Goal: Task Accomplishment & Management: Manage account settings

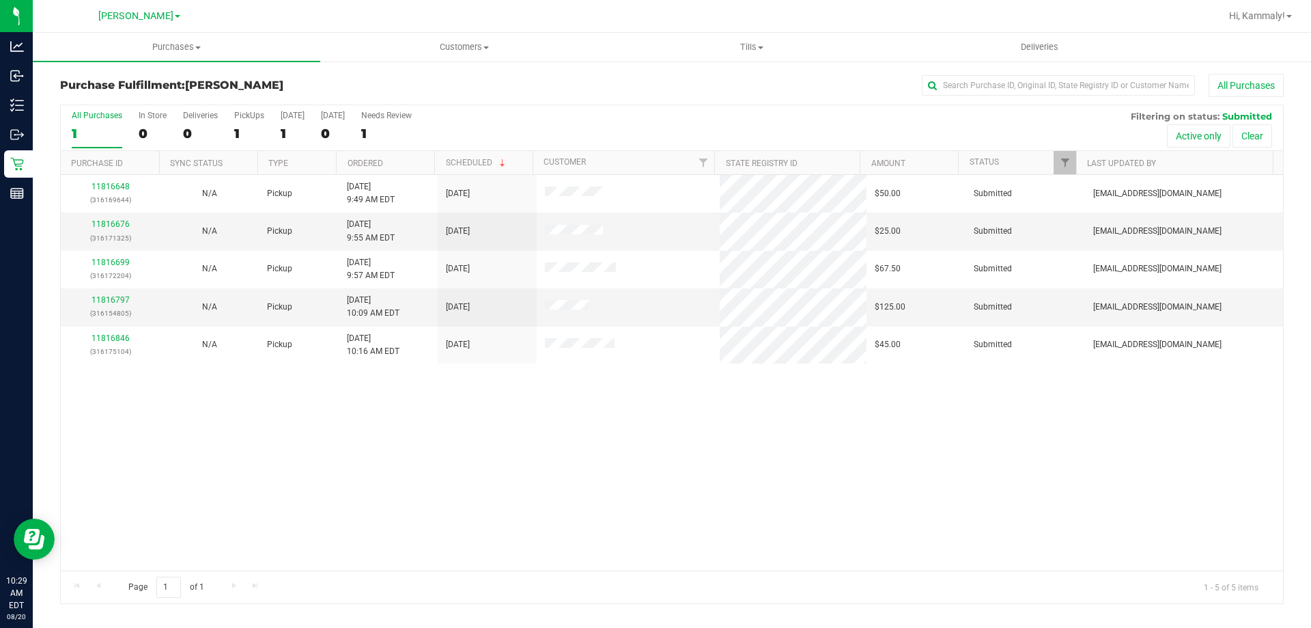
click at [400, 163] on th "Ordered" at bounding box center [385, 163] width 98 height 24
click at [100, 227] on link "11816676" at bounding box center [111, 224] width 38 height 10
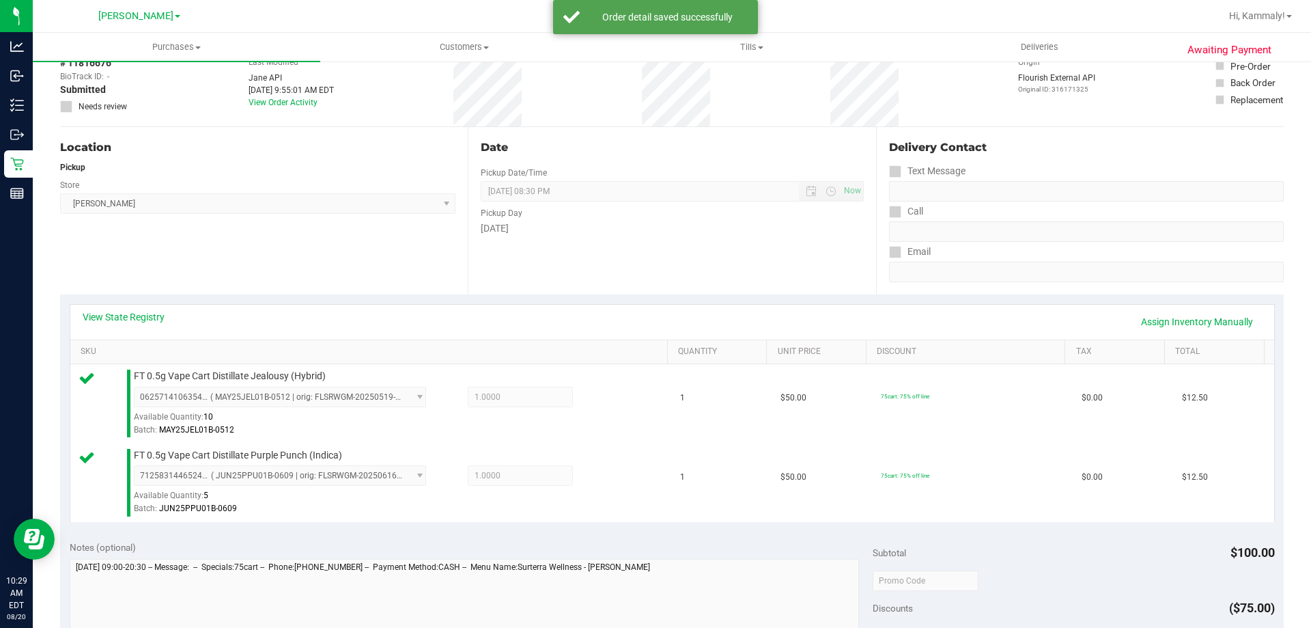
scroll to position [273, 0]
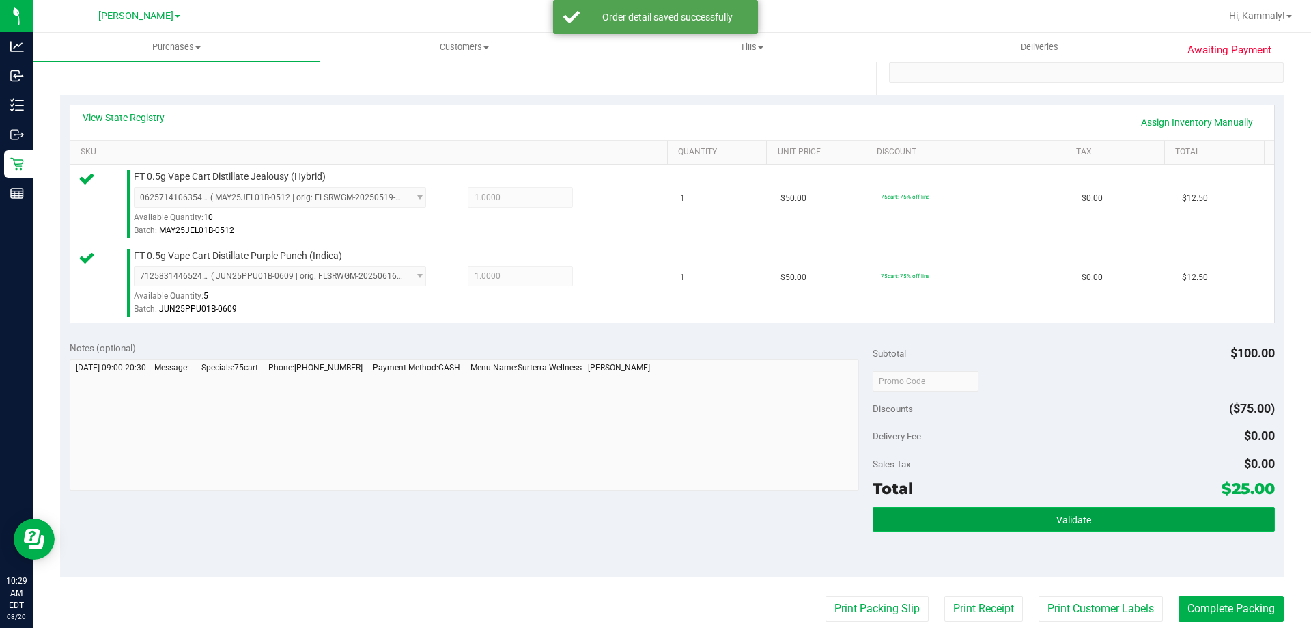
click at [911, 527] on button "Validate" at bounding box center [1074, 519] width 402 height 25
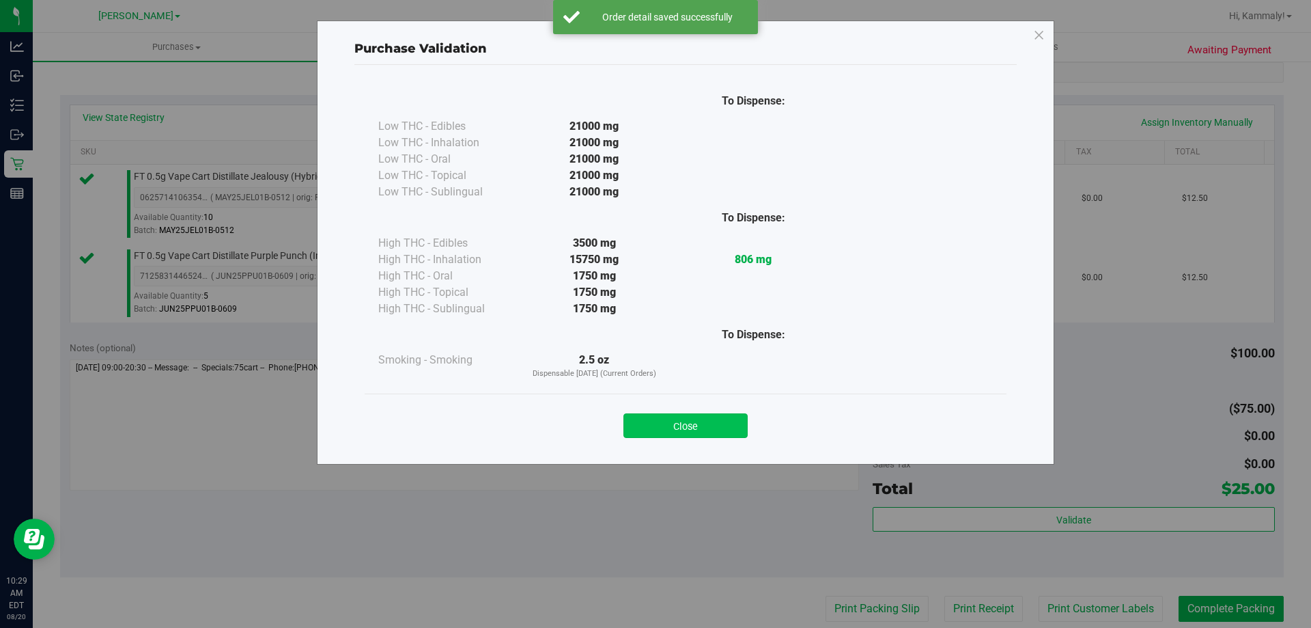
click at [673, 424] on button "Close" at bounding box center [686, 425] width 124 height 25
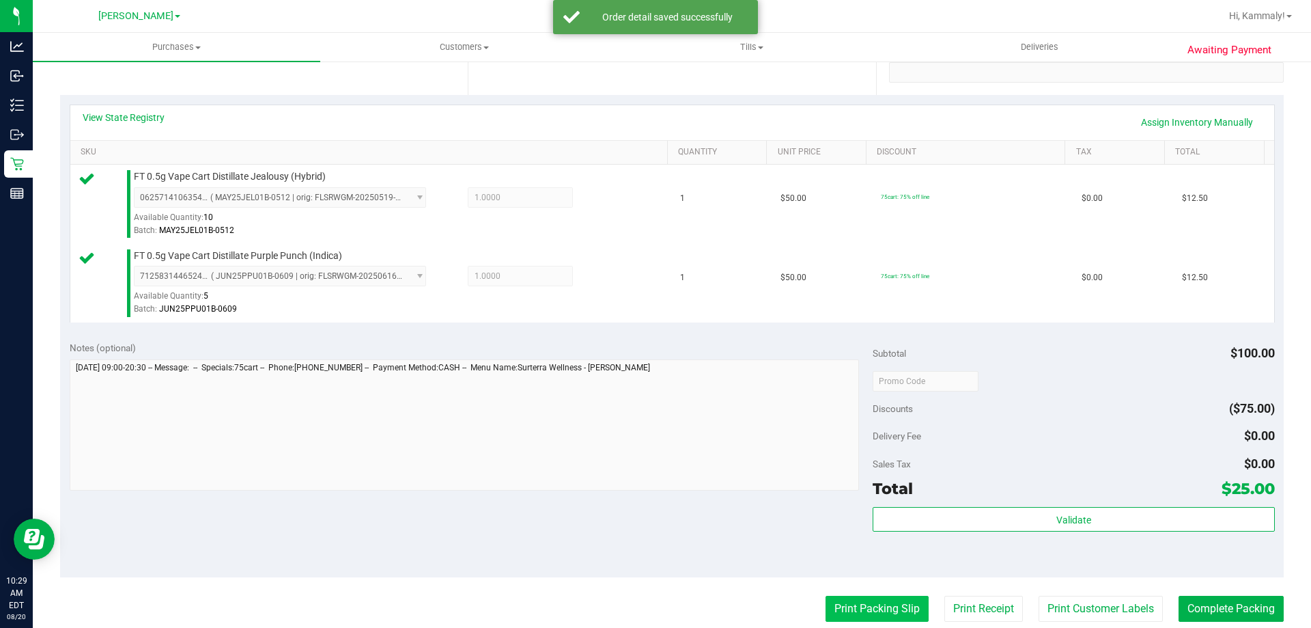
click at [868, 613] on button "Print Packing Slip" at bounding box center [877, 609] width 103 height 26
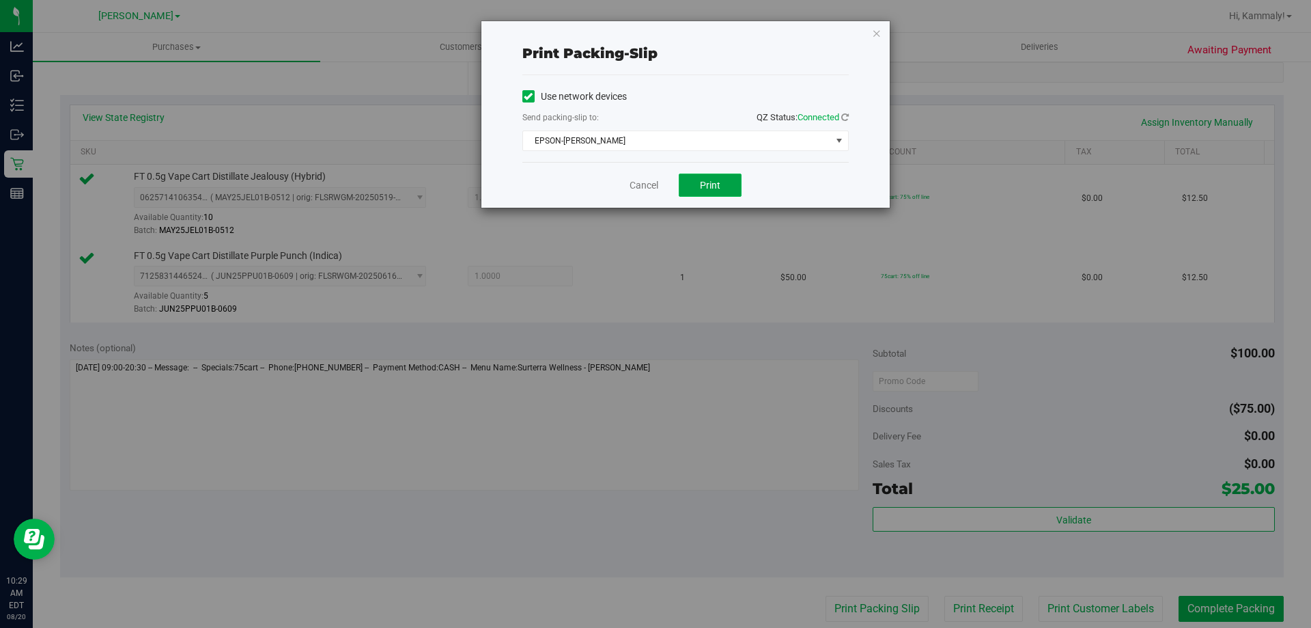
click at [705, 187] on span "Print" at bounding box center [710, 185] width 20 height 11
click at [654, 185] on link "Cancel" at bounding box center [644, 185] width 29 height 14
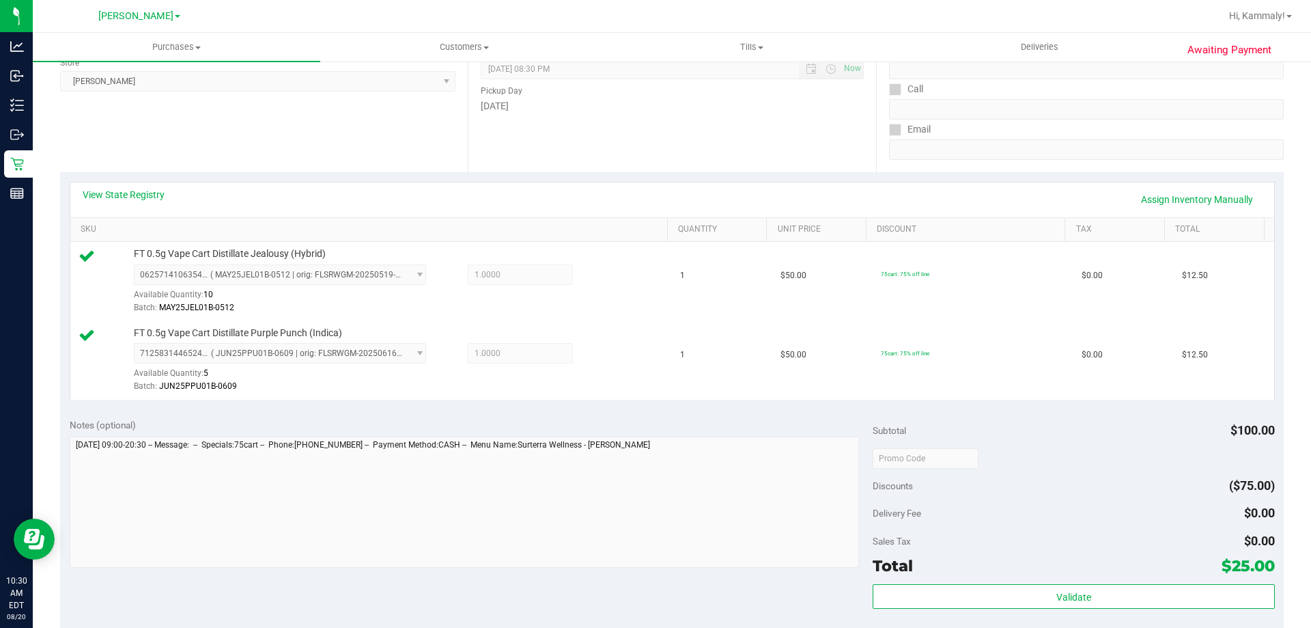
scroll to position [306, 0]
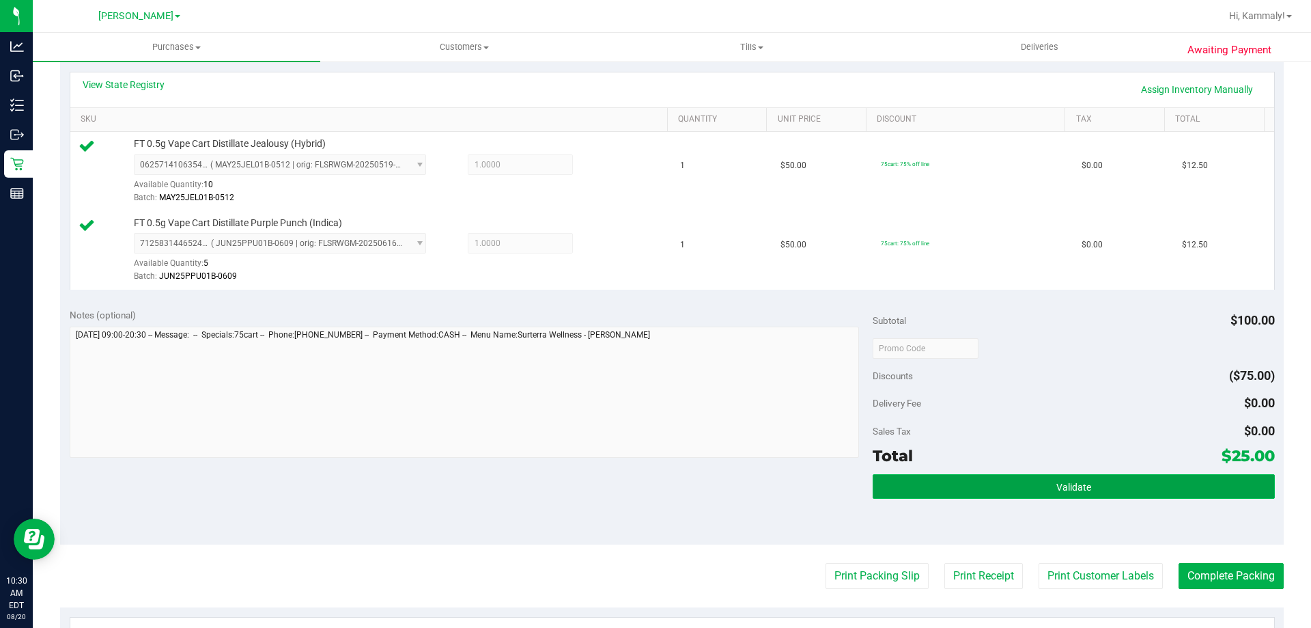
click at [988, 486] on button "Validate" at bounding box center [1074, 486] width 402 height 25
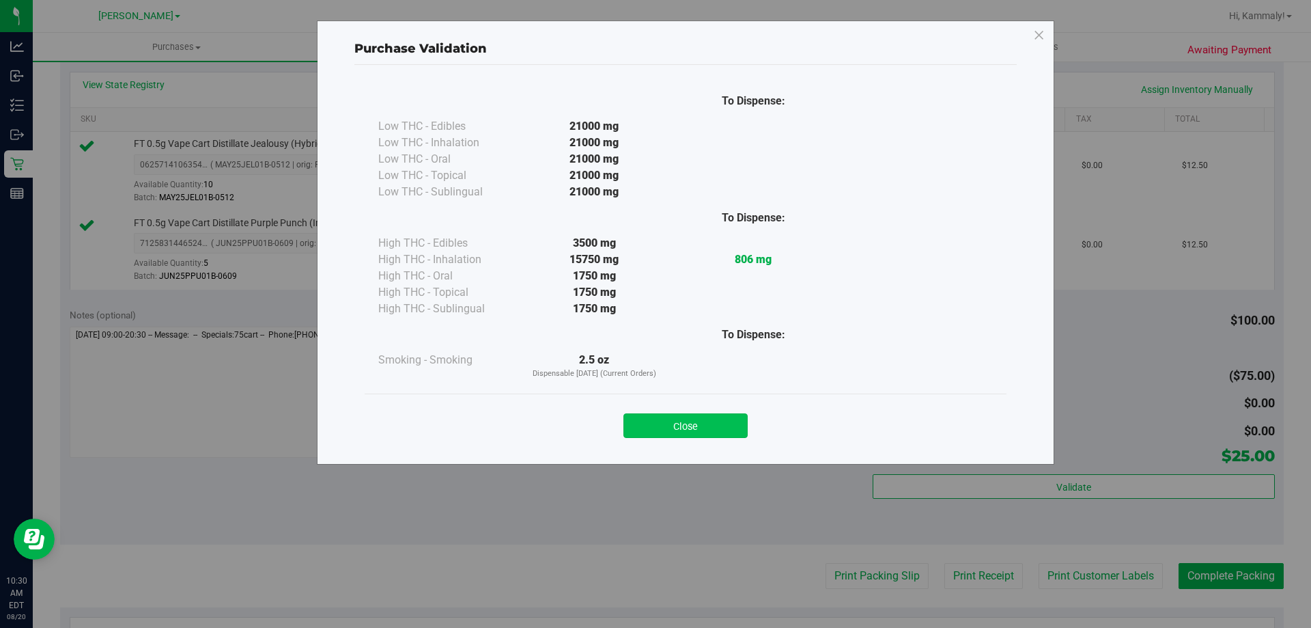
click at [660, 418] on button "Close" at bounding box center [686, 425] width 124 height 25
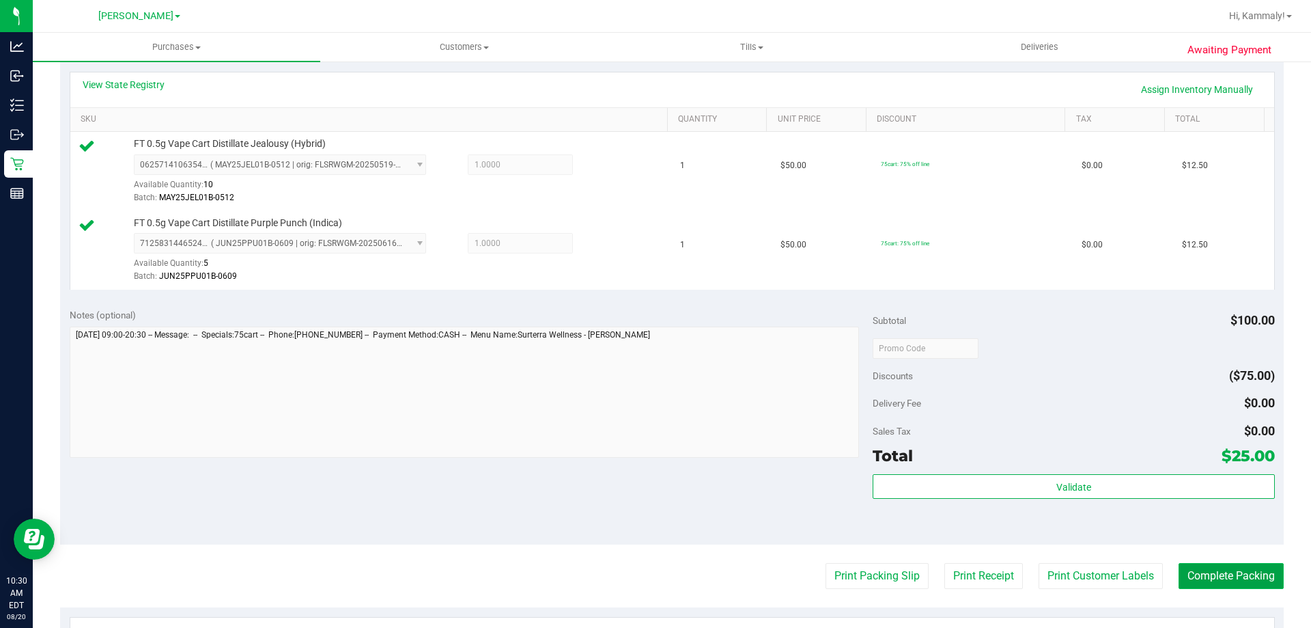
click at [1188, 587] on button "Complete Packing" at bounding box center [1231, 576] width 105 height 26
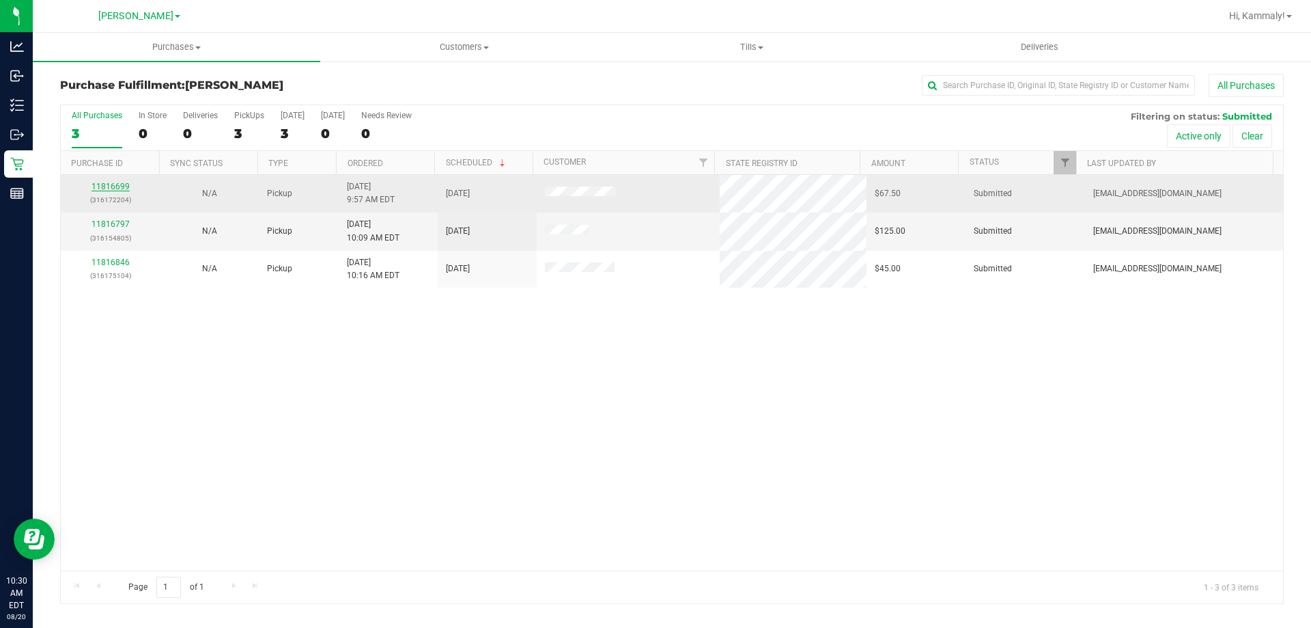
click at [122, 184] on link "11816699" at bounding box center [111, 187] width 38 height 10
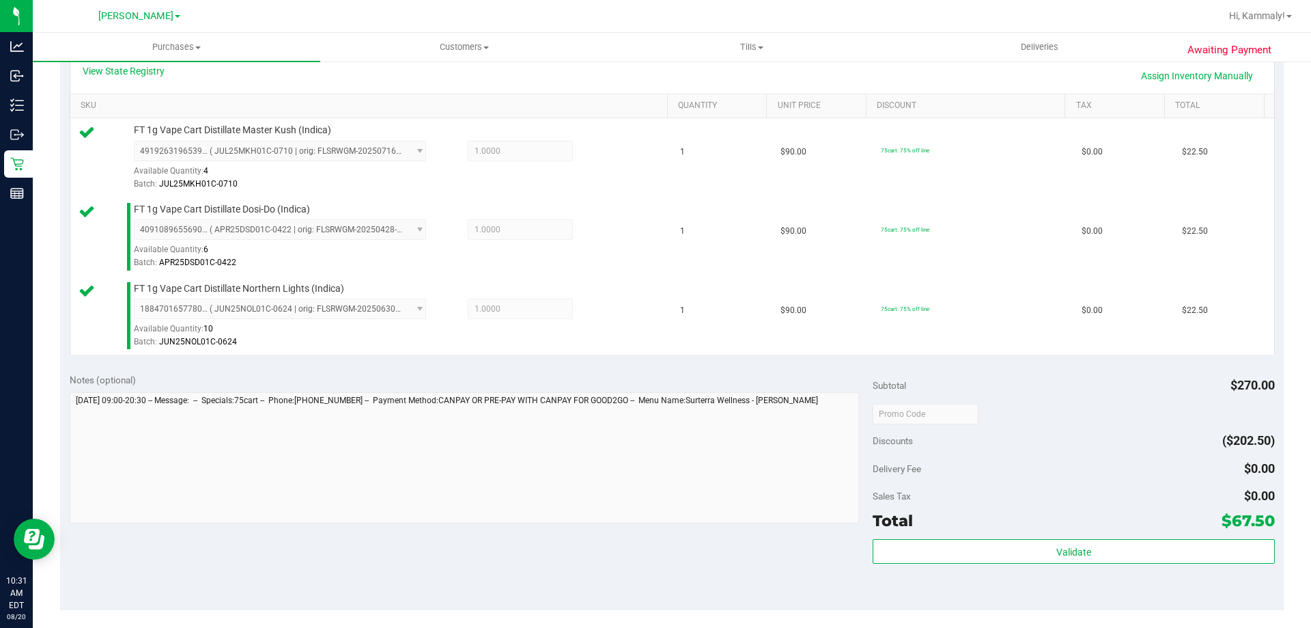
scroll to position [342, 0]
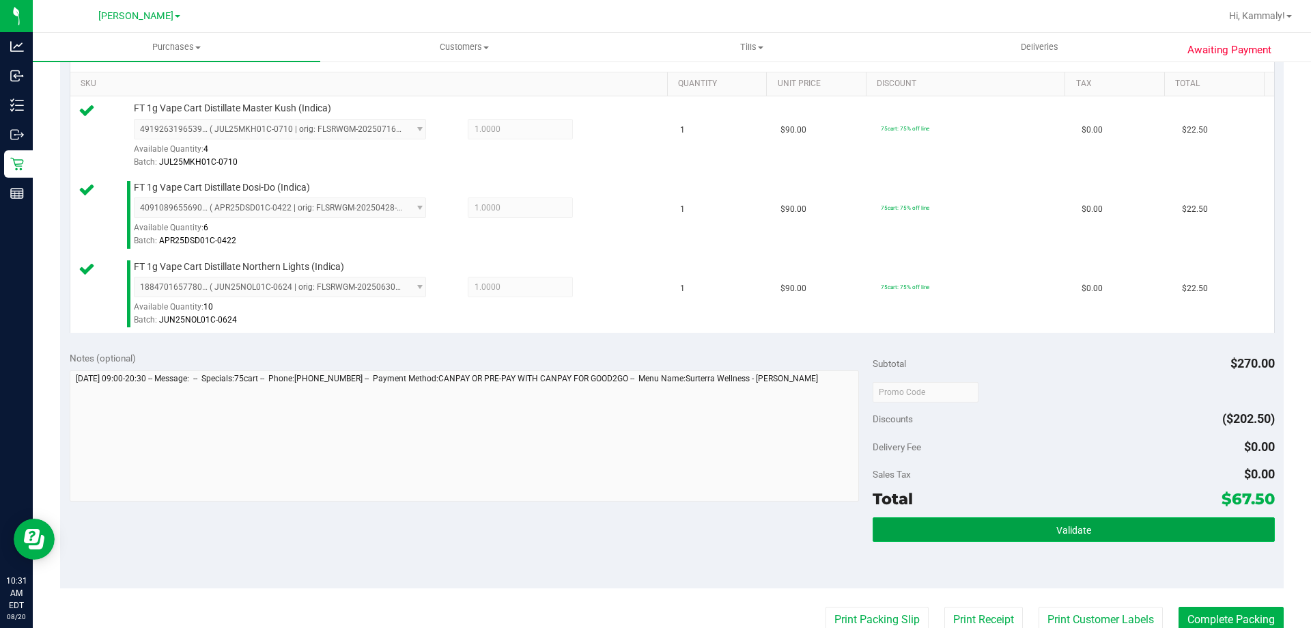
click at [1029, 538] on button "Validate" at bounding box center [1074, 529] width 402 height 25
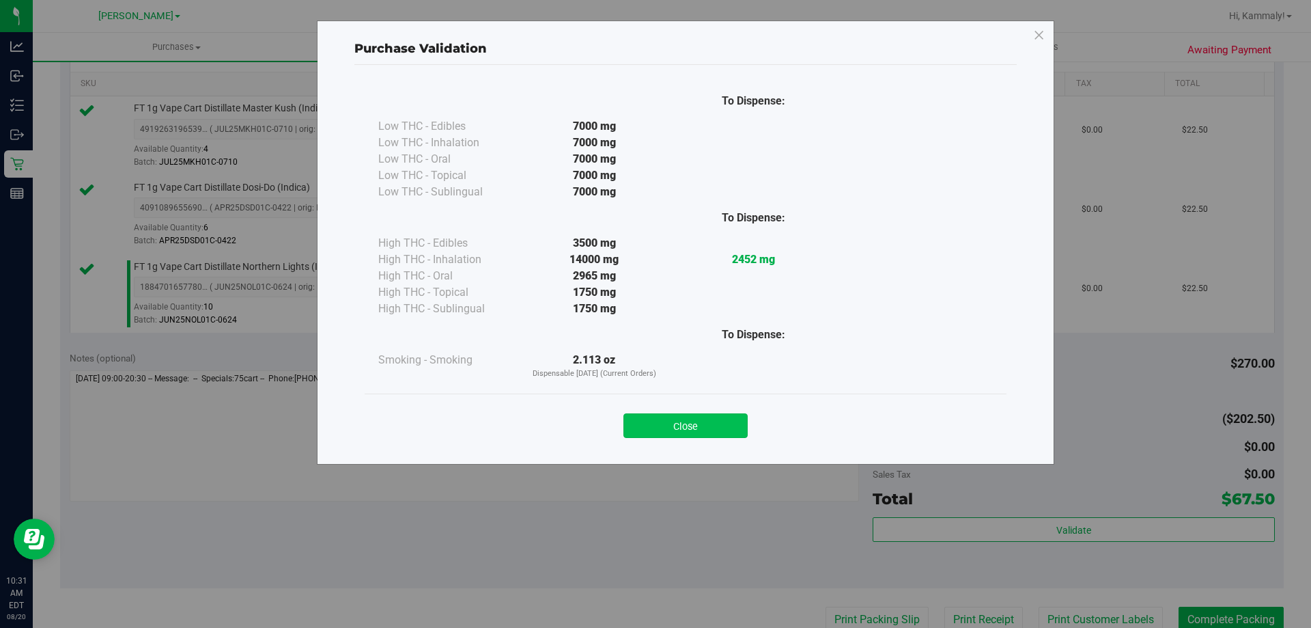
click at [697, 433] on button "Close" at bounding box center [686, 425] width 124 height 25
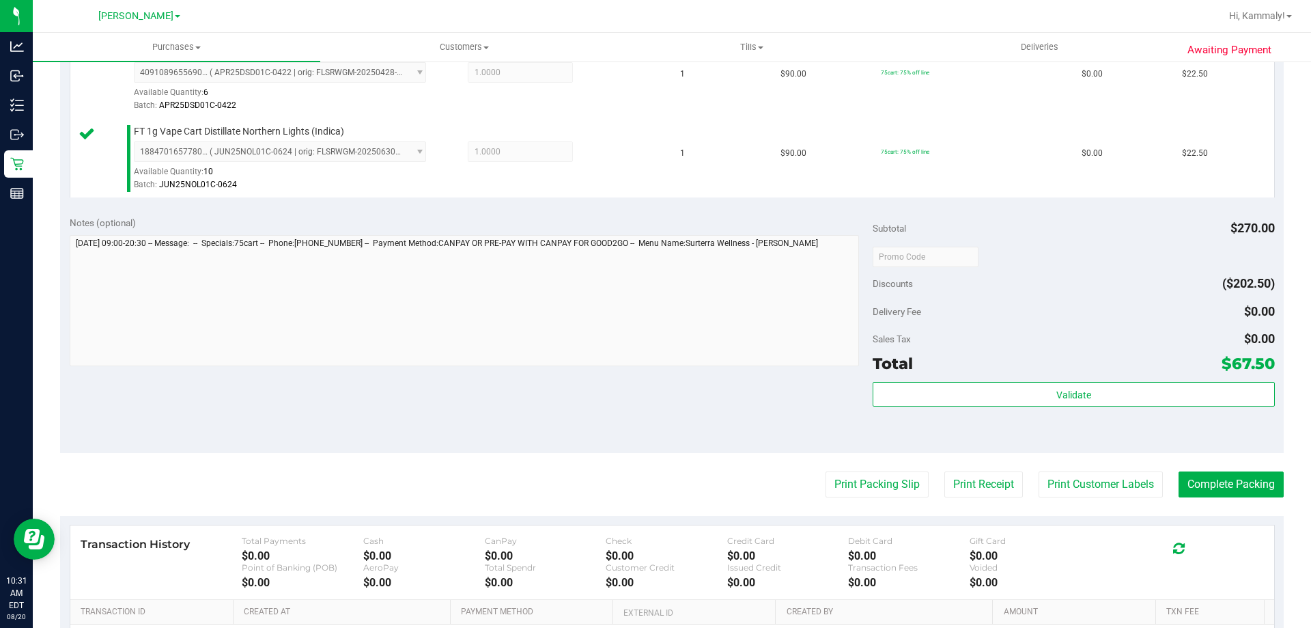
scroll to position [478, 0]
click at [874, 476] on button "Print Packing Slip" at bounding box center [877, 483] width 103 height 26
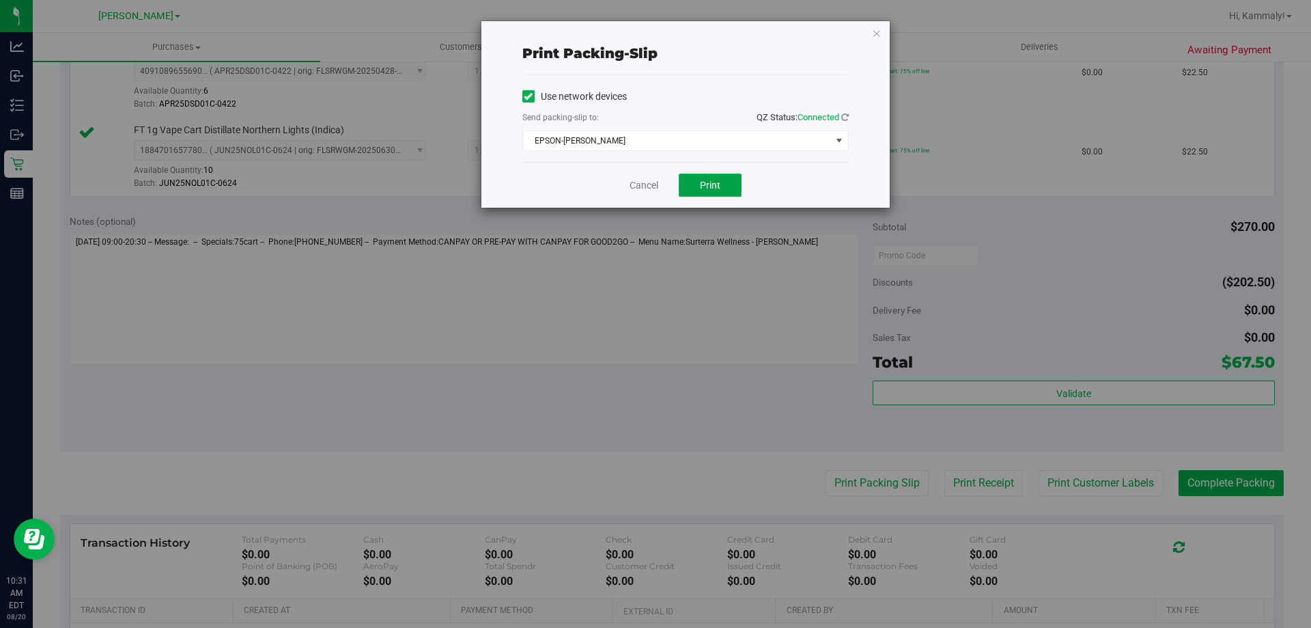
click at [700, 195] on button "Print" at bounding box center [710, 184] width 63 height 23
click at [641, 189] on link "Cancel" at bounding box center [644, 185] width 29 height 14
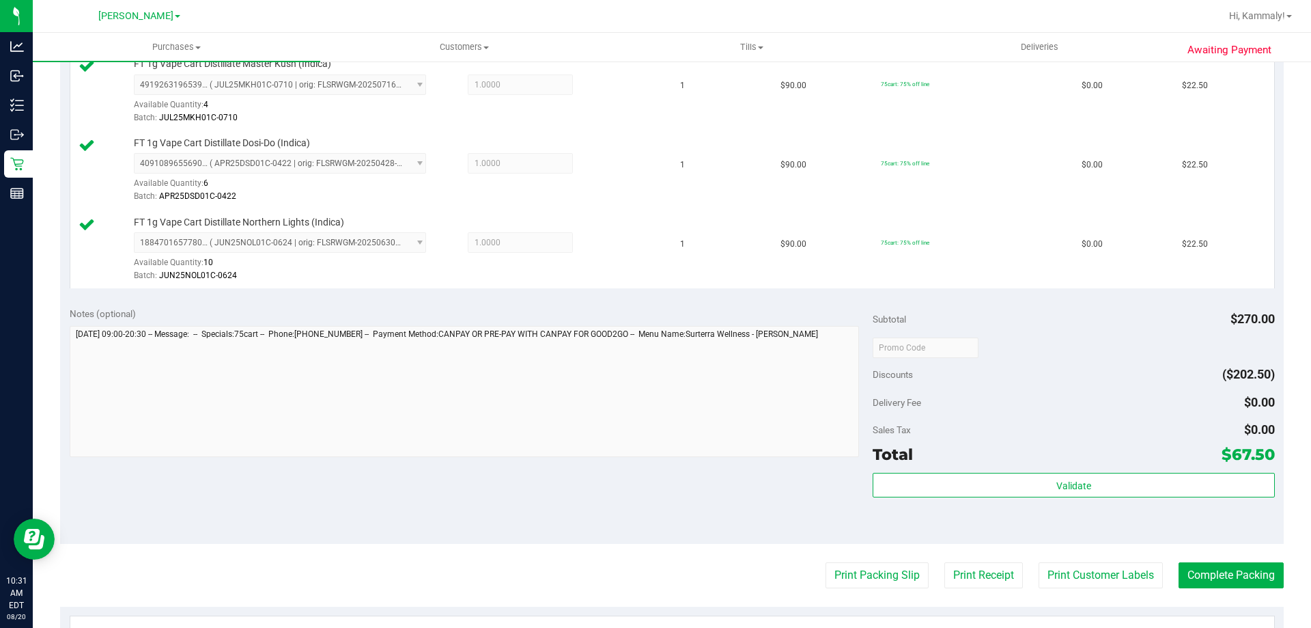
scroll to position [387, 0]
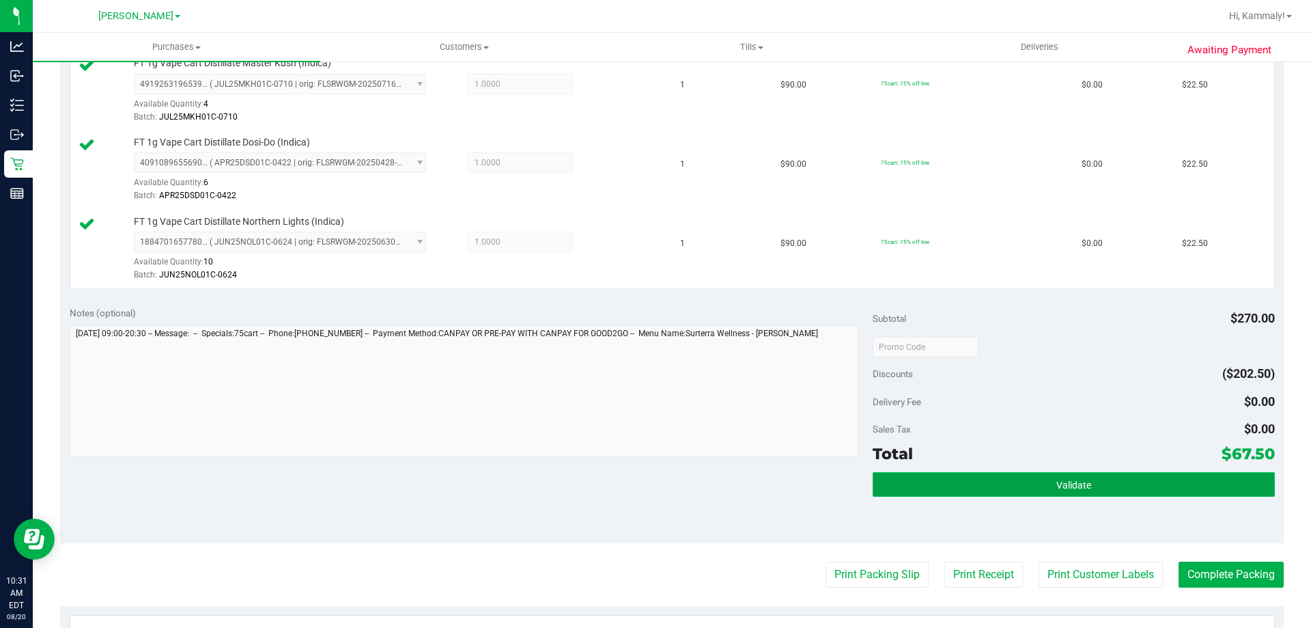
click at [1037, 473] on button "Validate" at bounding box center [1074, 484] width 402 height 25
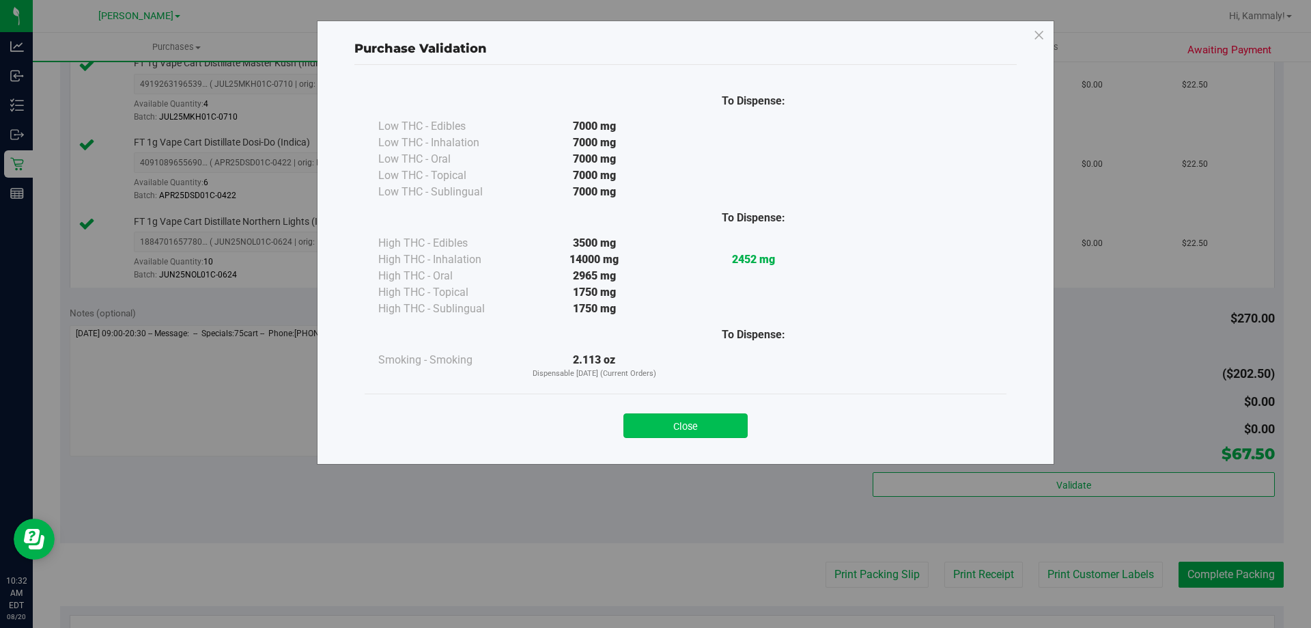
click at [703, 421] on button "Close" at bounding box center [686, 425] width 124 height 25
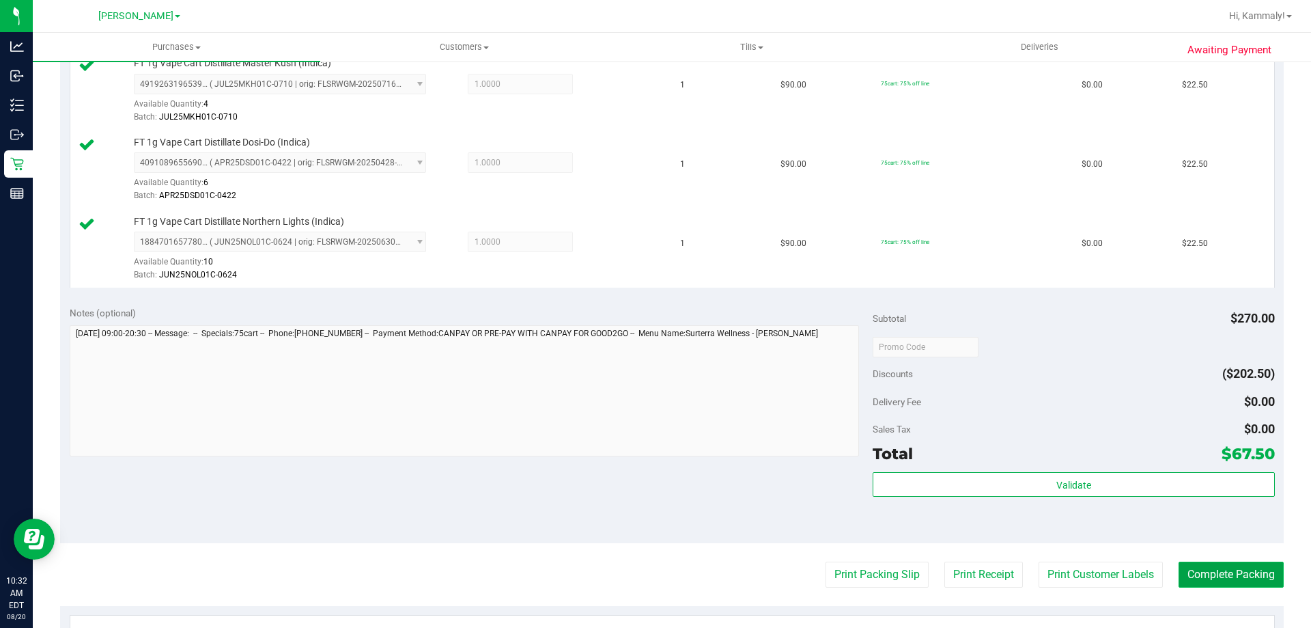
click at [1238, 582] on button "Complete Packing" at bounding box center [1231, 574] width 105 height 26
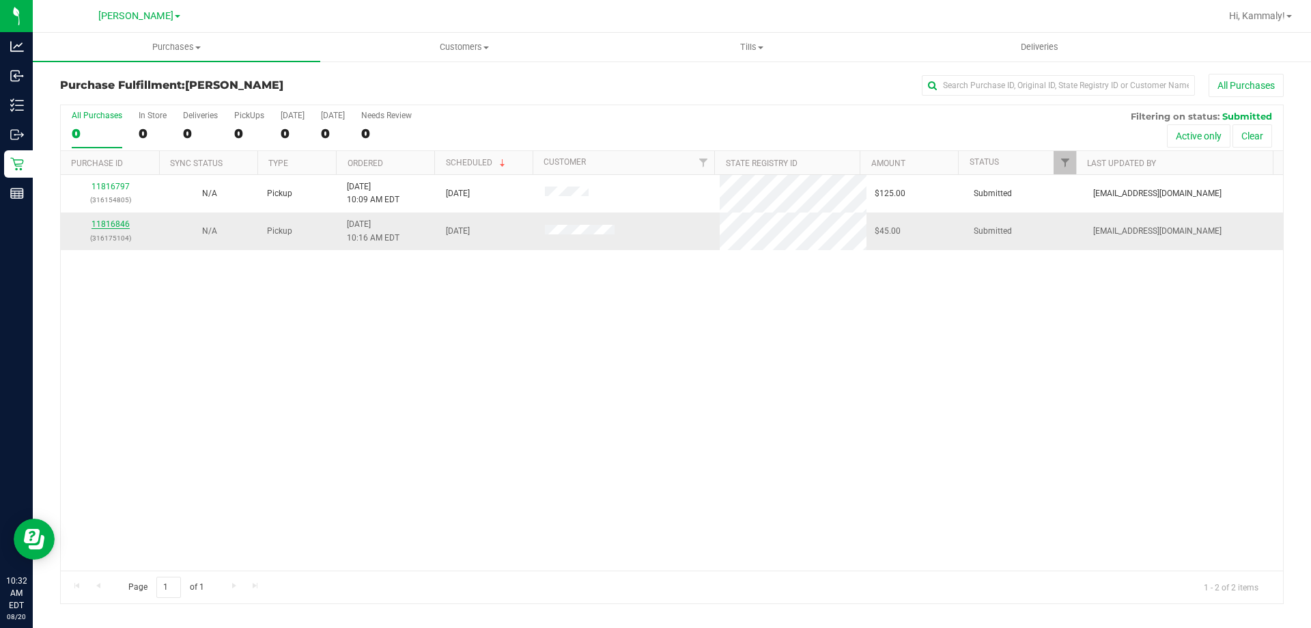
click at [118, 228] on link "11816846" at bounding box center [111, 224] width 38 height 10
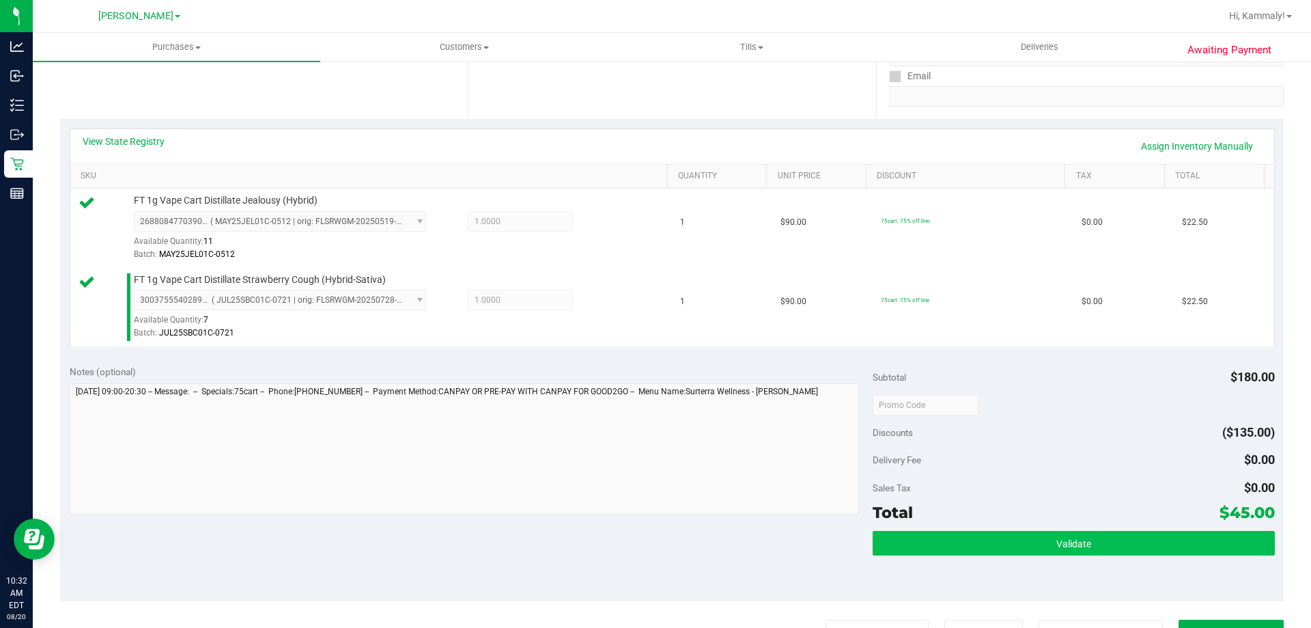
scroll to position [273, 0]
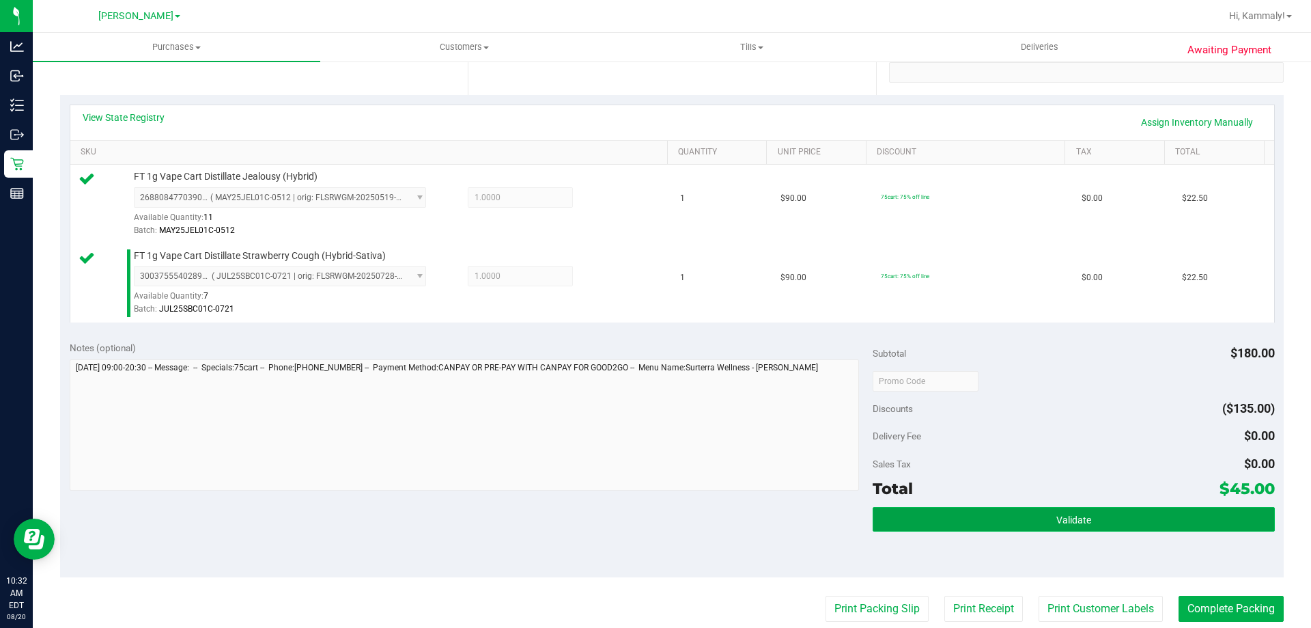
click at [951, 526] on button "Validate" at bounding box center [1074, 519] width 402 height 25
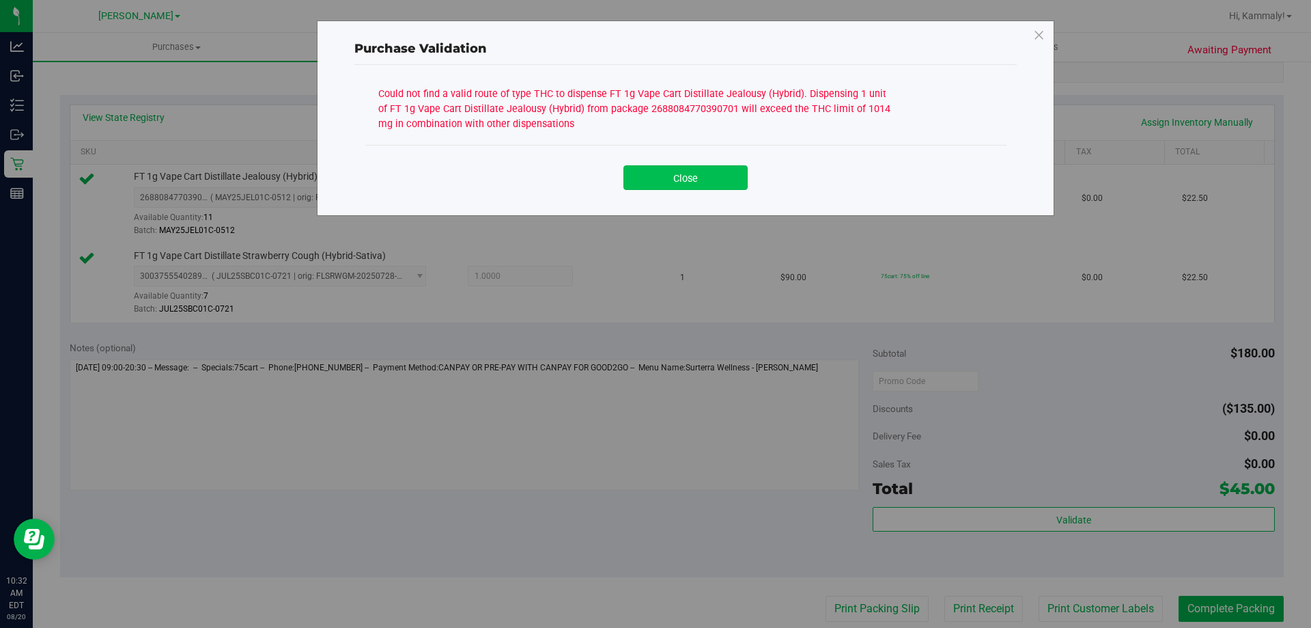
click at [677, 182] on button "Close" at bounding box center [686, 177] width 124 height 25
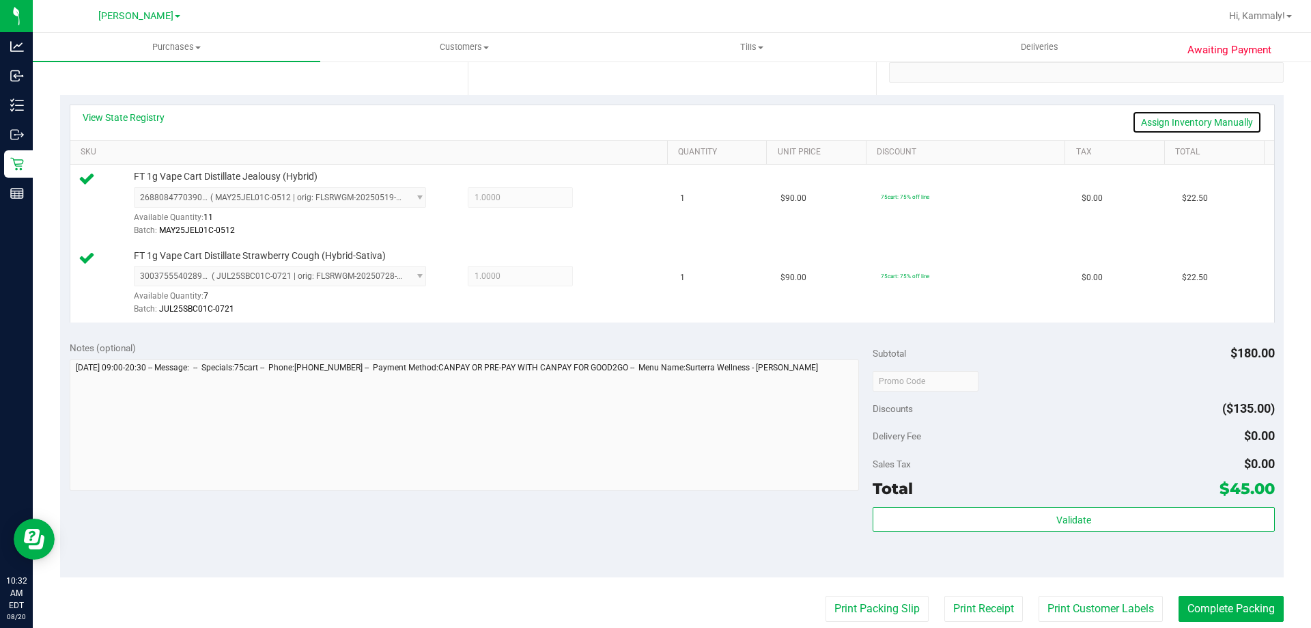
click at [1168, 113] on link "Assign Inventory Manually" at bounding box center [1197, 122] width 130 height 23
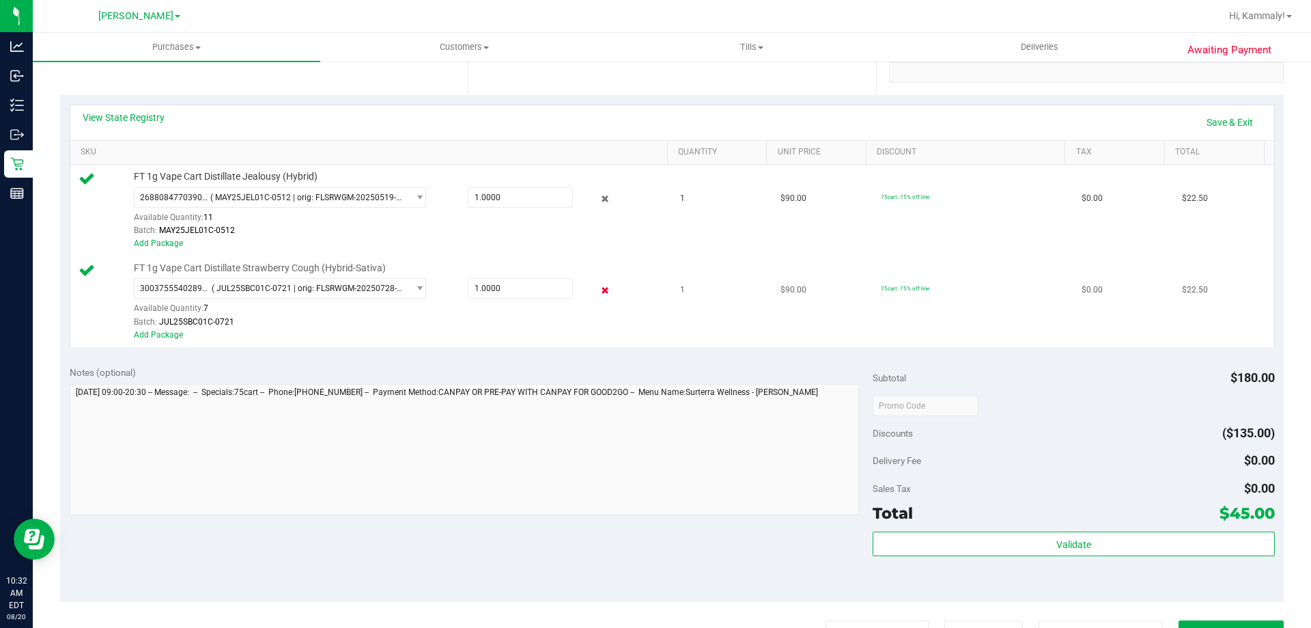
click at [598, 288] on icon at bounding box center [605, 290] width 14 height 16
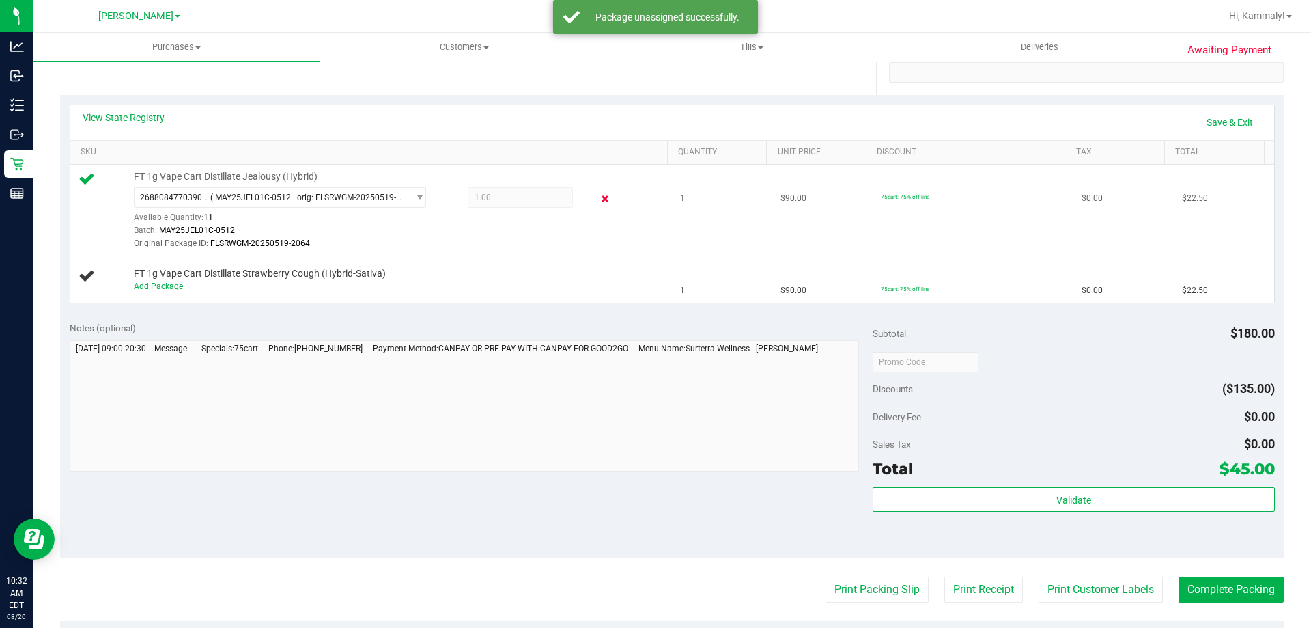
click at [598, 201] on icon at bounding box center [605, 199] width 14 height 16
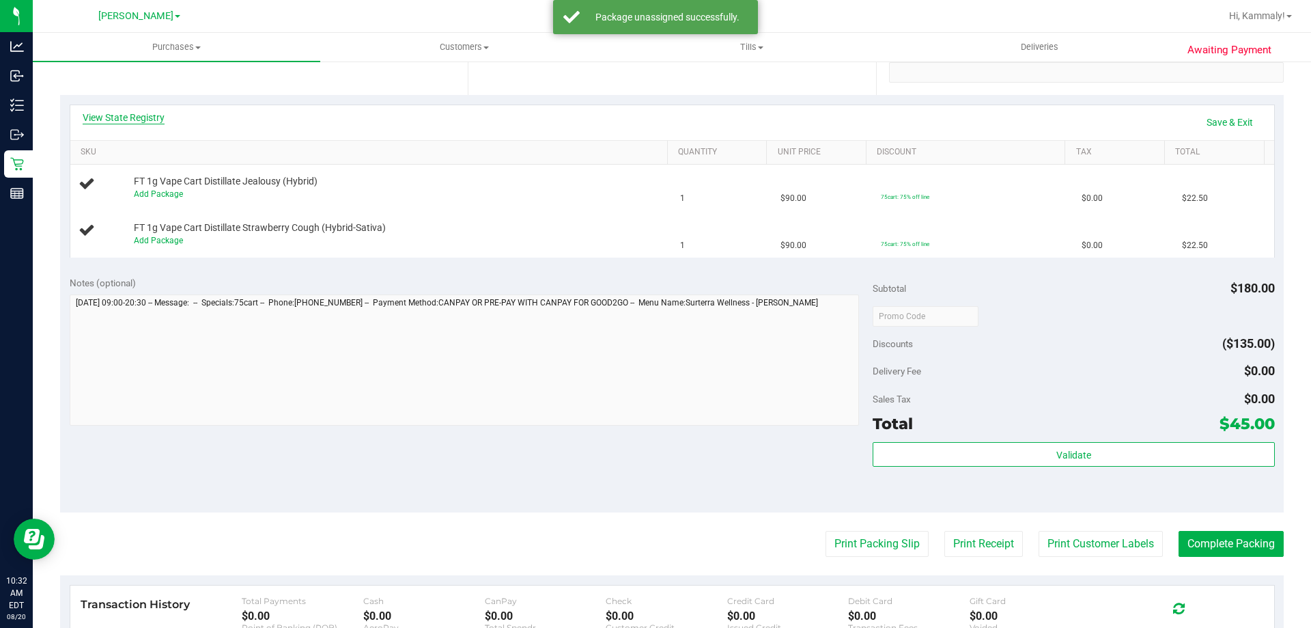
click at [139, 114] on link "View State Registry" at bounding box center [124, 118] width 82 height 14
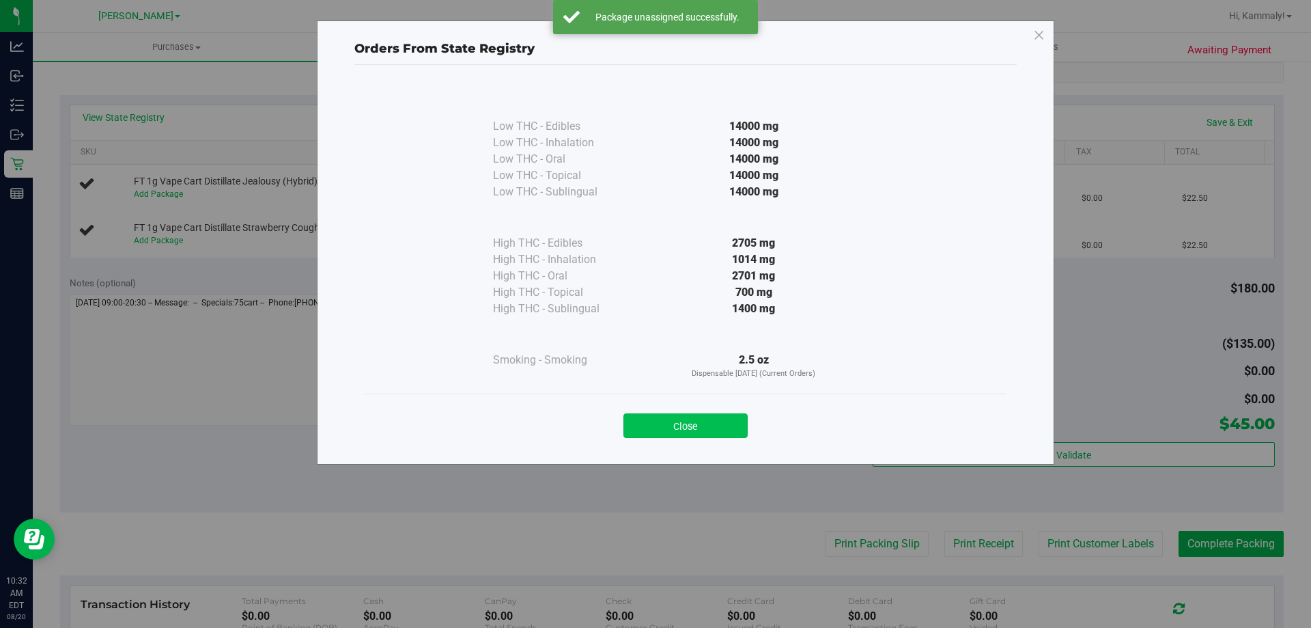
click at [695, 434] on button "Close" at bounding box center [686, 425] width 124 height 25
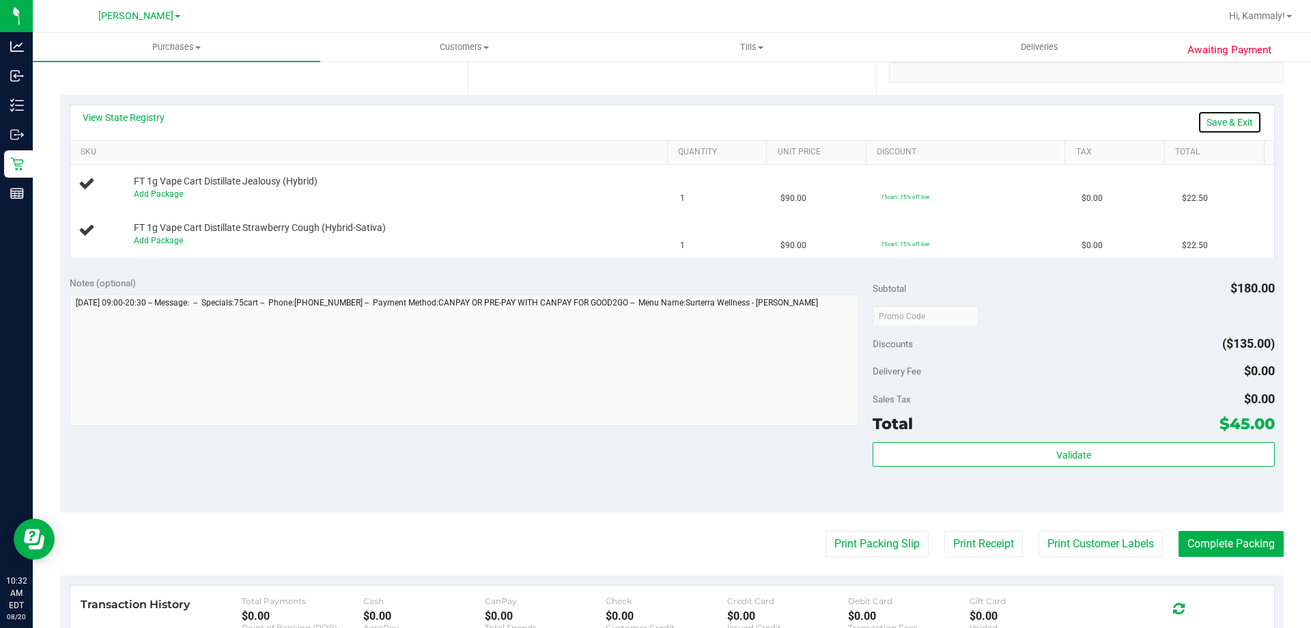
click at [1234, 112] on link "Save & Exit" at bounding box center [1230, 122] width 64 height 23
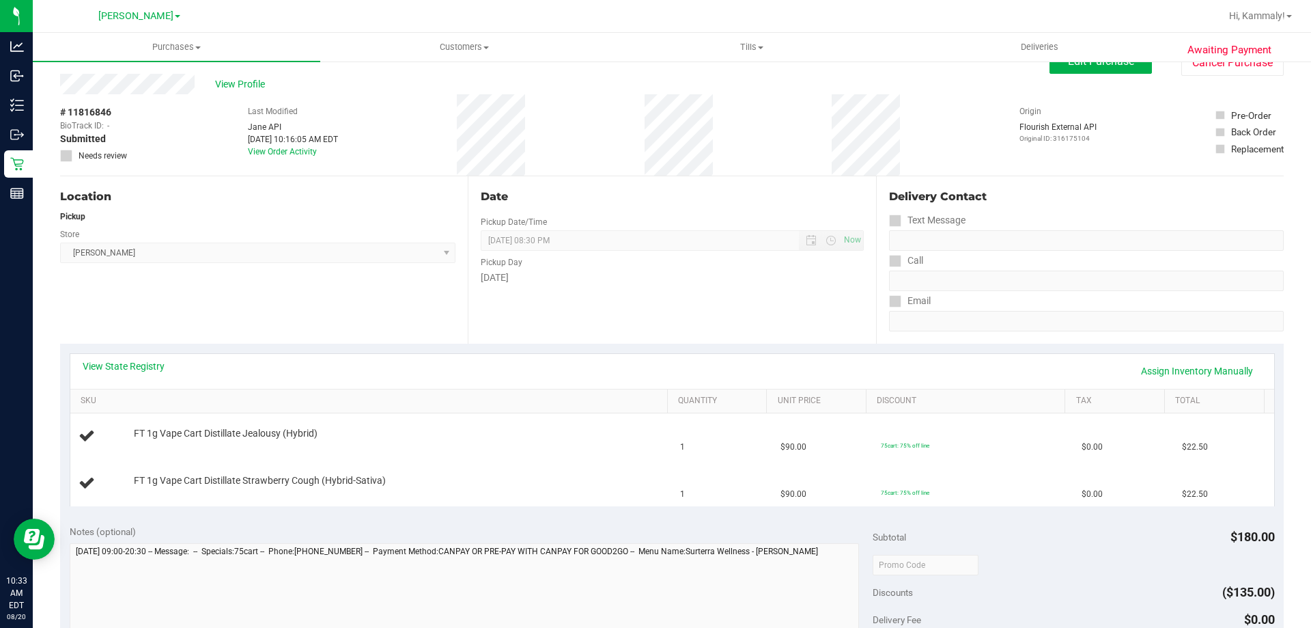
scroll to position [0, 0]
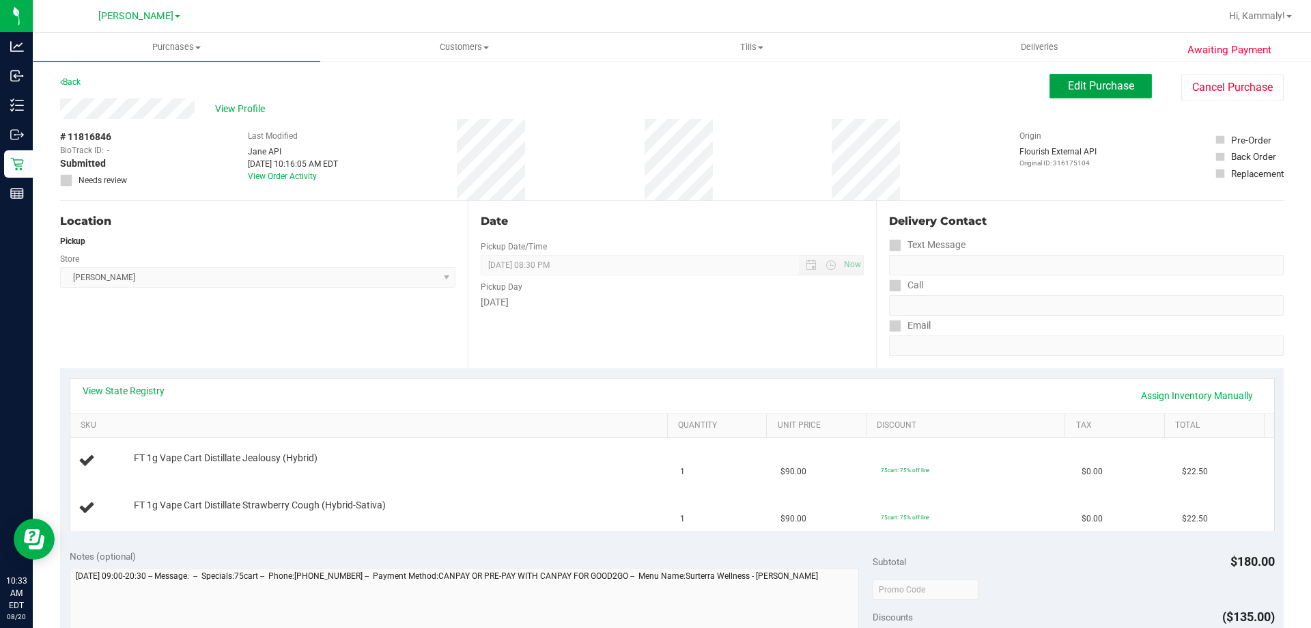
click at [1074, 81] on span "Edit Purchase" at bounding box center [1101, 85] width 66 height 13
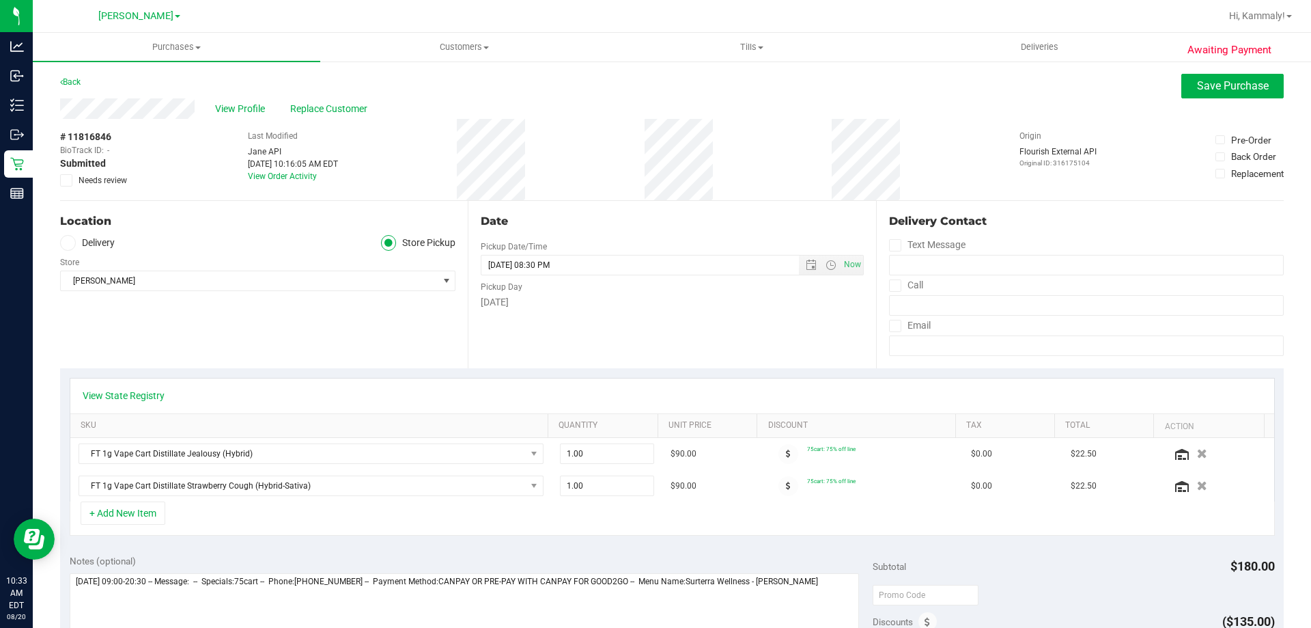
click at [81, 174] on span "Needs review" at bounding box center [103, 180] width 48 height 12
click at [0, 0] on input "Needs review" at bounding box center [0, 0] width 0 height 0
click at [1182, 76] on button "Save Purchase" at bounding box center [1233, 86] width 102 height 25
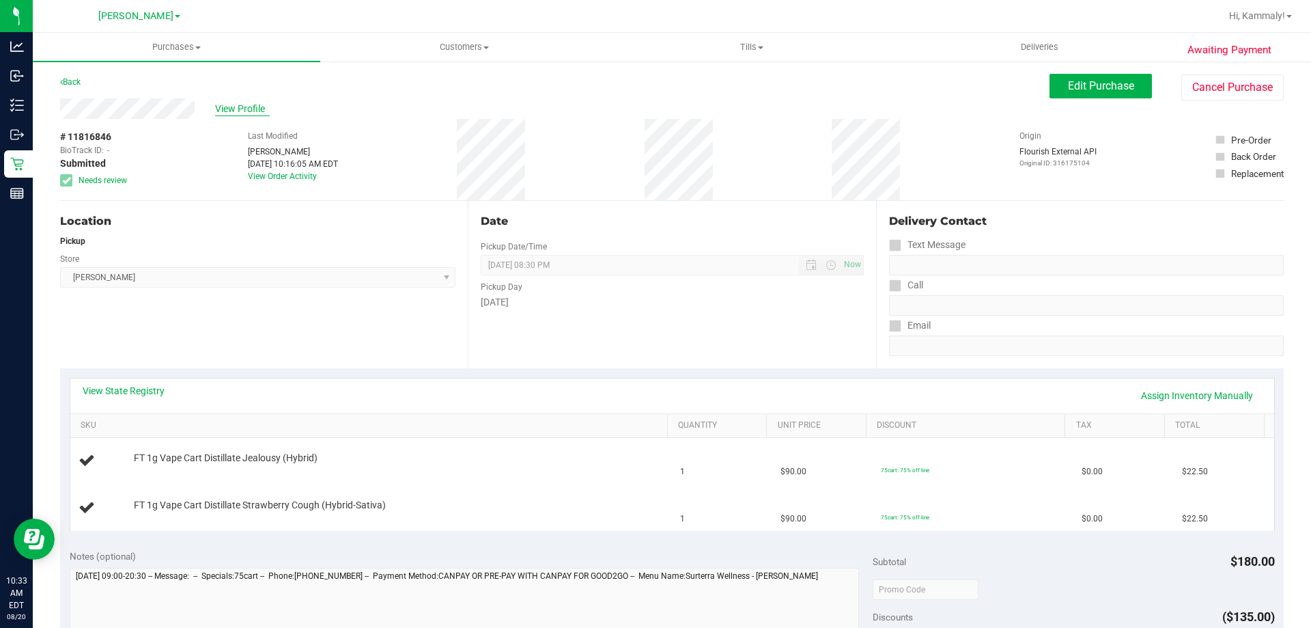
click at [239, 109] on span "View Profile" at bounding box center [242, 109] width 55 height 14
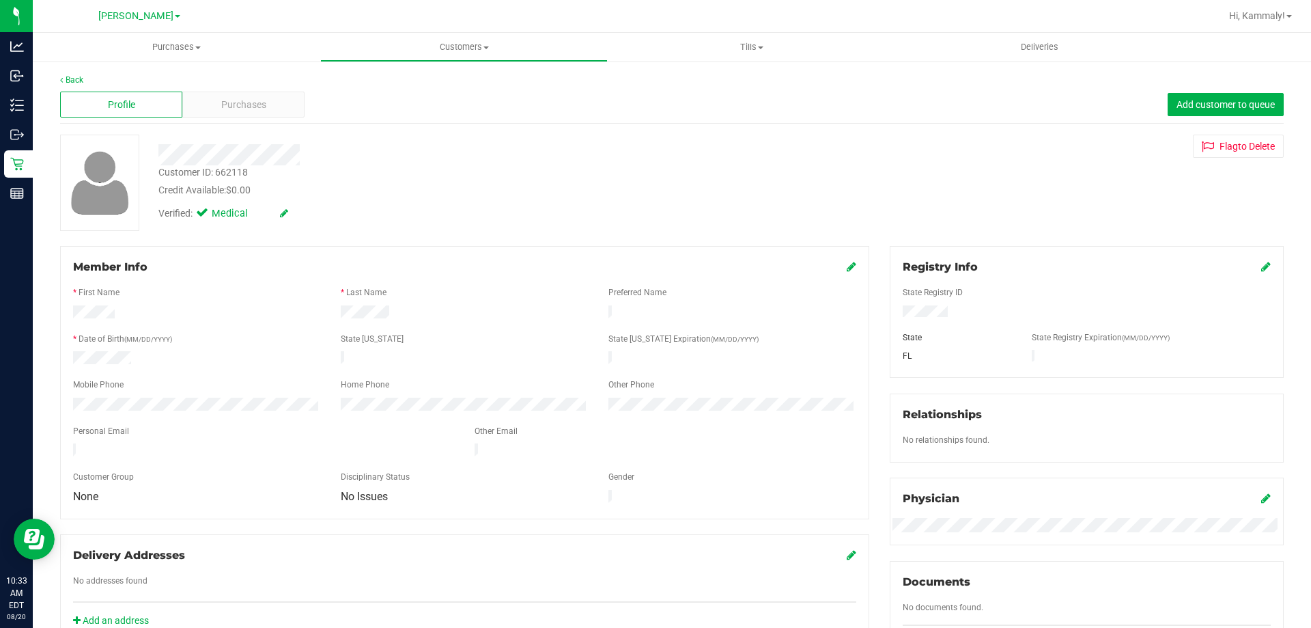
click at [229, 171] on div "Customer ID: 662118" at bounding box center [202, 172] width 89 height 14
copy div "662118"
click at [441, 145] on div at bounding box center [459, 154] width 622 height 21
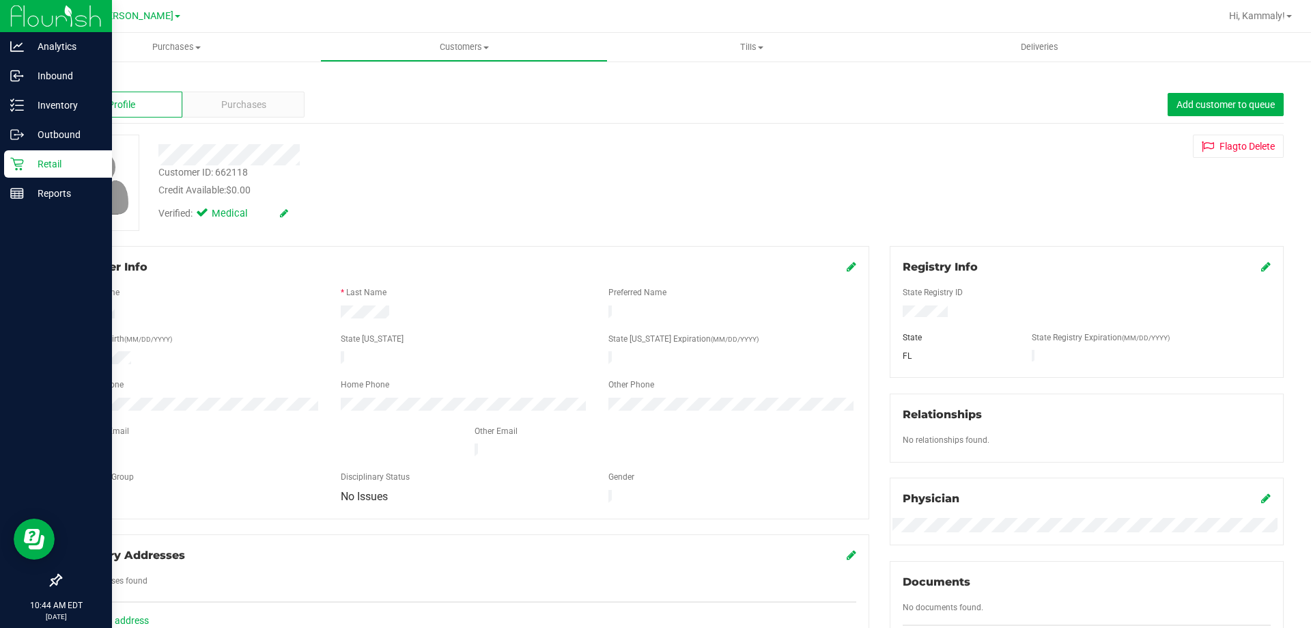
click at [27, 170] on p "Retail" at bounding box center [65, 164] width 82 height 16
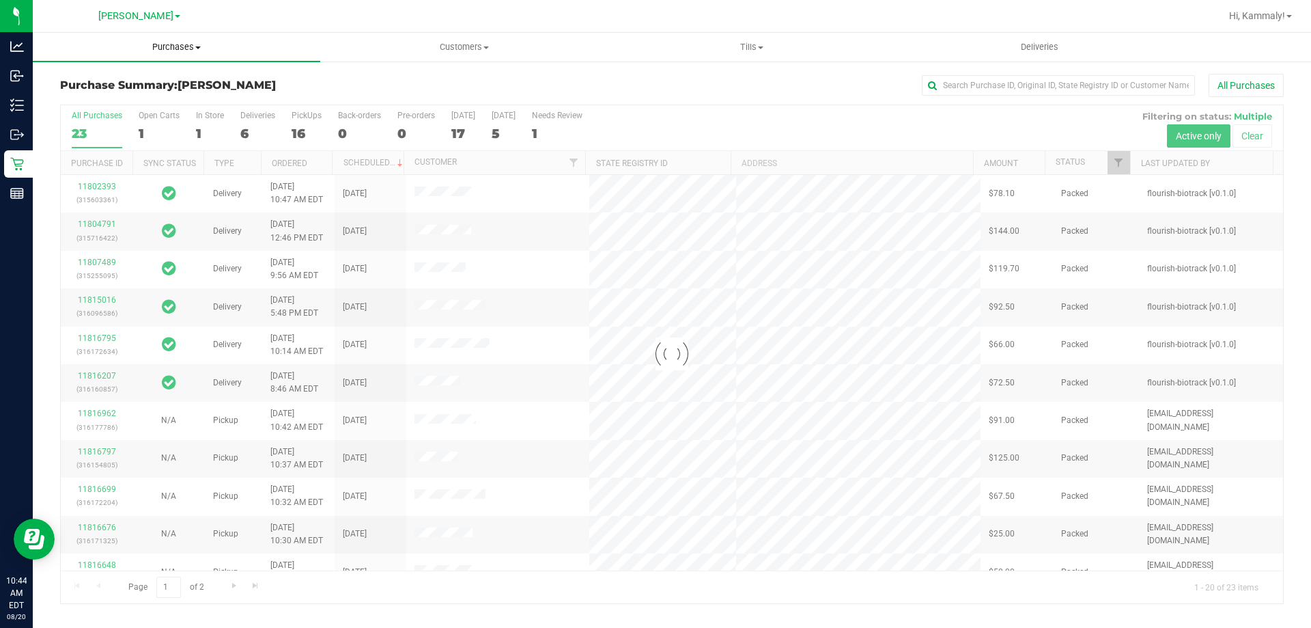
click at [182, 58] on uib-tab-heading "Purchases Summary of purchases Fulfillment All purchases" at bounding box center [177, 47] width 288 height 29
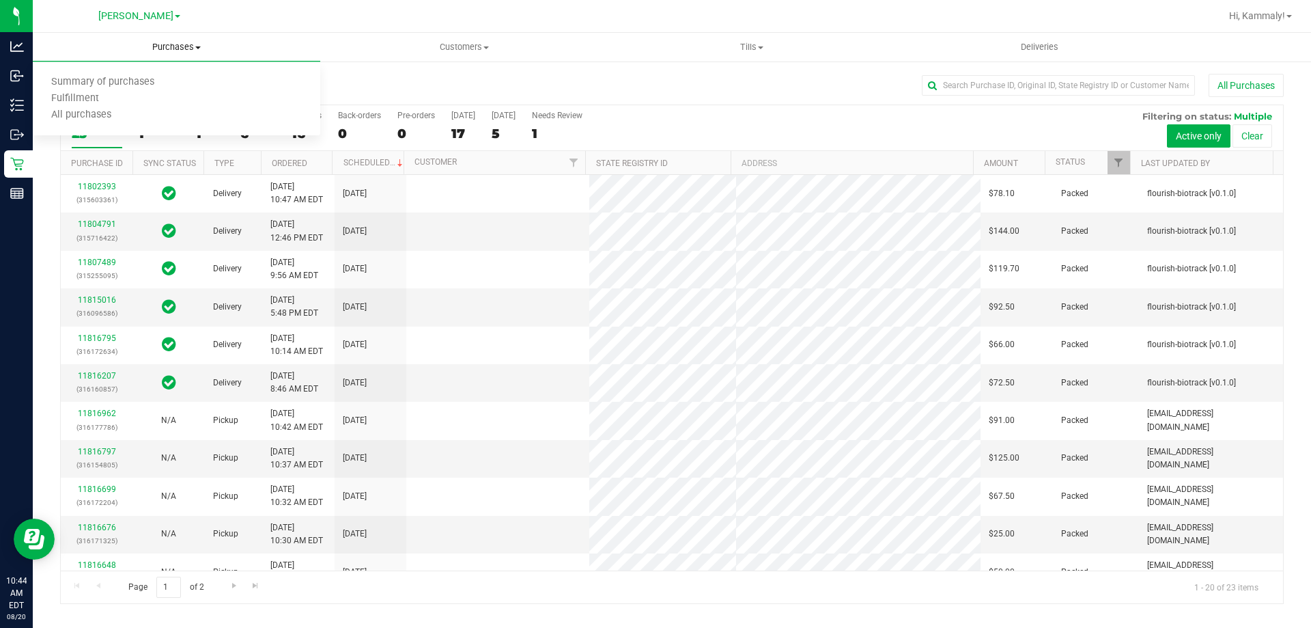
click at [190, 48] on span "Purchases" at bounding box center [177, 47] width 288 height 12
click at [158, 43] on span "Purchases" at bounding box center [177, 47] width 288 height 12
click at [103, 93] on span "Fulfillment" at bounding box center [75, 99] width 85 height 12
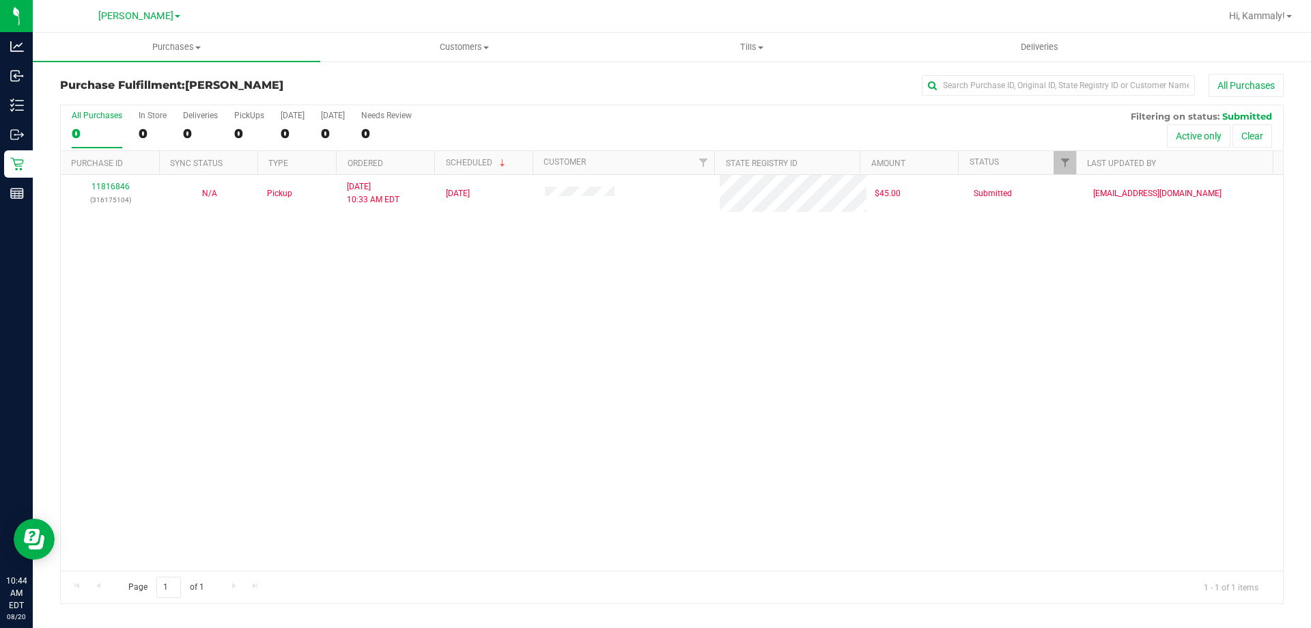
click at [617, 372] on div "11816846 (316175104) N/A Pickup 8/20/2025 10:33 AM EDT 8/20/2025 $45.00 Submitt…" at bounding box center [672, 372] width 1223 height 395
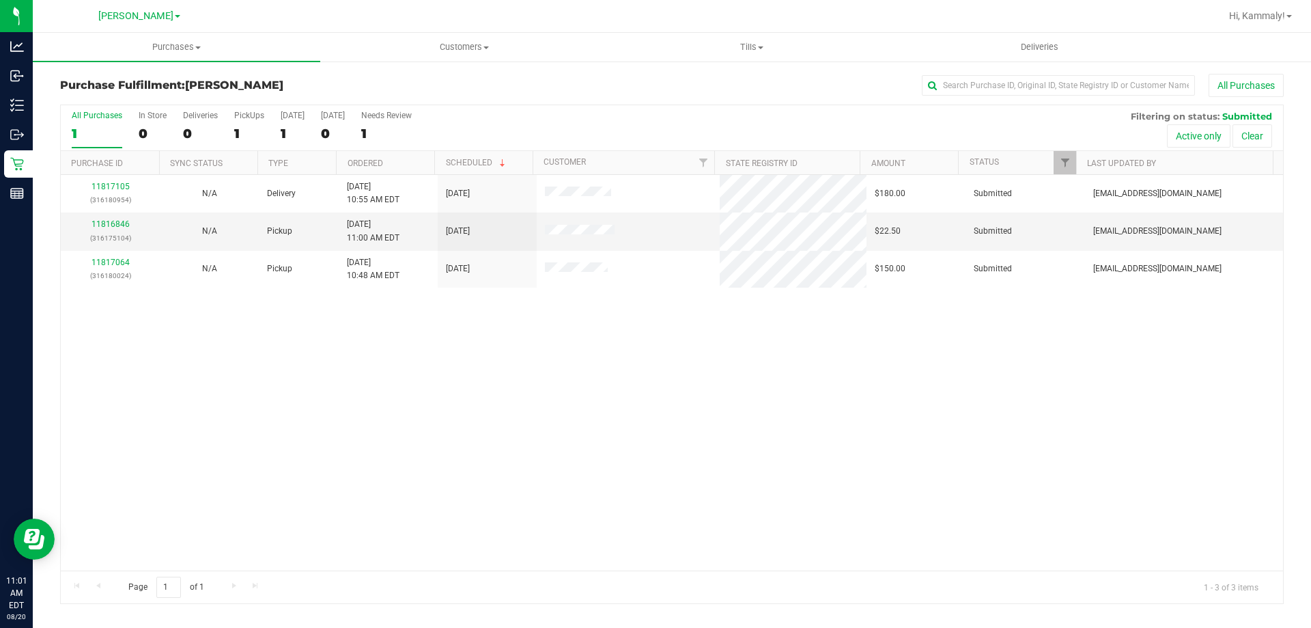
click at [553, 404] on div "11817105 (316180954) N/A Delivery 8/20/2025 10:55 AM EDT 8/22/2025 $180.00 Subm…" at bounding box center [672, 372] width 1223 height 395
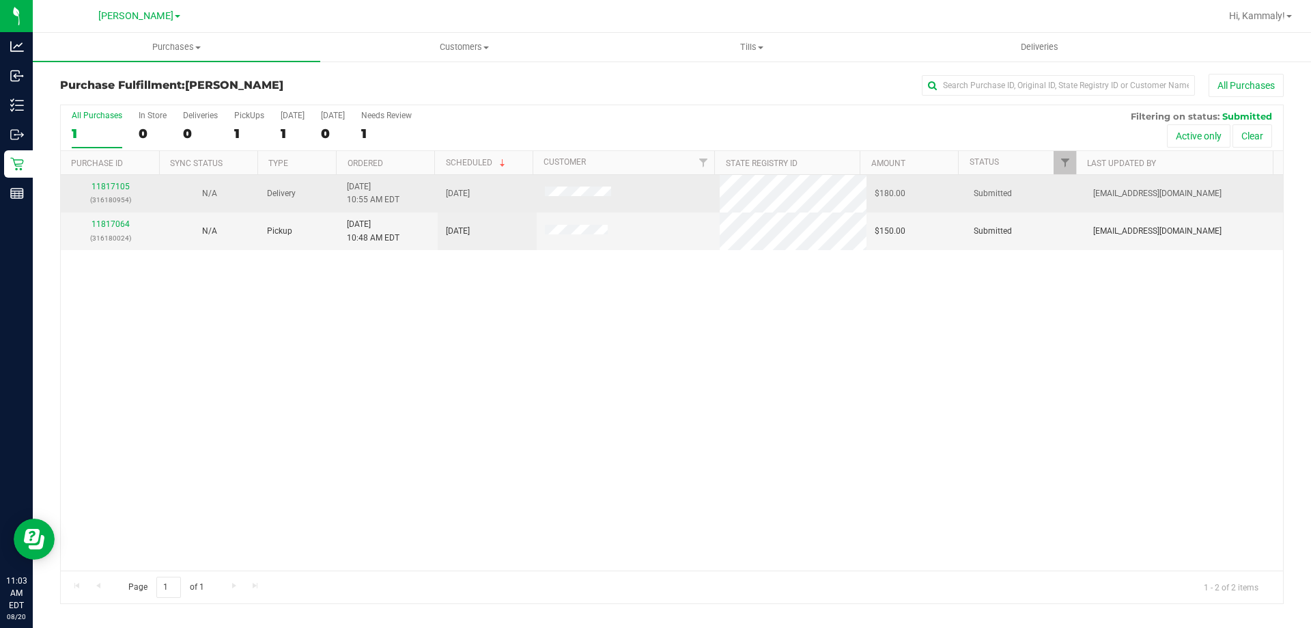
click at [103, 180] on div "11817105 (316180954)" at bounding box center [110, 193] width 83 height 26
click at [101, 198] on p "(316180954)" at bounding box center [110, 199] width 83 height 13
click at [113, 187] on link "11817105" at bounding box center [111, 187] width 38 height 10
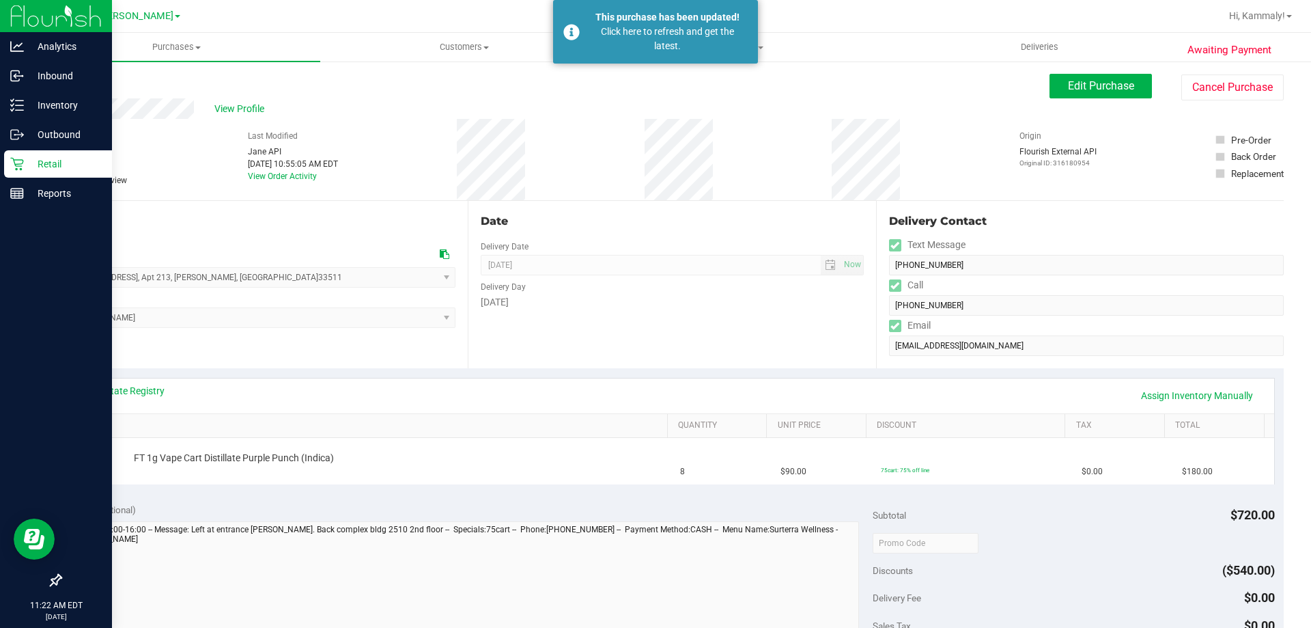
click at [26, 164] on p "Retail" at bounding box center [65, 164] width 82 height 16
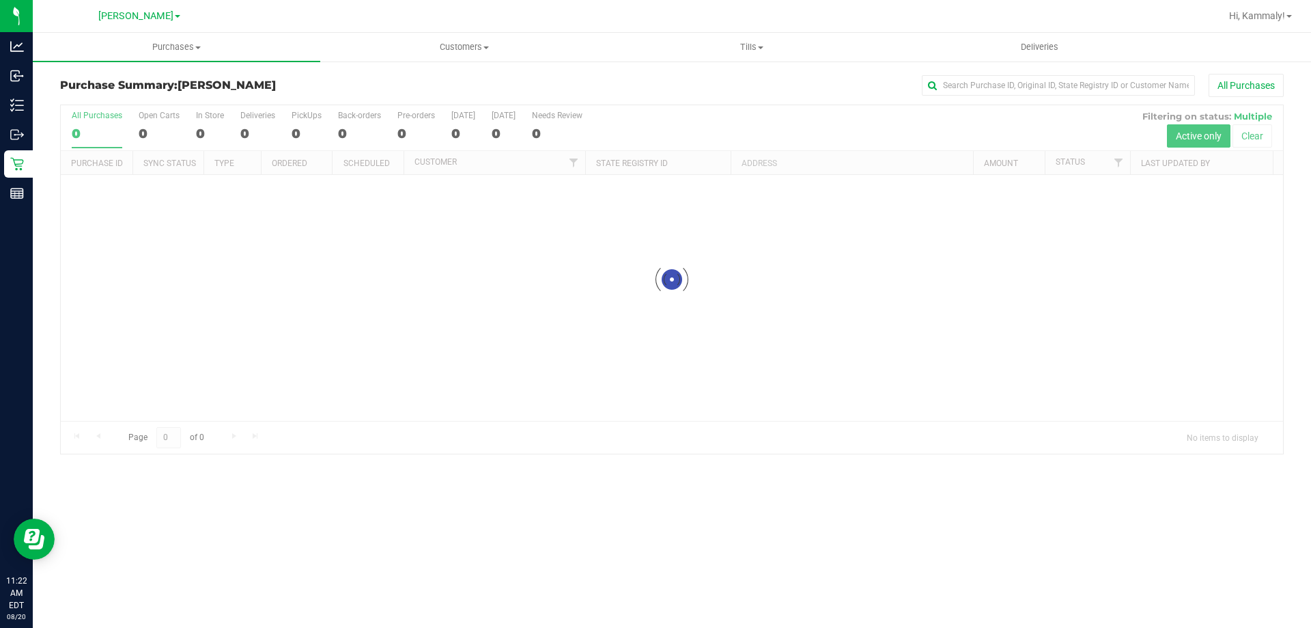
click at [182, 20] on div "[PERSON_NAME]" at bounding box center [139, 15] width 199 height 21
click at [165, 52] on span "Purchases" at bounding box center [177, 47] width 288 height 12
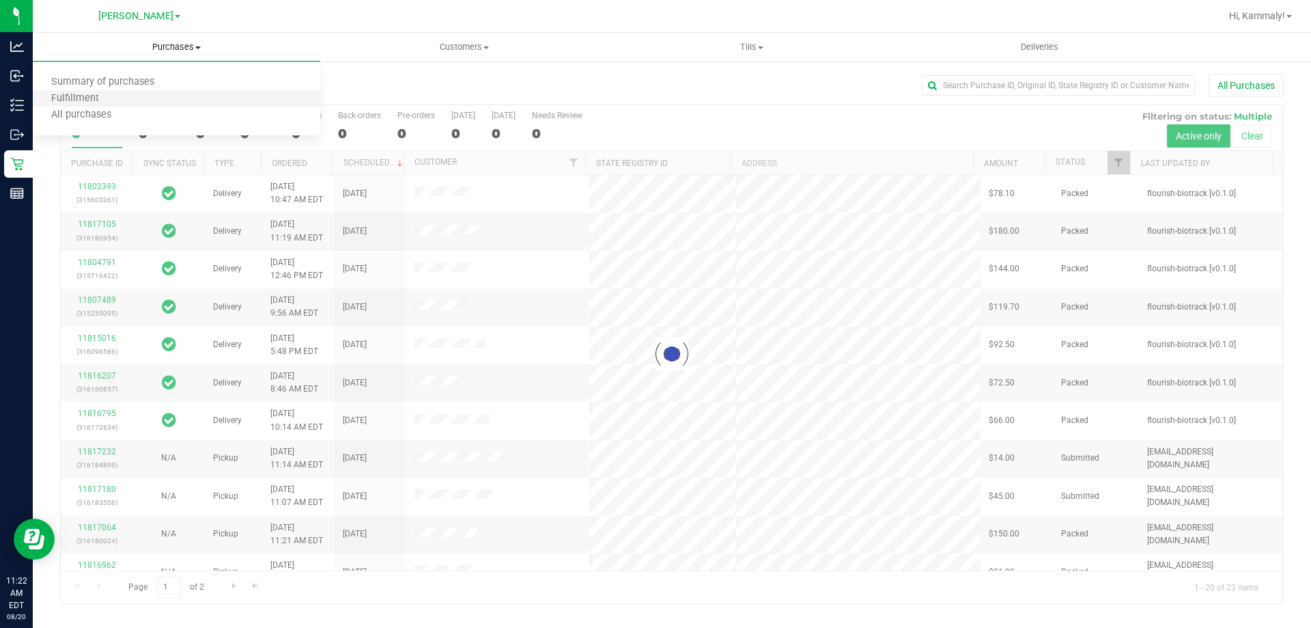
click at [133, 99] on li "Fulfillment" at bounding box center [177, 99] width 288 height 16
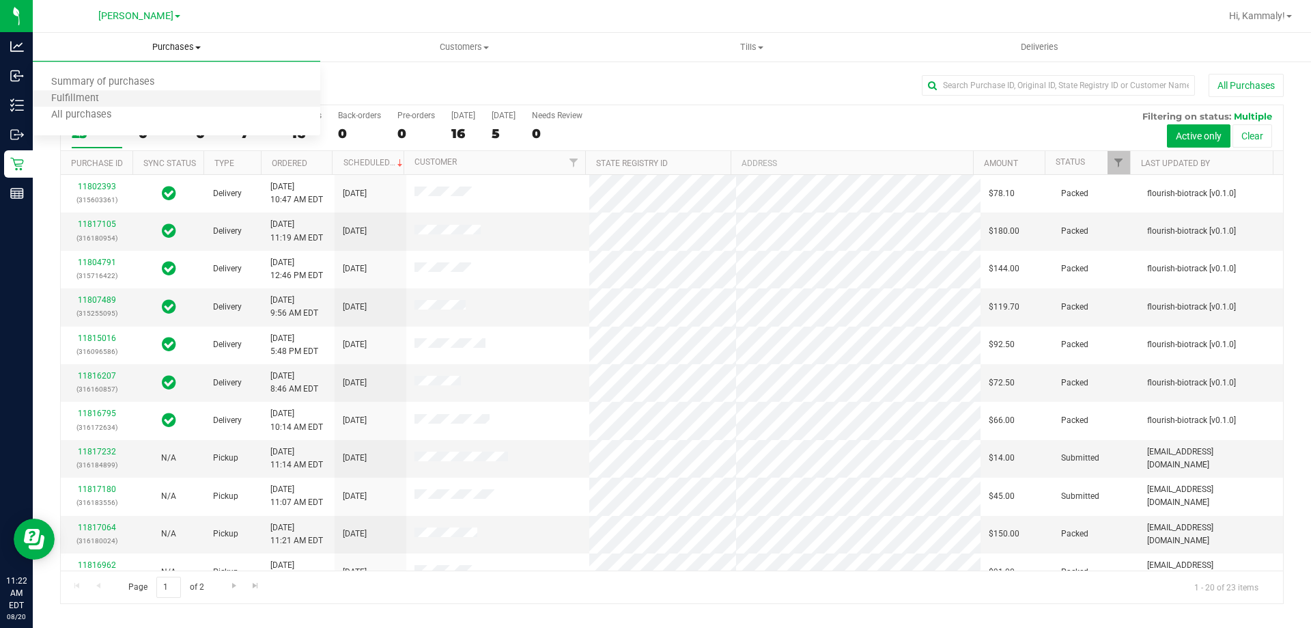
click at [137, 97] on li "Fulfillment" at bounding box center [177, 99] width 288 height 16
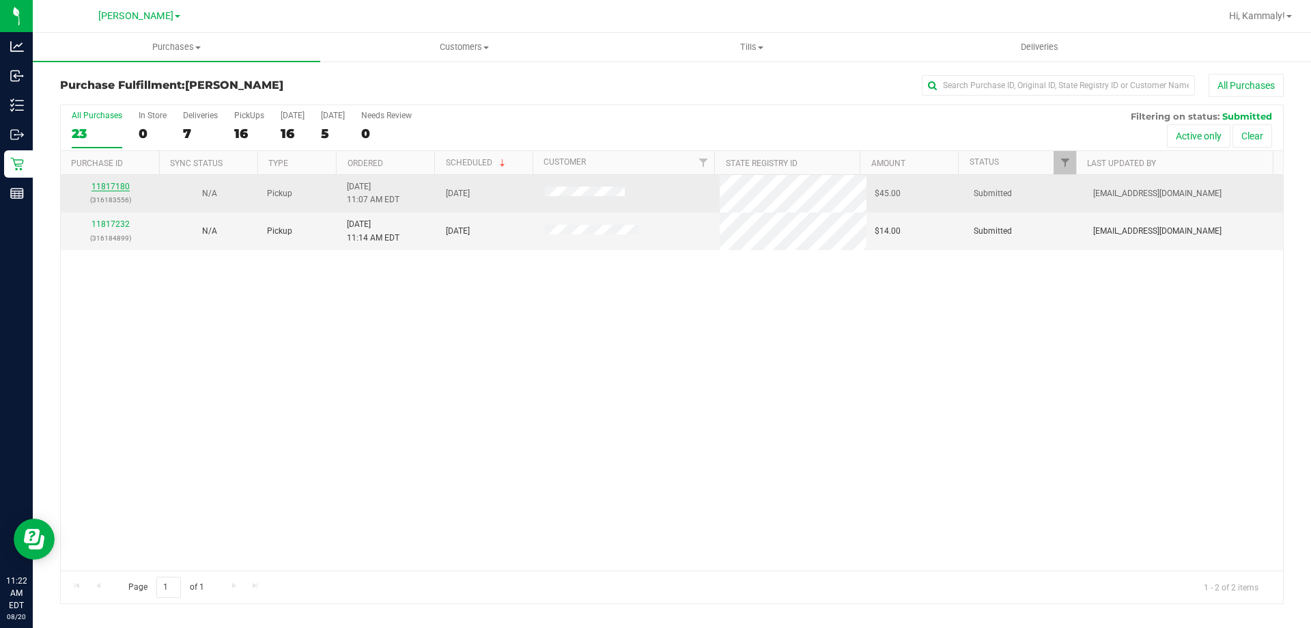
click at [113, 187] on link "11817180" at bounding box center [111, 187] width 38 height 10
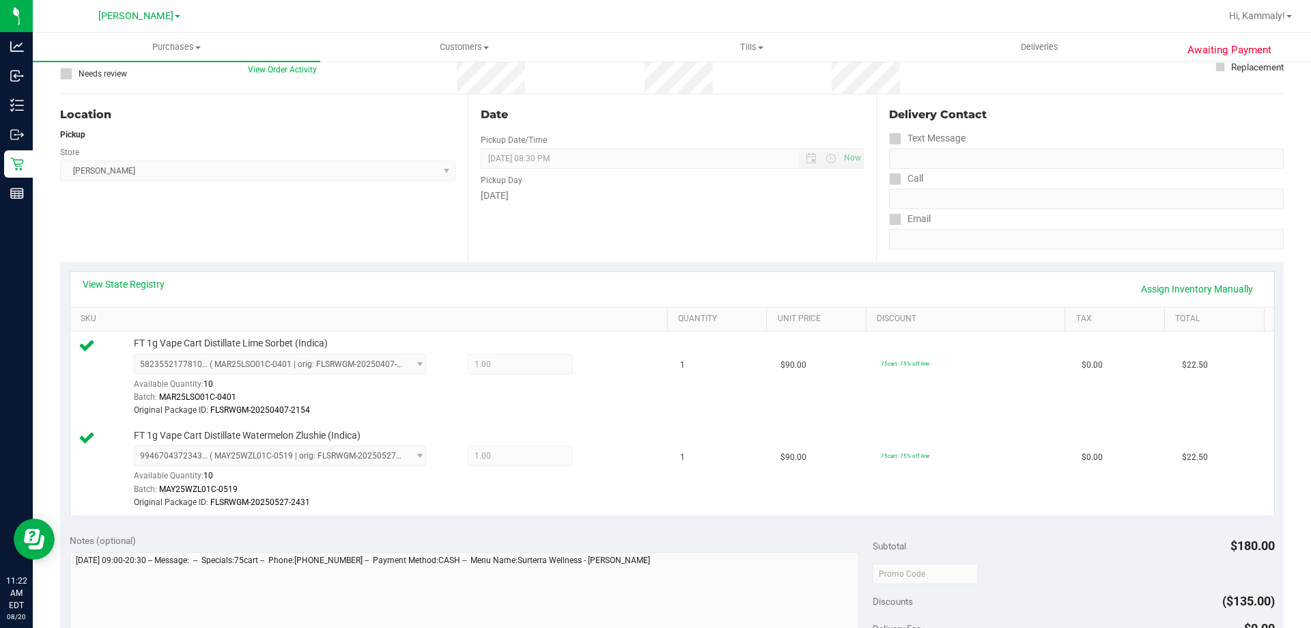
scroll to position [137, 0]
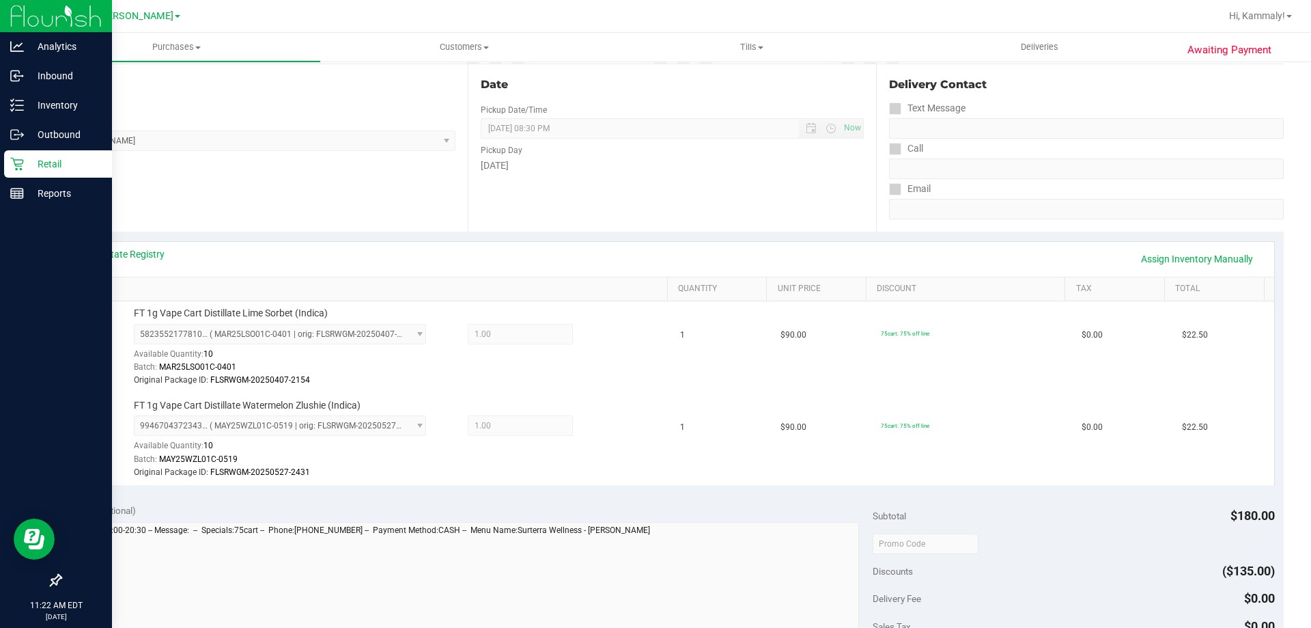
click at [7, 174] on div "Retail" at bounding box center [58, 163] width 108 height 27
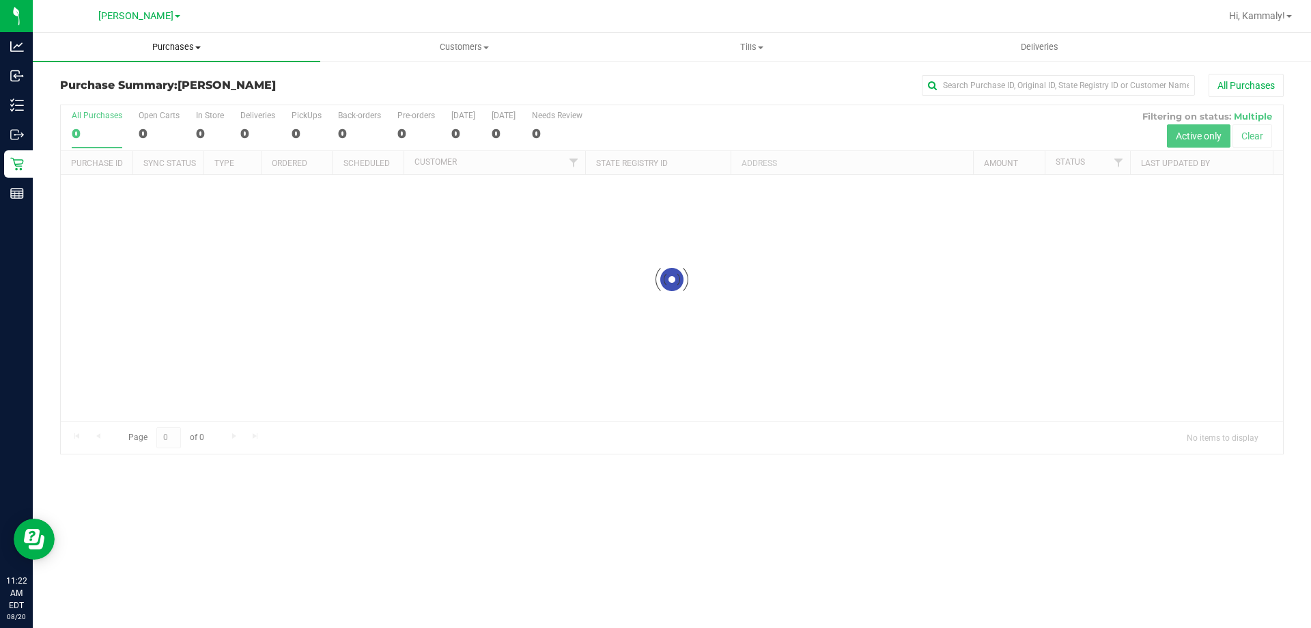
click at [147, 54] on uib-tab-heading "Purchases Summary of purchases Fulfillment All purchases" at bounding box center [177, 47] width 288 height 29
click at [120, 98] on li "Fulfillment" at bounding box center [177, 99] width 288 height 16
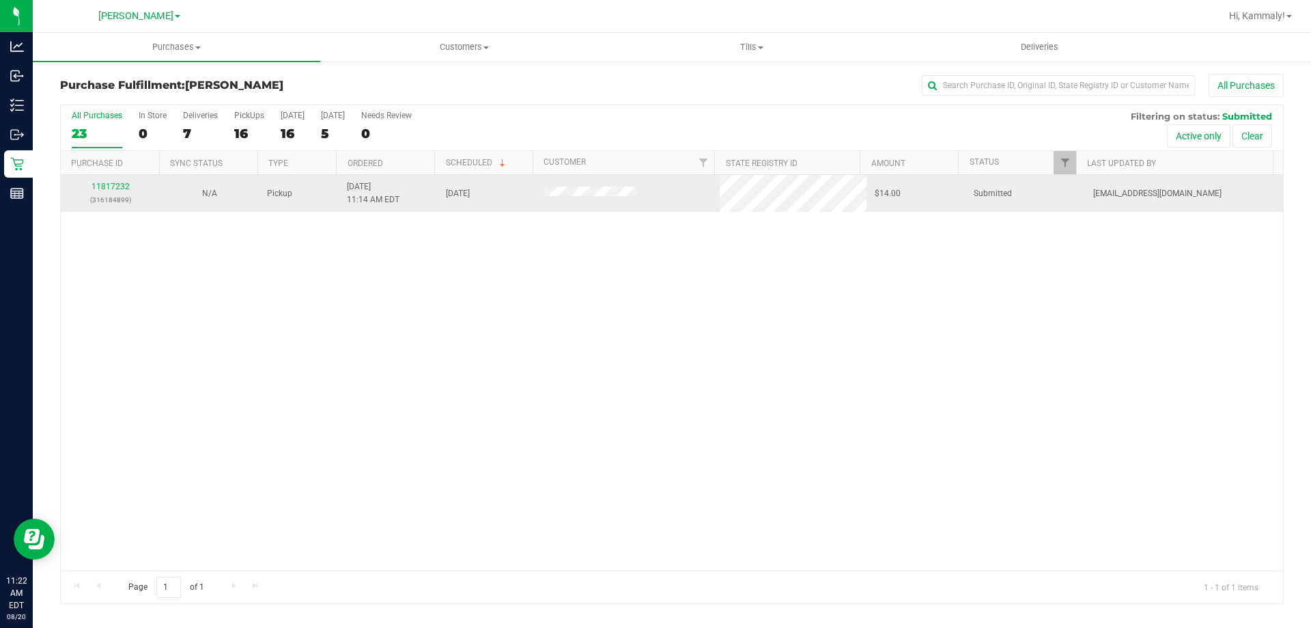
click at [105, 192] on div "11817232 (316184899)" at bounding box center [110, 193] width 83 height 26
click at [109, 185] on link "11817232" at bounding box center [111, 187] width 38 height 10
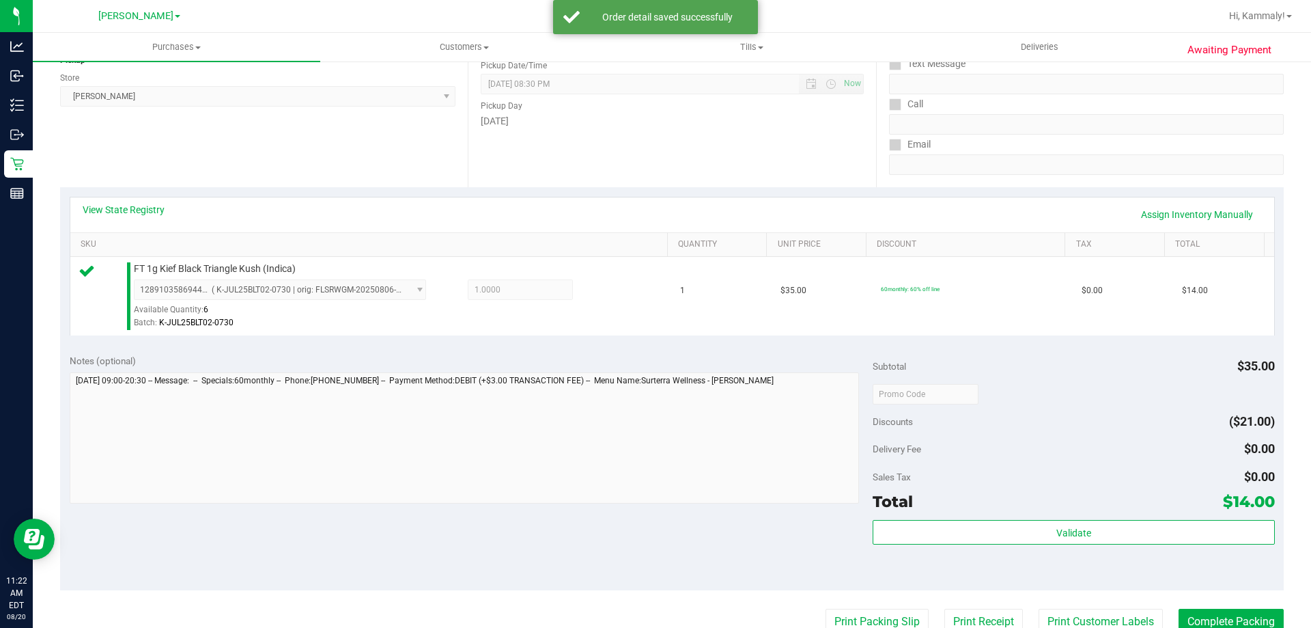
scroll to position [205, 0]
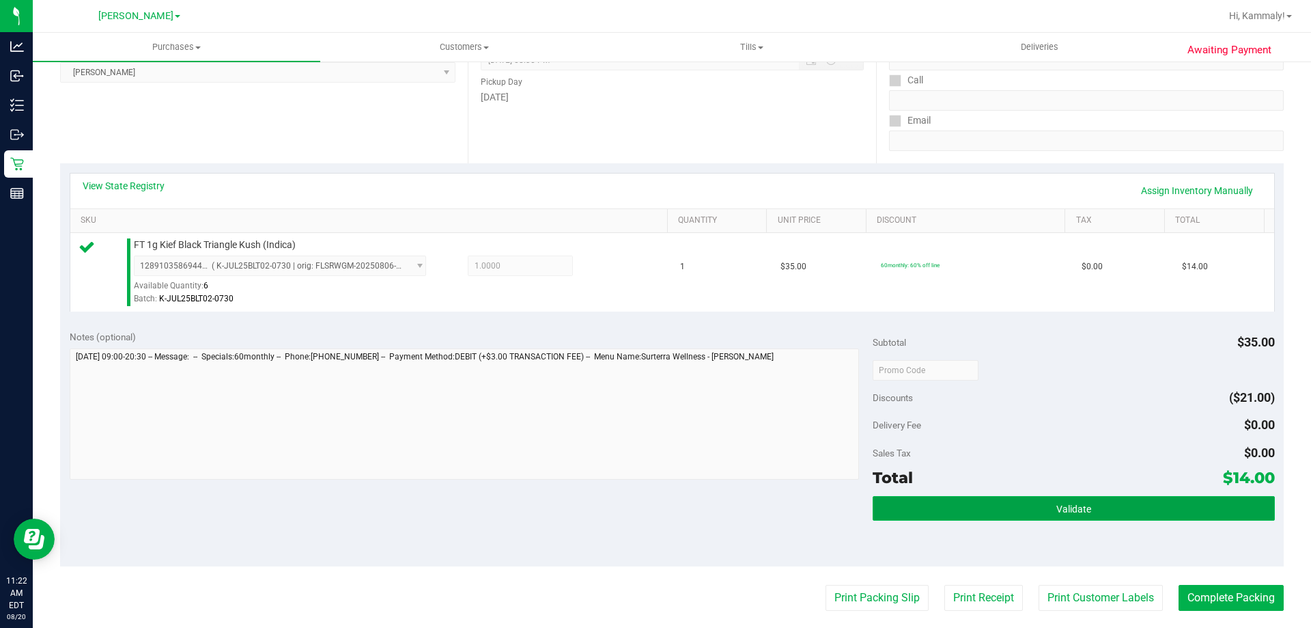
click at [1177, 508] on button "Validate" at bounding box center [1074, 508] width 402 height 25
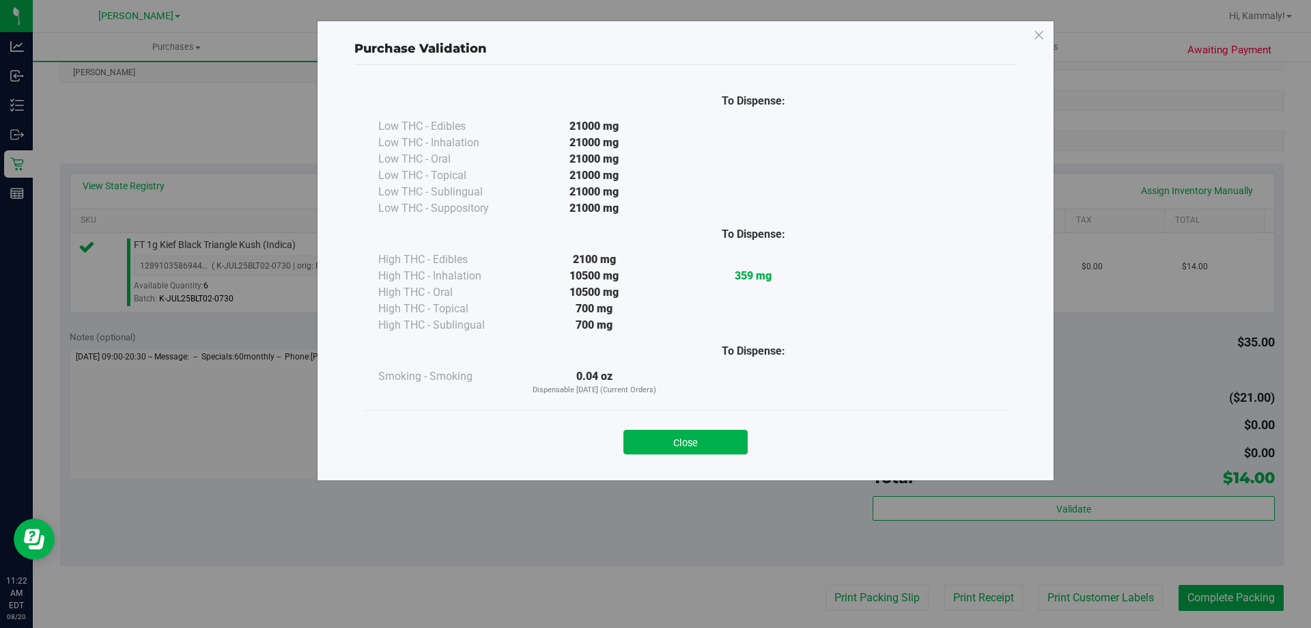
drag, startPoint x: 654, startPoint y: 432, endPoint x: 882, endPoint y: 572, distance: 267.1
click at [656, 432] on button "Close" at bounding box center [686, 442] width 124 height 25
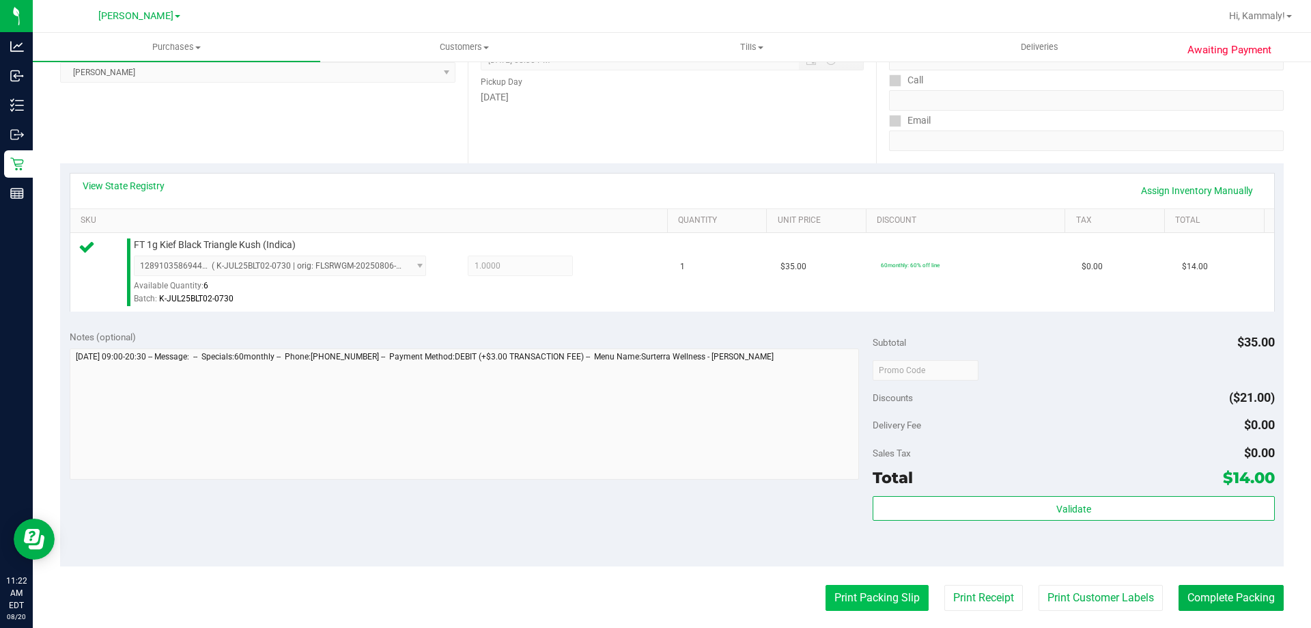
click at [875, 592] on button "Print Packing Slip" at bounding box center [877, 598] width 103 height 26
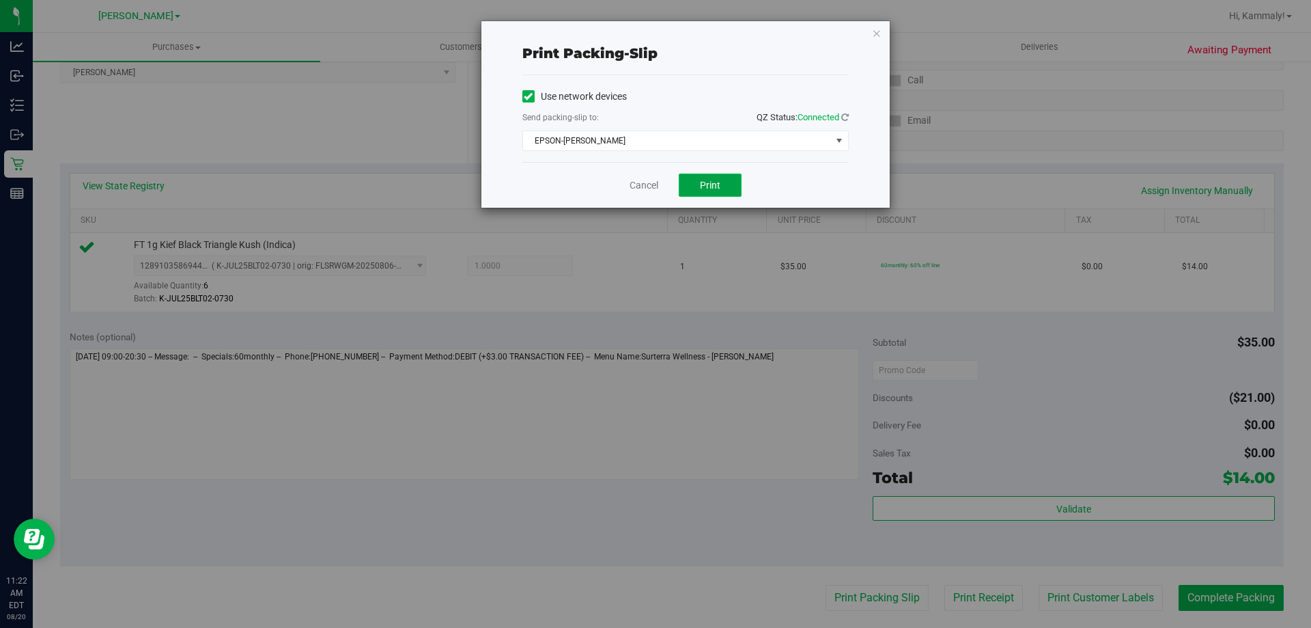
click at [730, 183] on button "Print" at bounding box center [710, 184] width 63 height 23
click at [732, 182] on button "Print" at bounding box center [710, 184] width 63 height 23
click at [630, 185] on link "Cancel" at bounding box center [644, 185] width 29 height 14
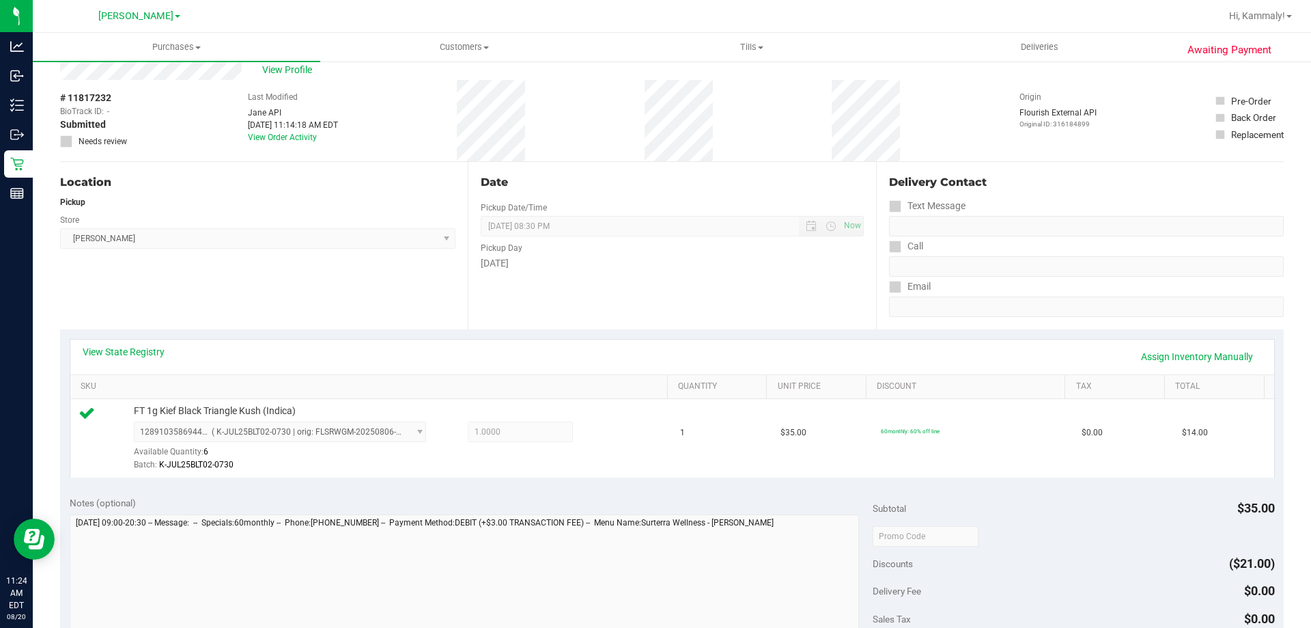
scroll to position [137, 0]
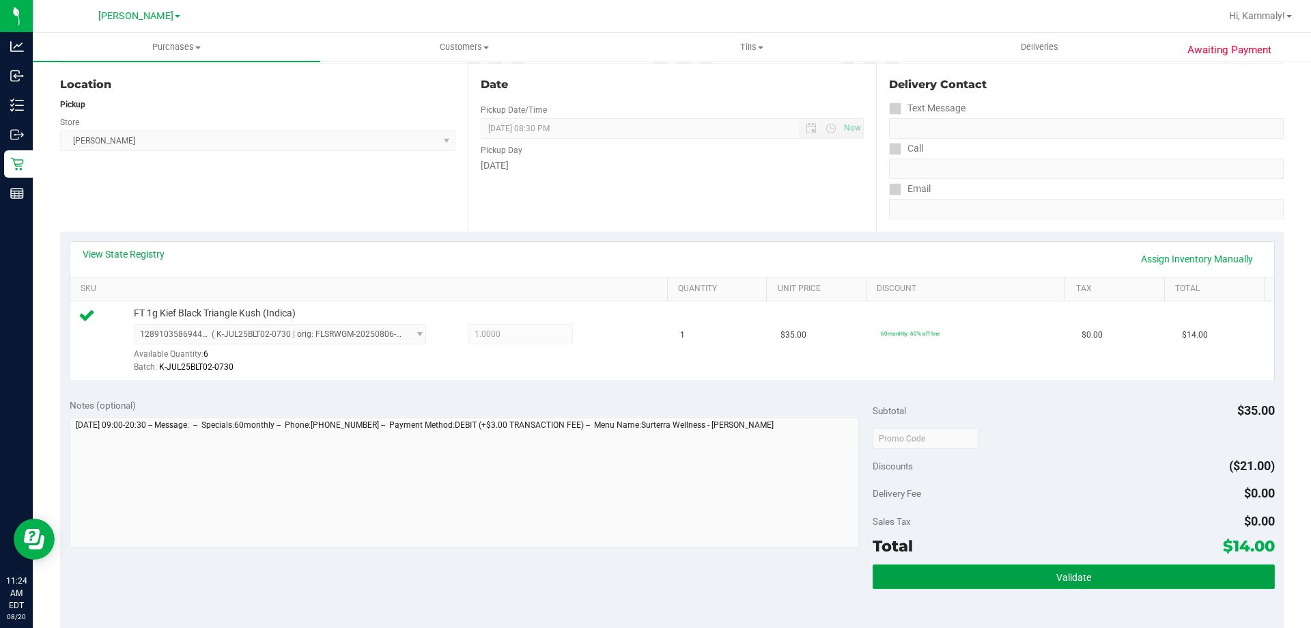
click at [918, 584] on button "Validate" at bounding box center [1074, 576] width 402 height 25
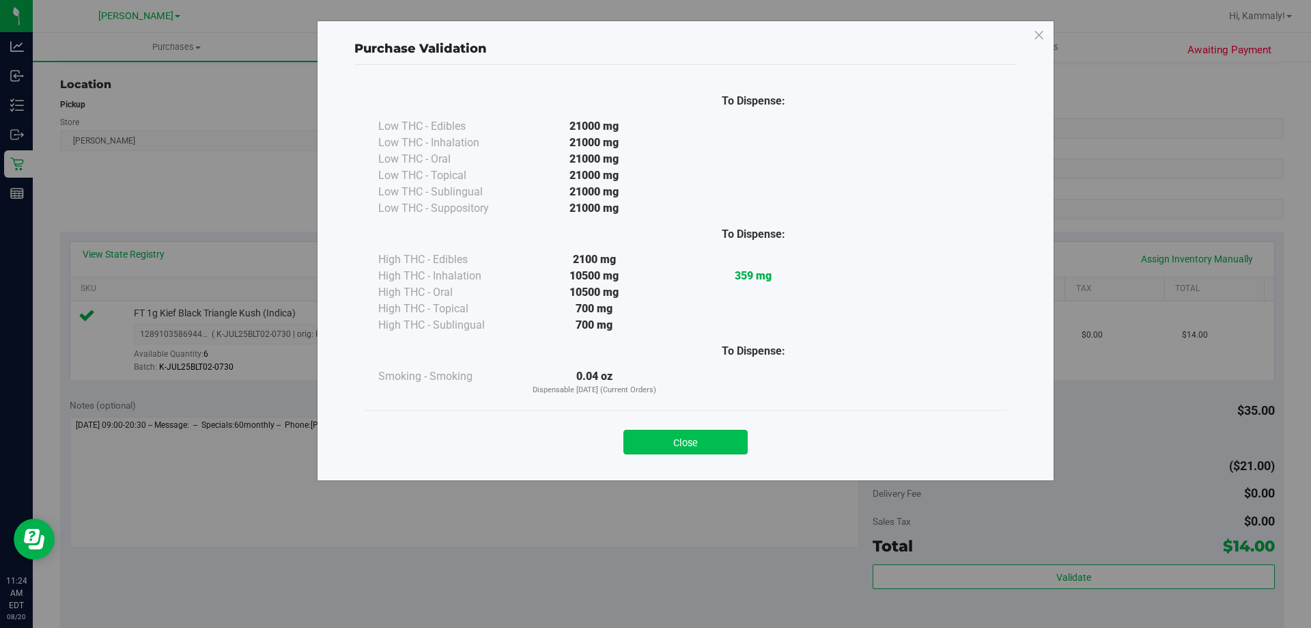
click at [632, 443] on button "Close" at bounding box center [686, 442] width 124 height 25
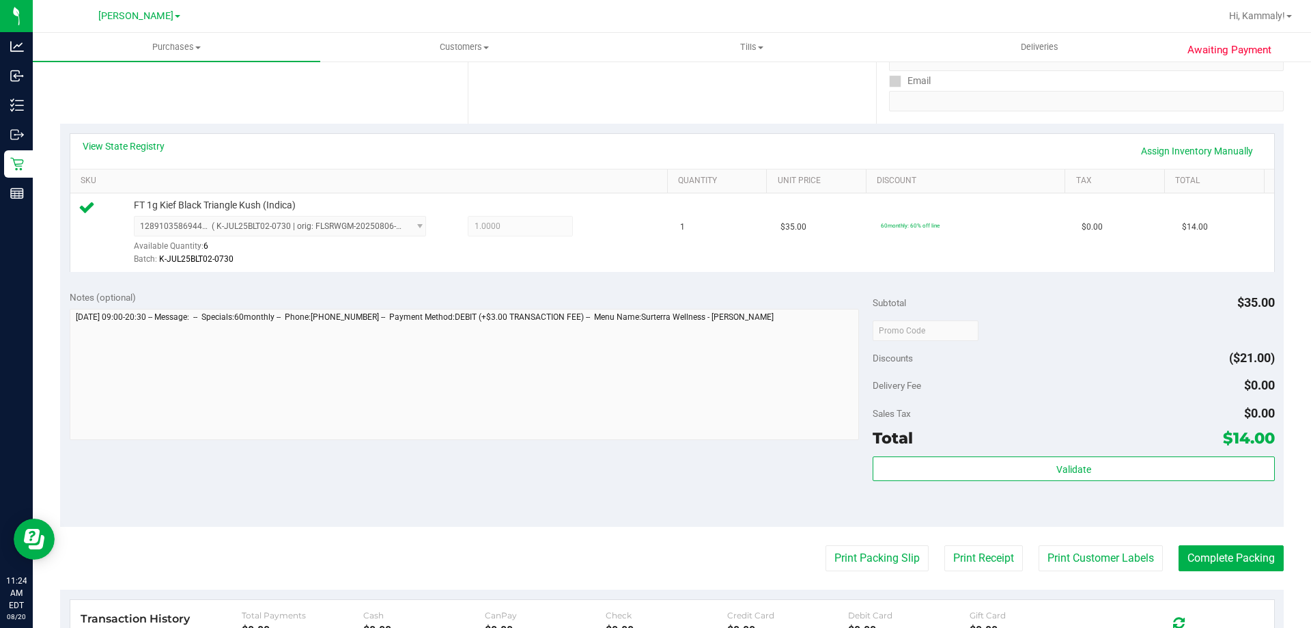
scroll to position [350, 0]
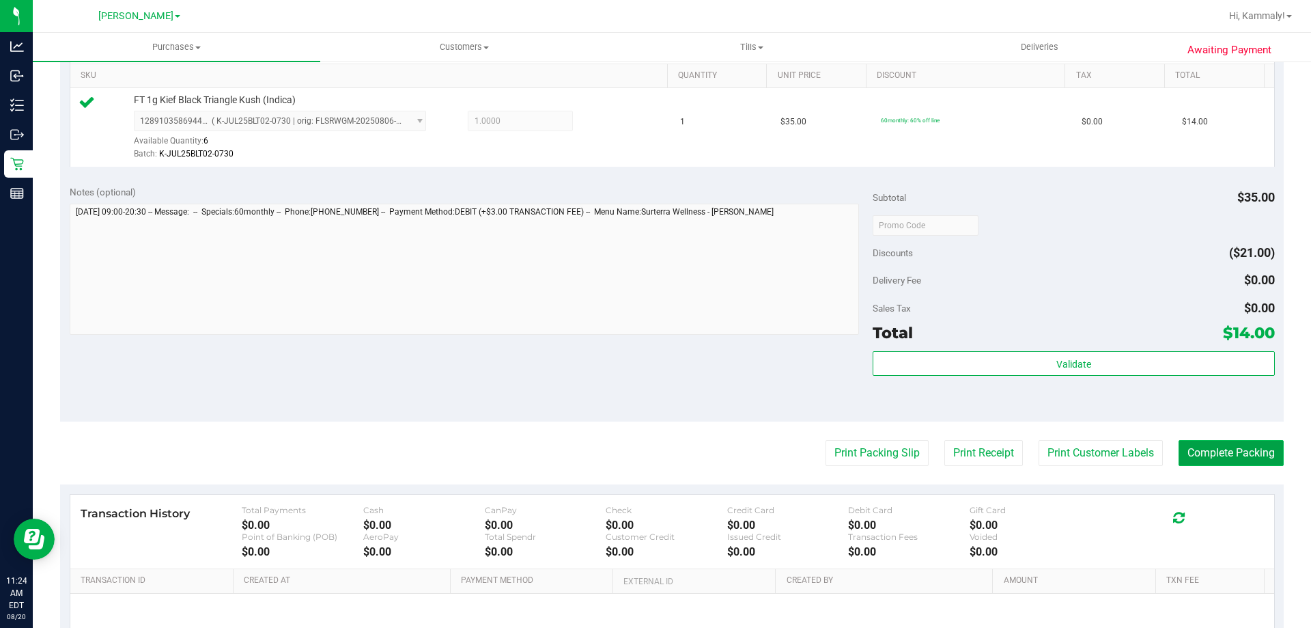
click at [1190, 464] on button "Complete Packing" at bounding box center [1231, 453] width 105 height 26
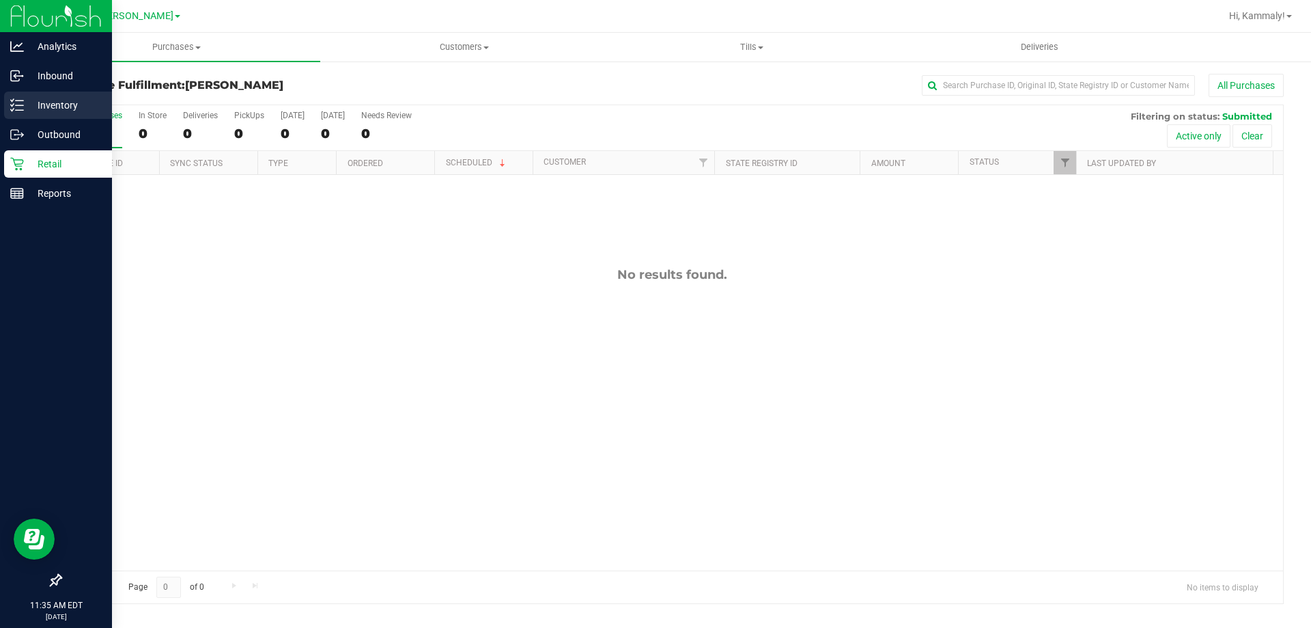
click at [6, 109] on div "Inventory" at bounding box center [58, 105] width 108 height 27
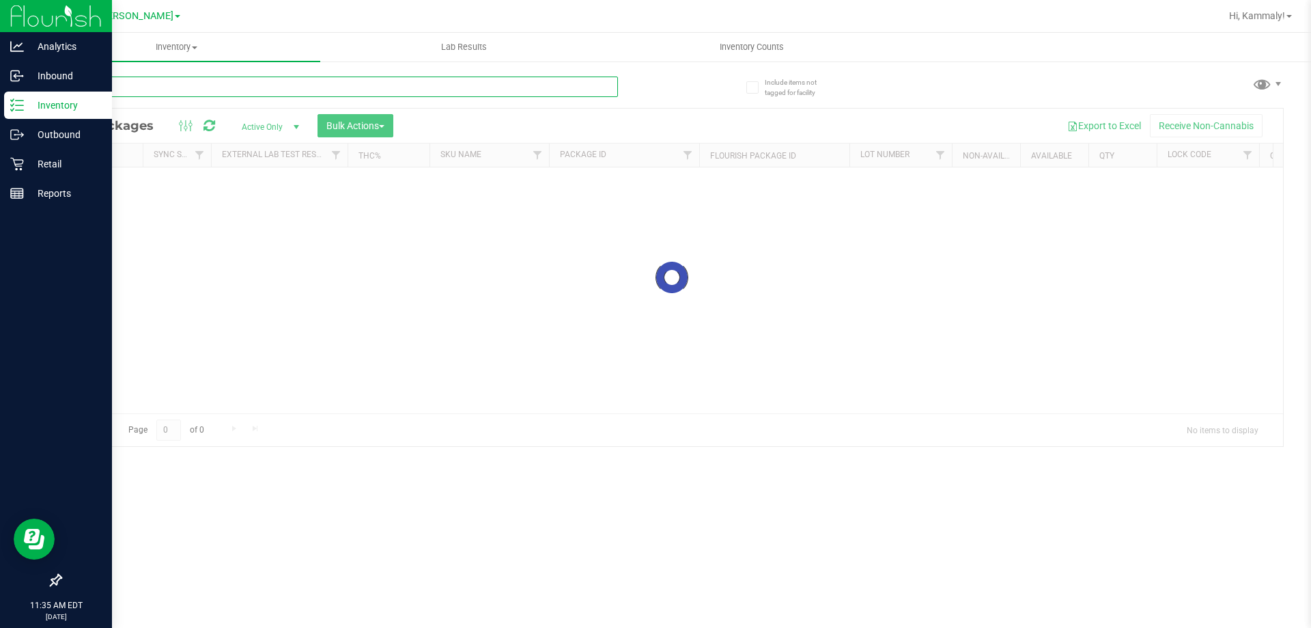
click at [296, 85] on input "text" at bounding box center [339, 86] width 558 height 20
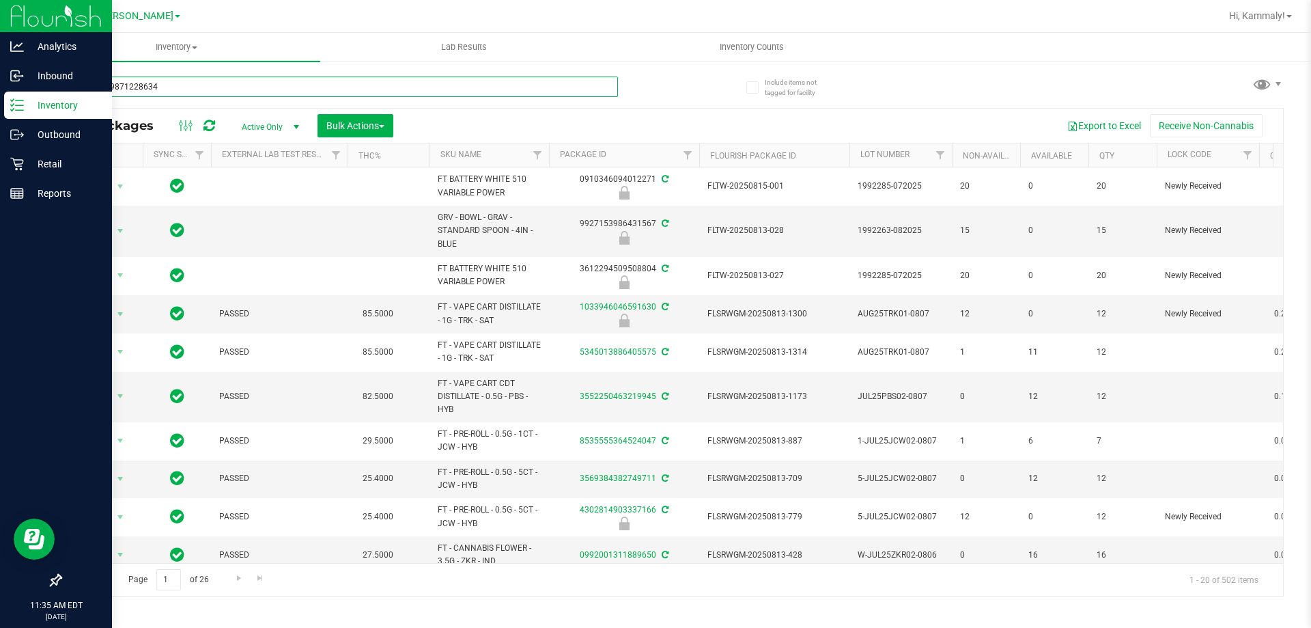
type input "1587989871228634"
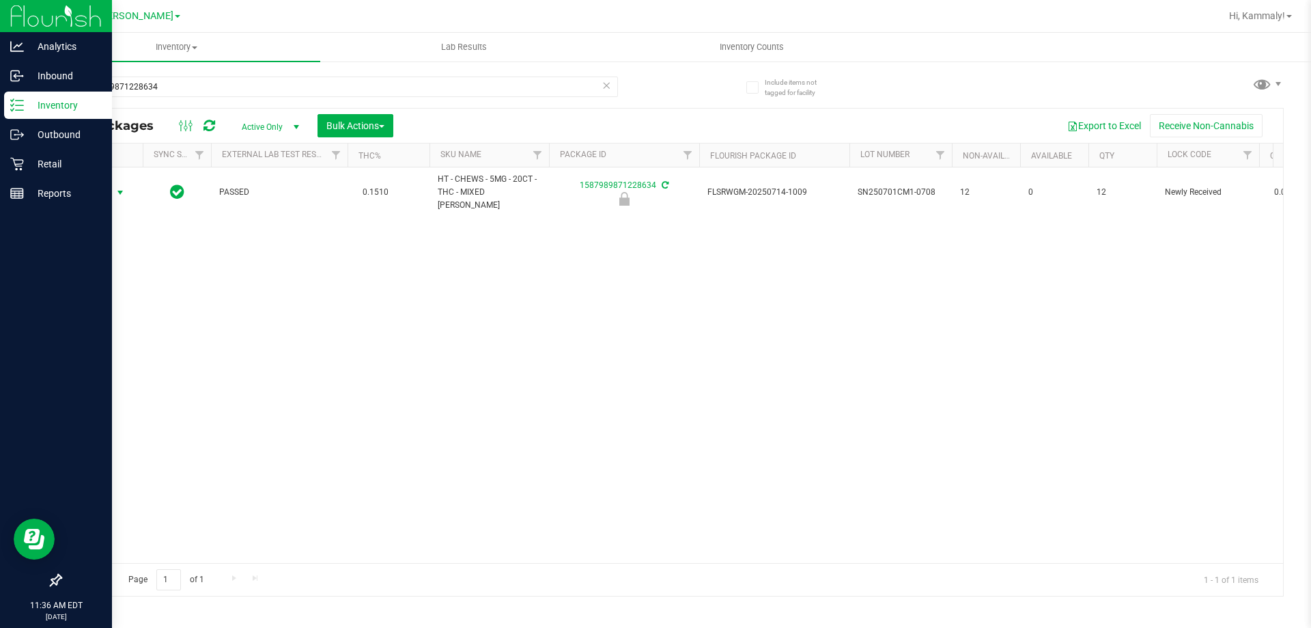
click at [87, 185] on span "Action" at bounding box center [92, 192] width 37 height 19
click at [113, 338] on li "Unlock package" at bounding box center [118, 348] width 87 height 20
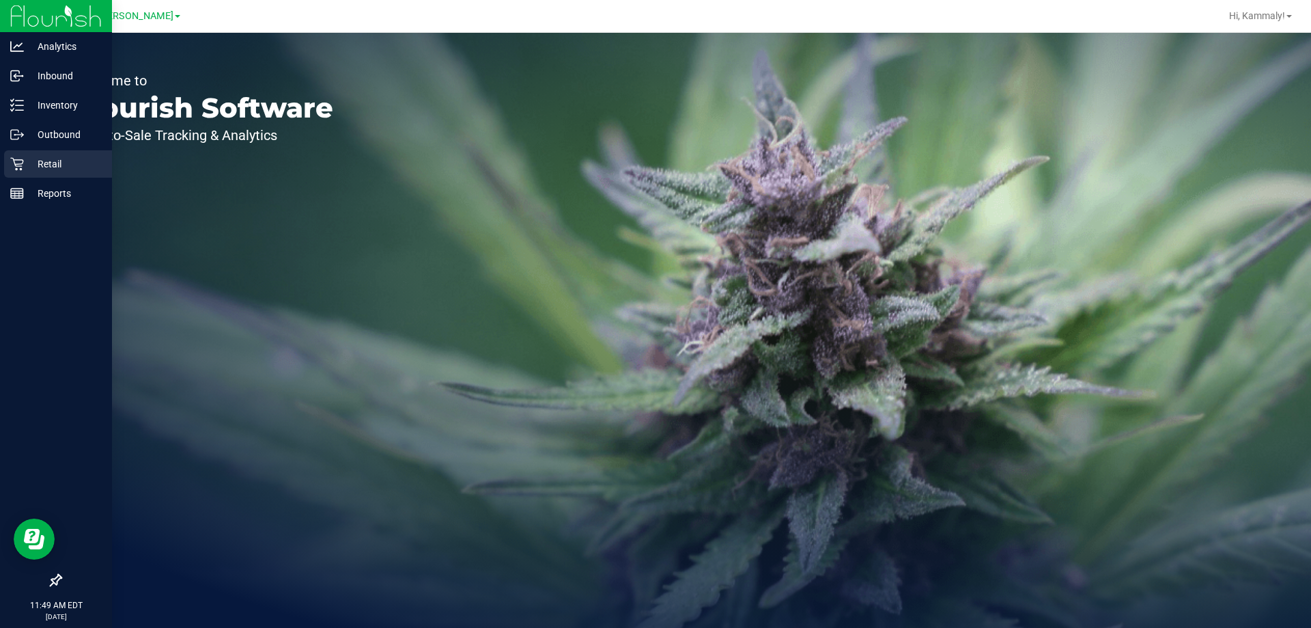
click at [29, 161] on p "Retail" at bounding box center [65, 164] width 82 height 16
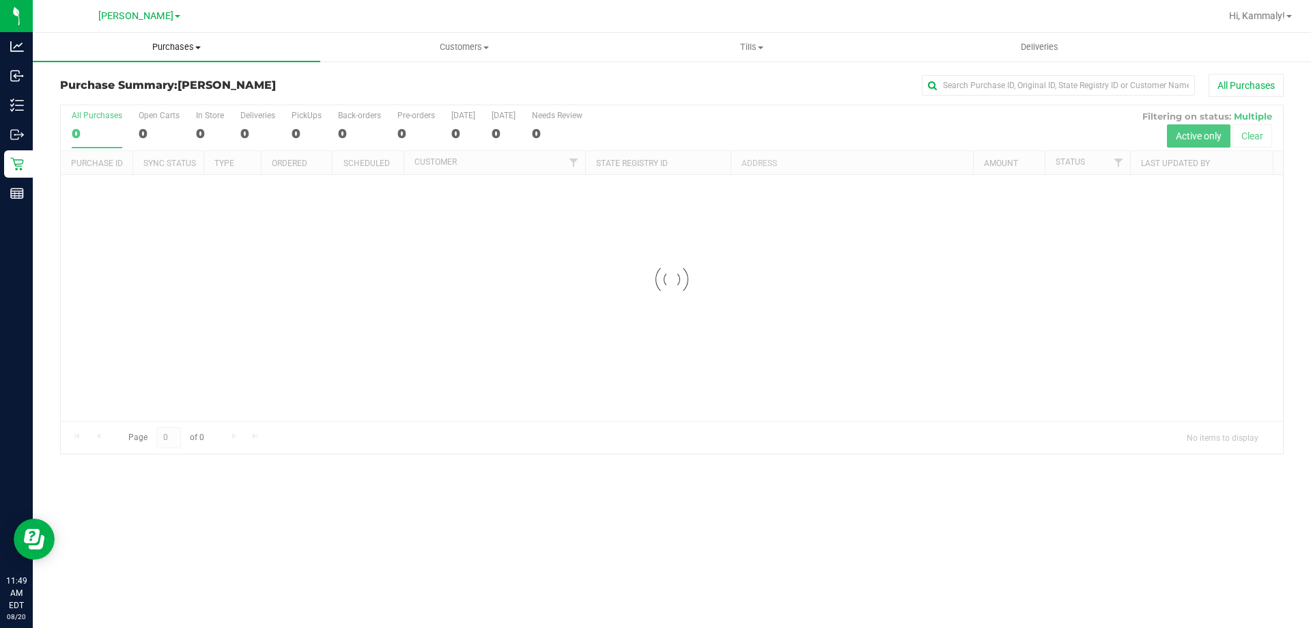
click at [195, 54] on uib-tab-heading "Purchases Summary of purchases Fulfillment All purchases" at bounding box center [177, 47] width 288 height 29
click at [167, 100] on li "Fulfillment" at bounding box center [177, 99] width 288 height 16
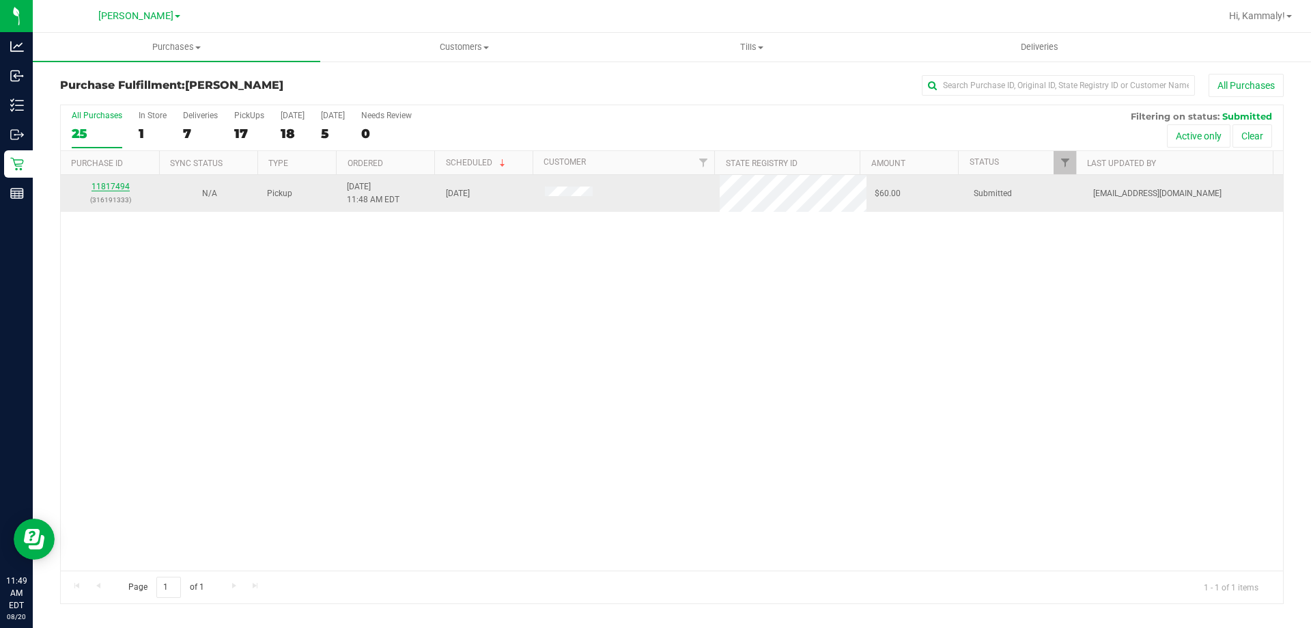
click at [112, 186] on link "11817494" at bounding box center [111, 187] width 38 height 10
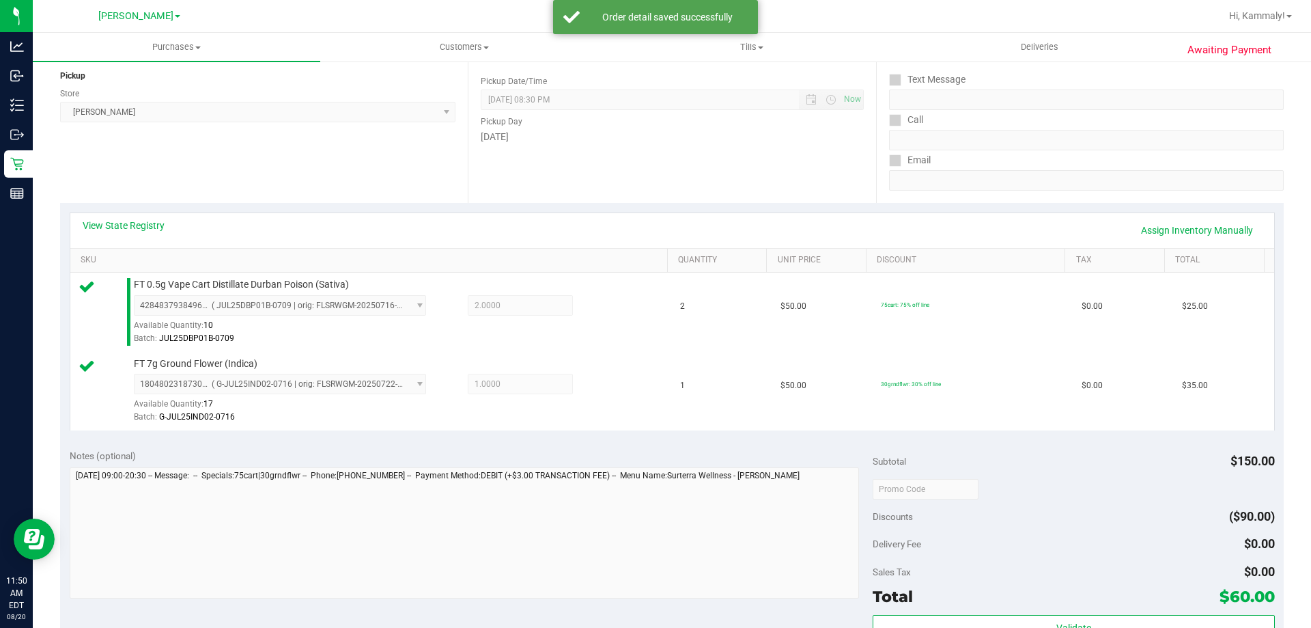
scroll to position [273, 0]
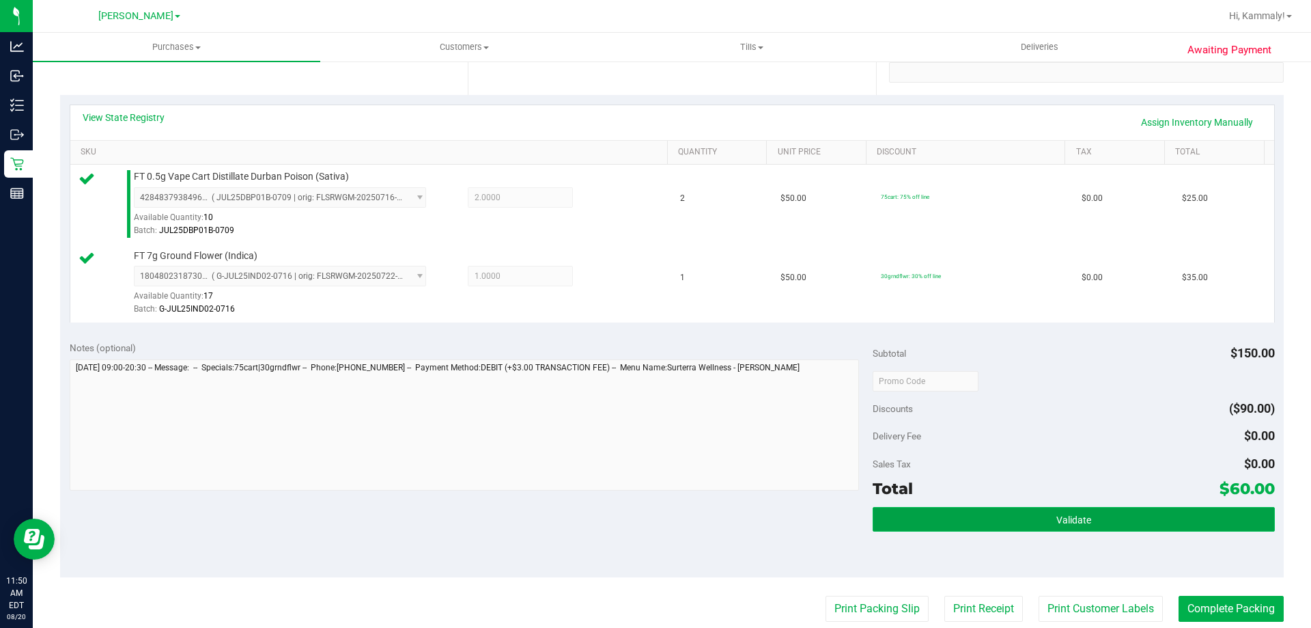
click at [1042, 530] on button "Validate" at bounding box center [1074, 519] width 402 height 25
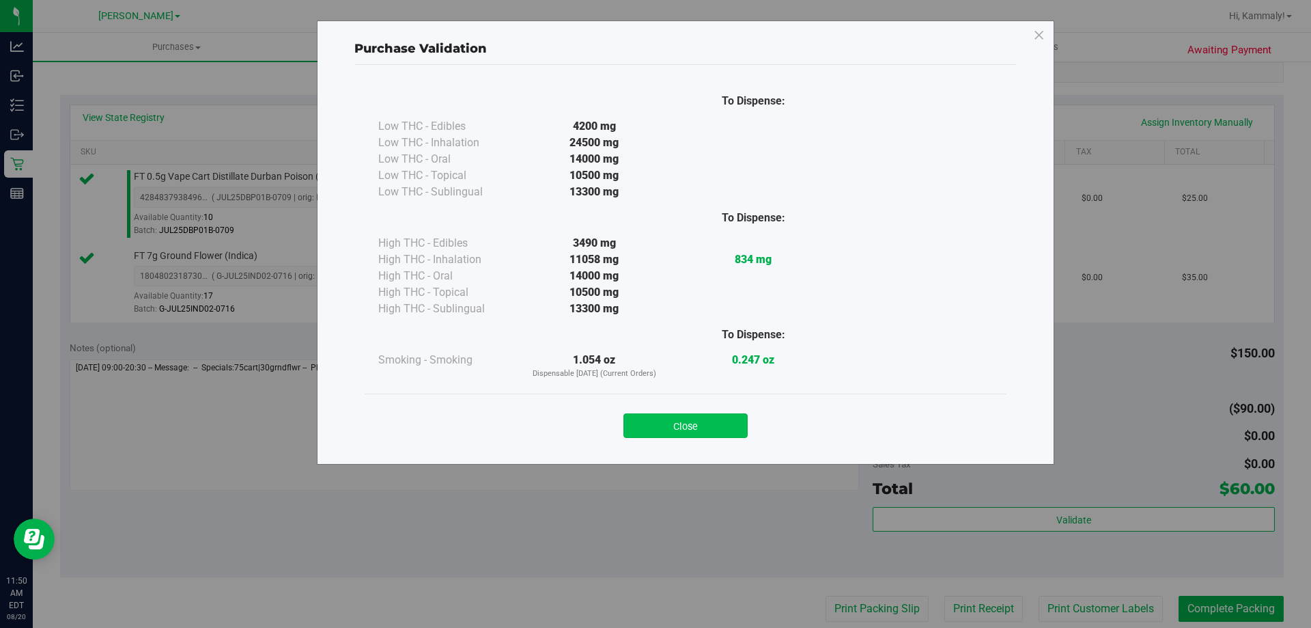
click at [714, 430] on button "Close" at bounding box center [686, 425] width 124 height 25
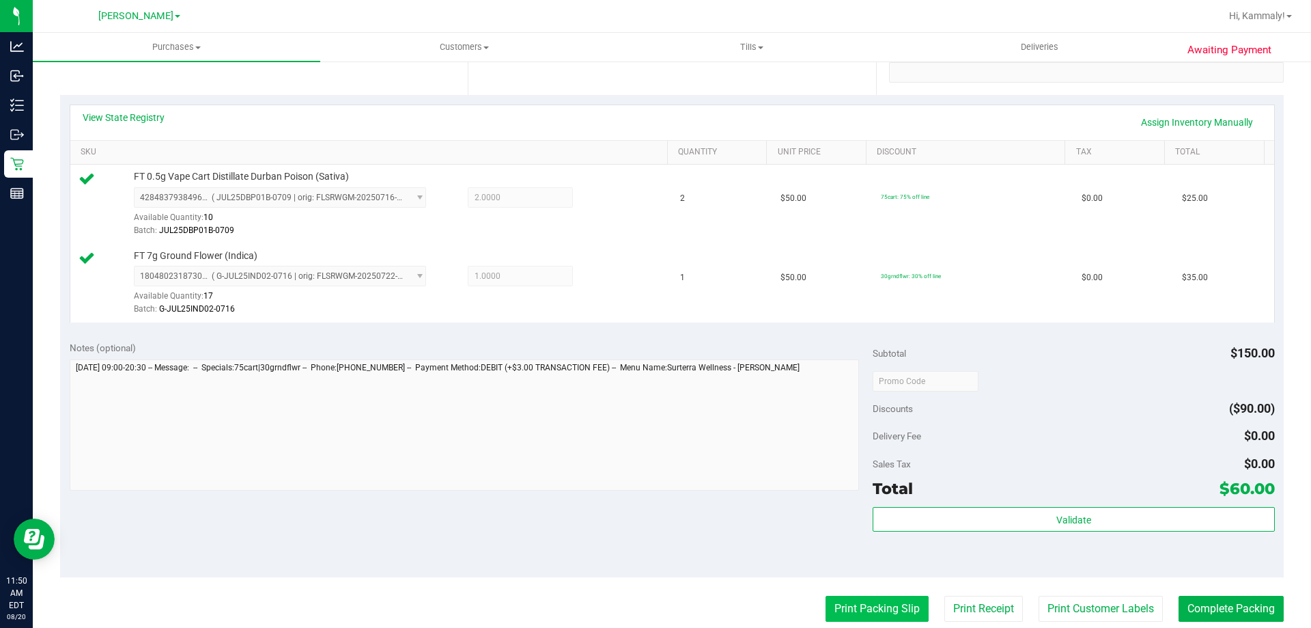
click at [851, 607] on button "Print Packing Slip" at bounding box center [877, 609] width 103 height 26
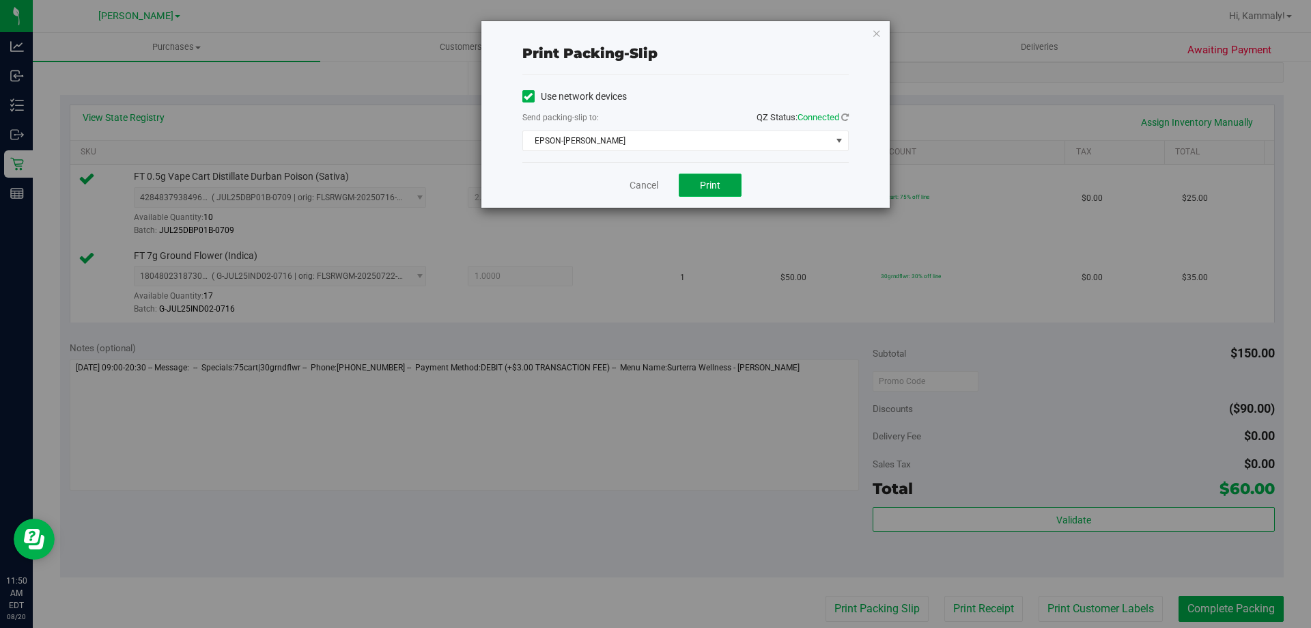
click at [681, 184] on button "Print" at bounding box center [710, 184] width 63 height 23
click at [646, 206] on div "Cancel Print" at bounding box center [686, 185] width 326 height 46
click at [639, 186] on link "Cancel" at bounding box center [644, 185] width 29 height 14
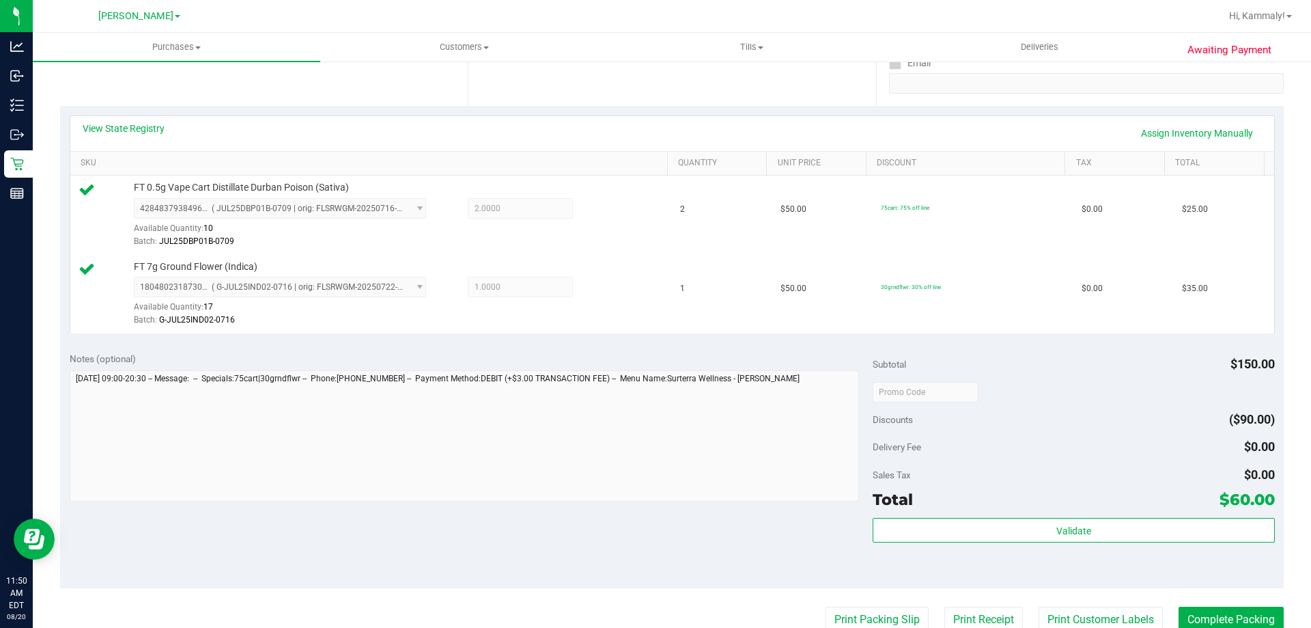
scroll to position [344, 0]
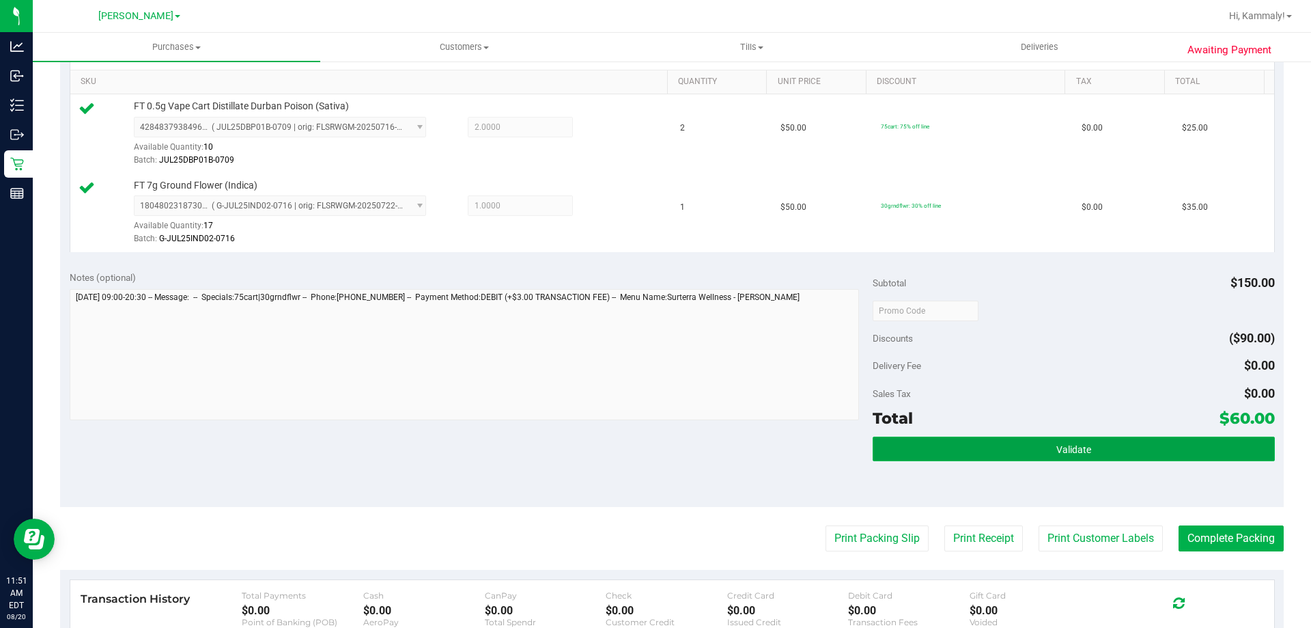
click at [1042, 452] on button "Validate" at bounding box center [1074, 448] width 402 height 25
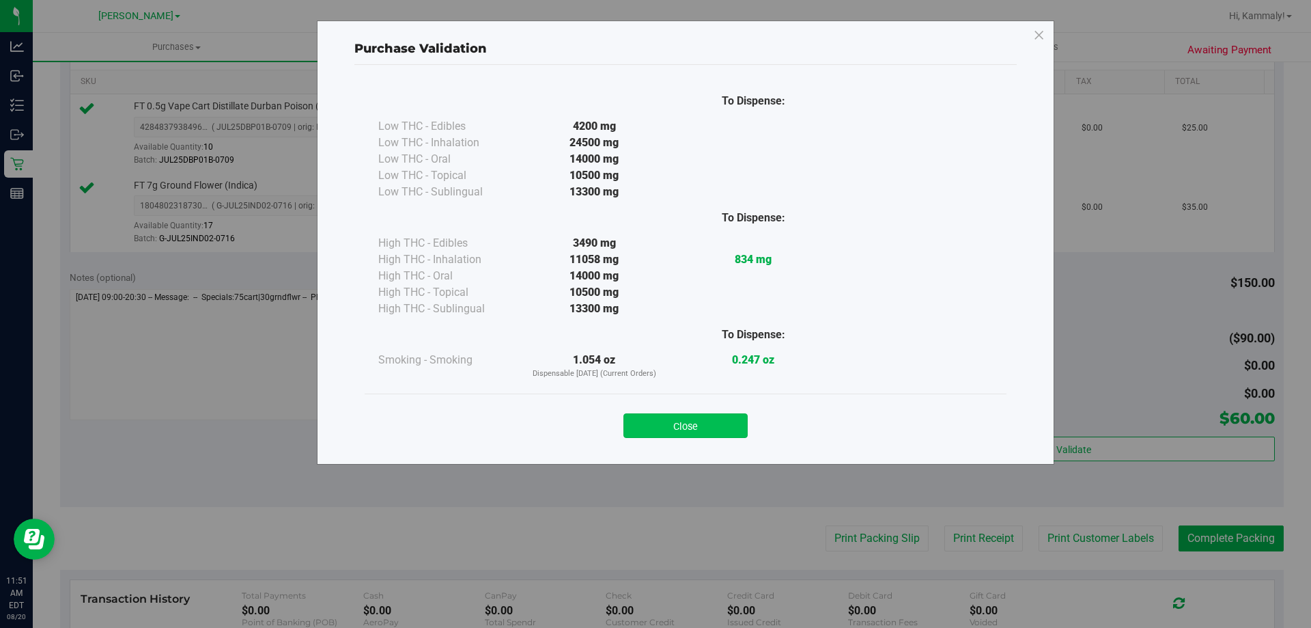
click at [690, 434] on button "Close" at bounding box center [686, 425] width 124 height 25
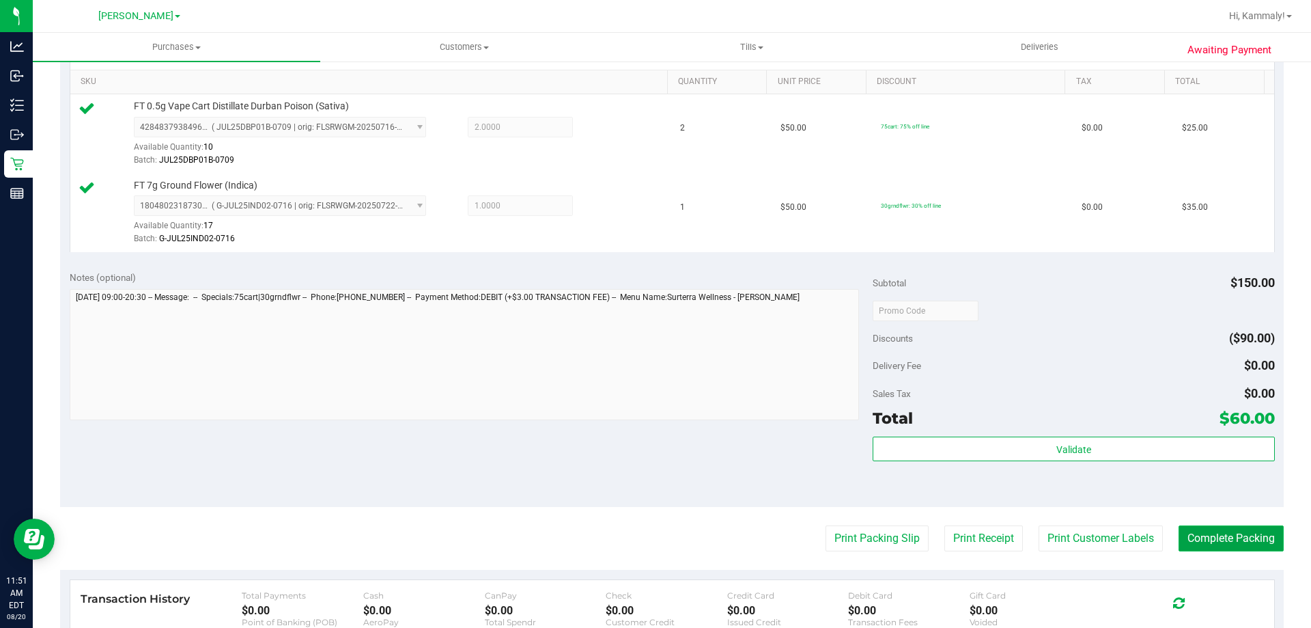
click at [1206, 541] on button "Complete Packing" at bounding box center [1231, 538] width 105 height 26
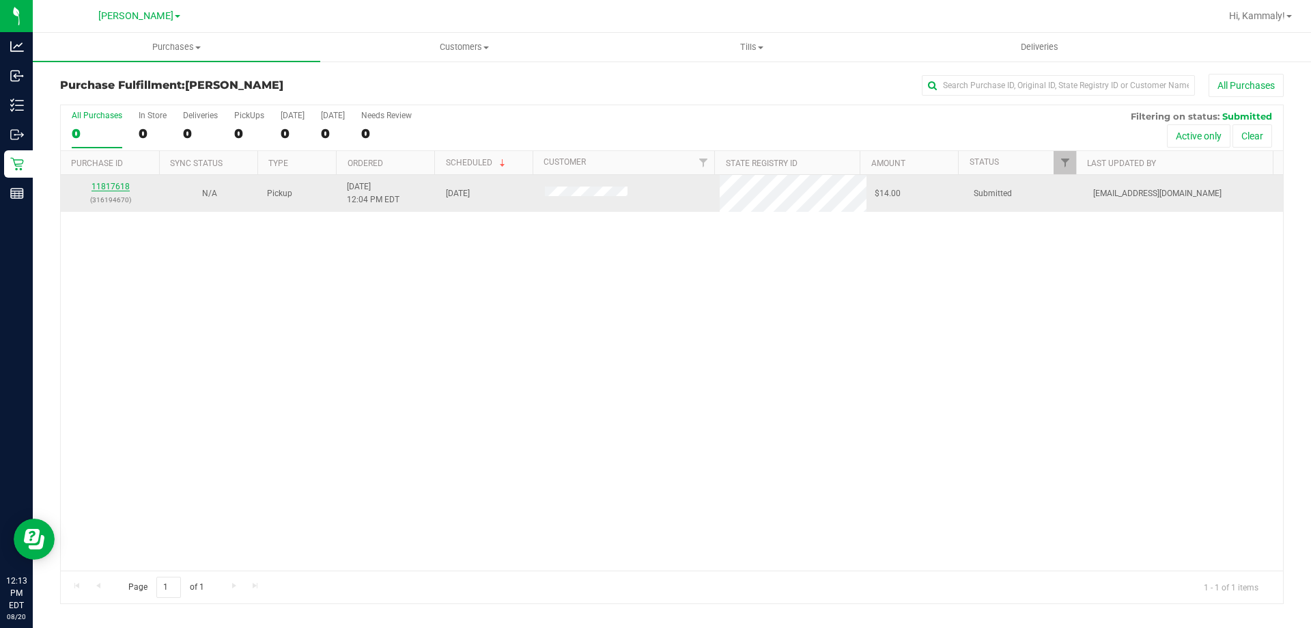
click at [117, 188] on link "11817618" at bounding box center [111, 187] width 38 height 10
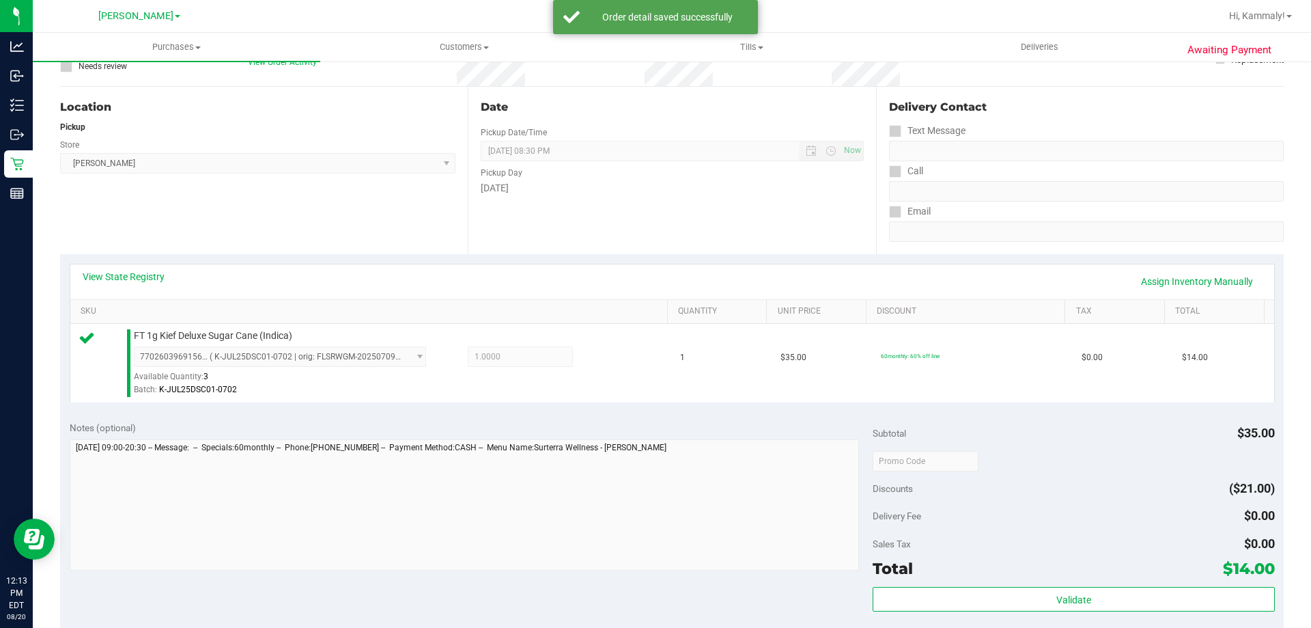
scroll to position [137, 0]
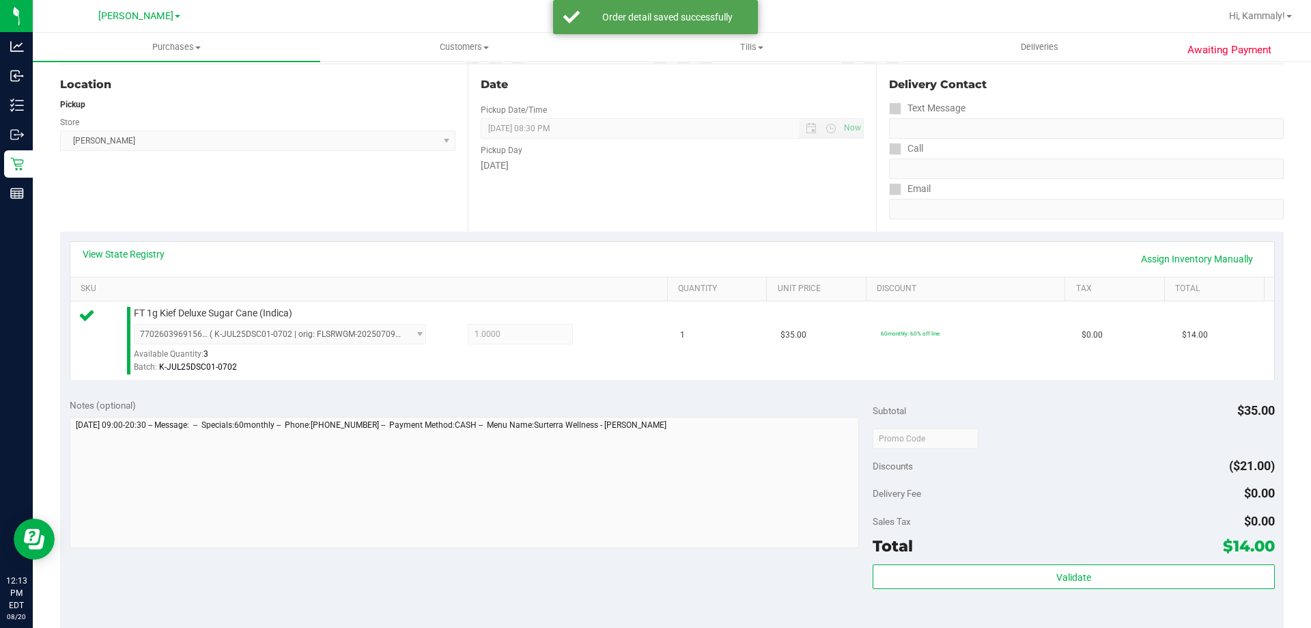
click at [1037, 561] on div "Subtotal $35.00 Discounts ($21.00) Delivery Fee $0.00 Sales Tax $0.00 Total $14…" at bounding box center [1074, 511] width 402 height 227
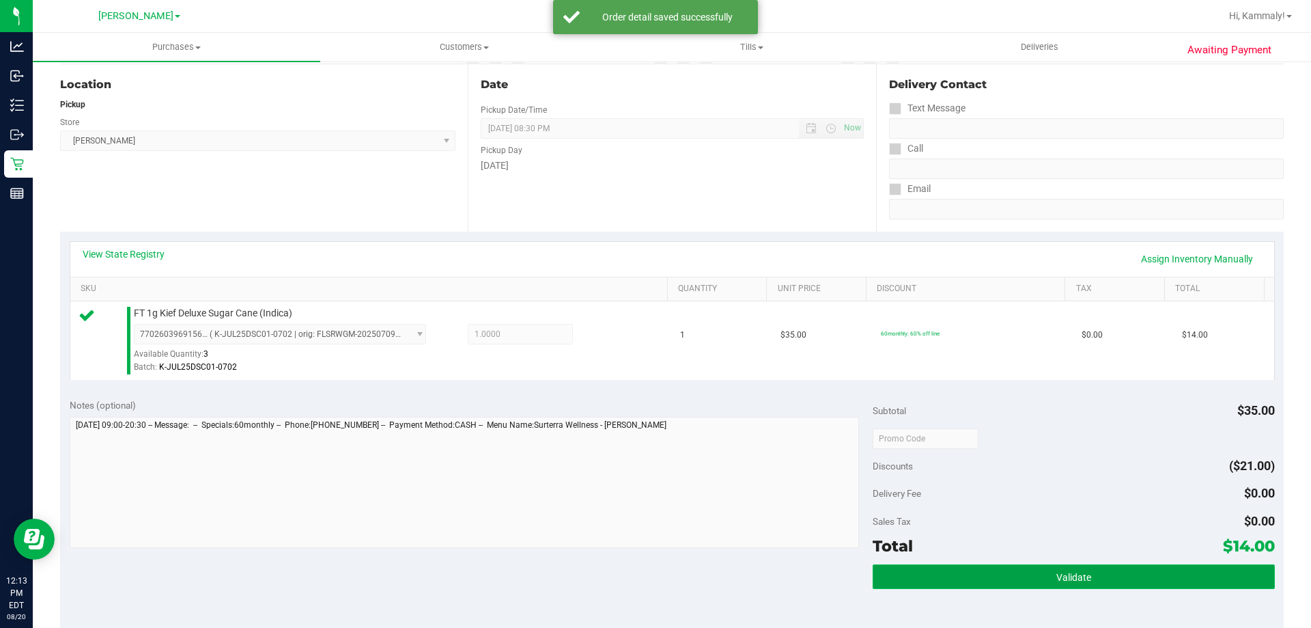
click at [1057, 577] on span "Validate" at bounding box center [1074, 577] width 35 height 11
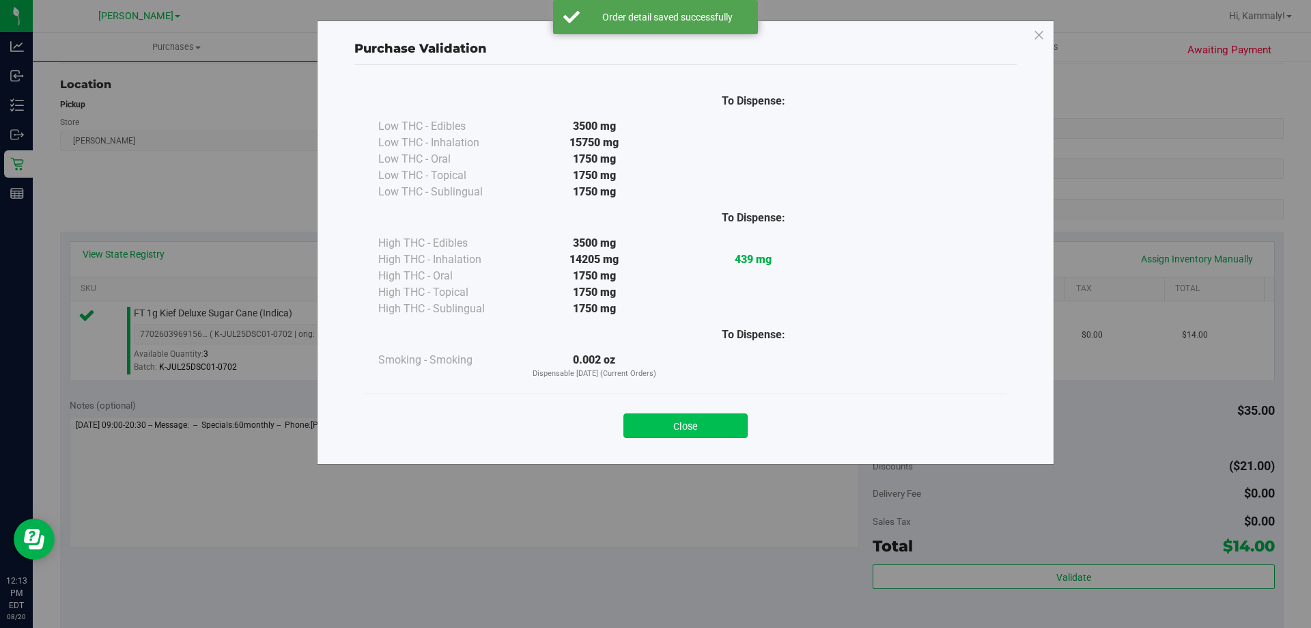
click at [645, 437] on button "Close" at bounding box center [686, 425] width 124 height 25
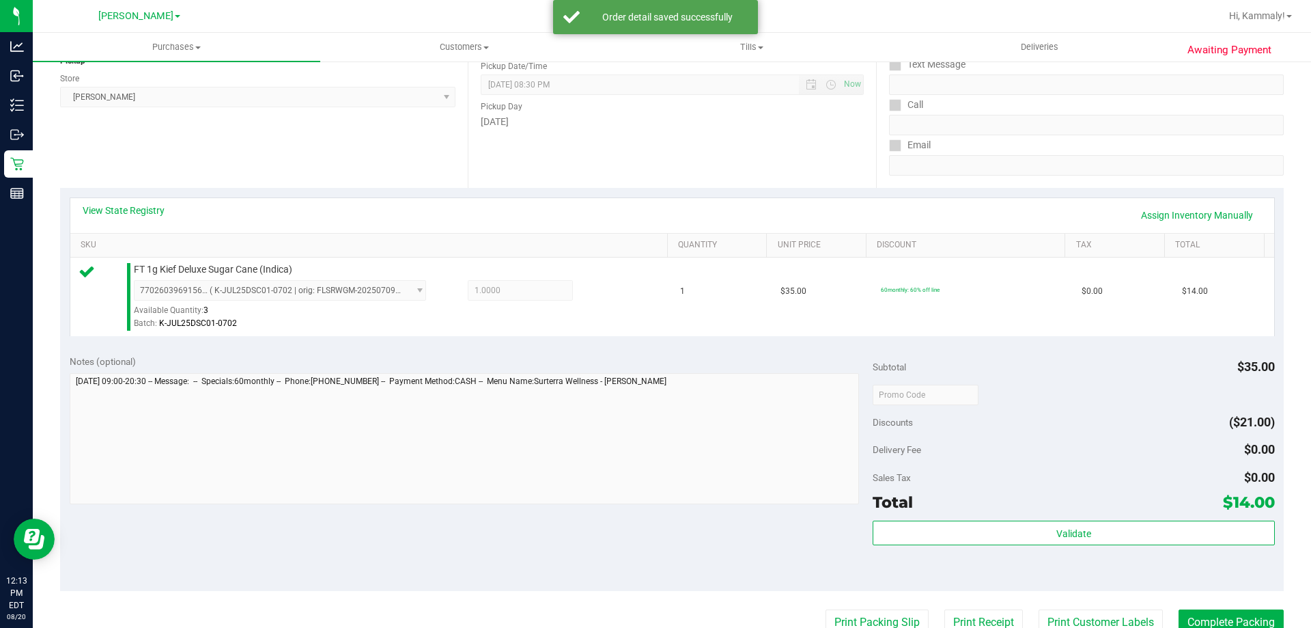
scroll to position [205, 0]
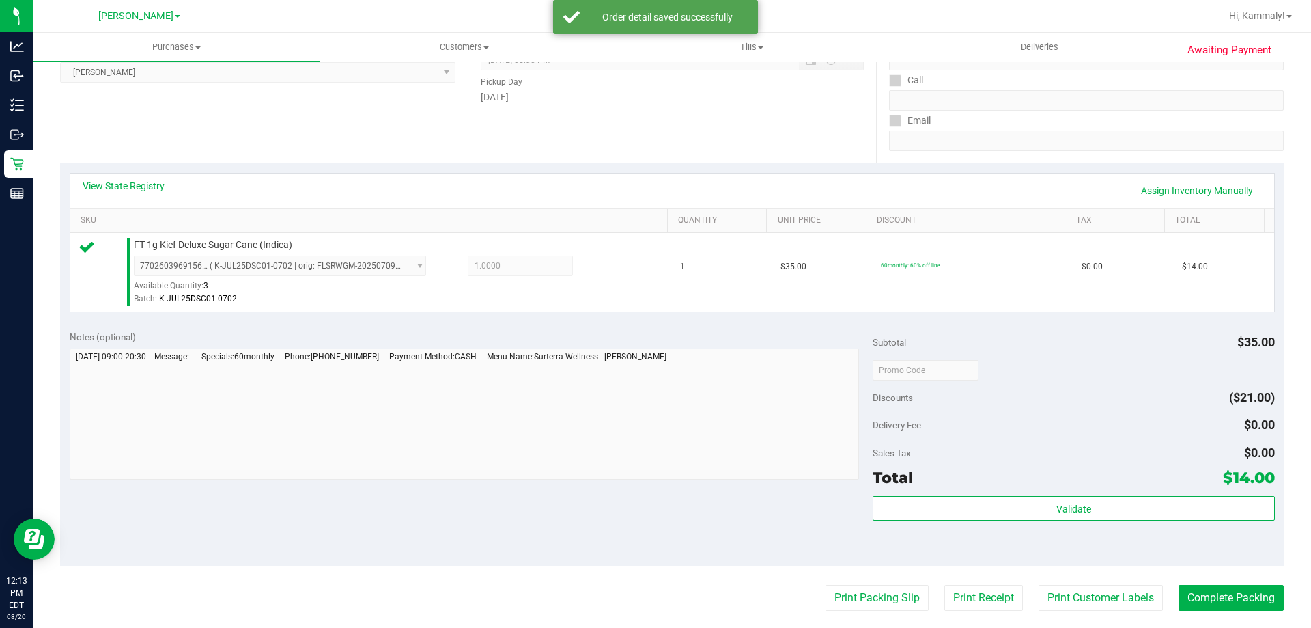
click at [872, 615] on purchase-details "Back Edit Purchase Cancel Purchase View Profile # 11817618 BioTrack ID: - Submi…" at bounding box center [672, 377] width 1224 height 1016
click at [880, 589] on button "Print Packing Slip" at bounding box center [877, 598] width 103 height 26
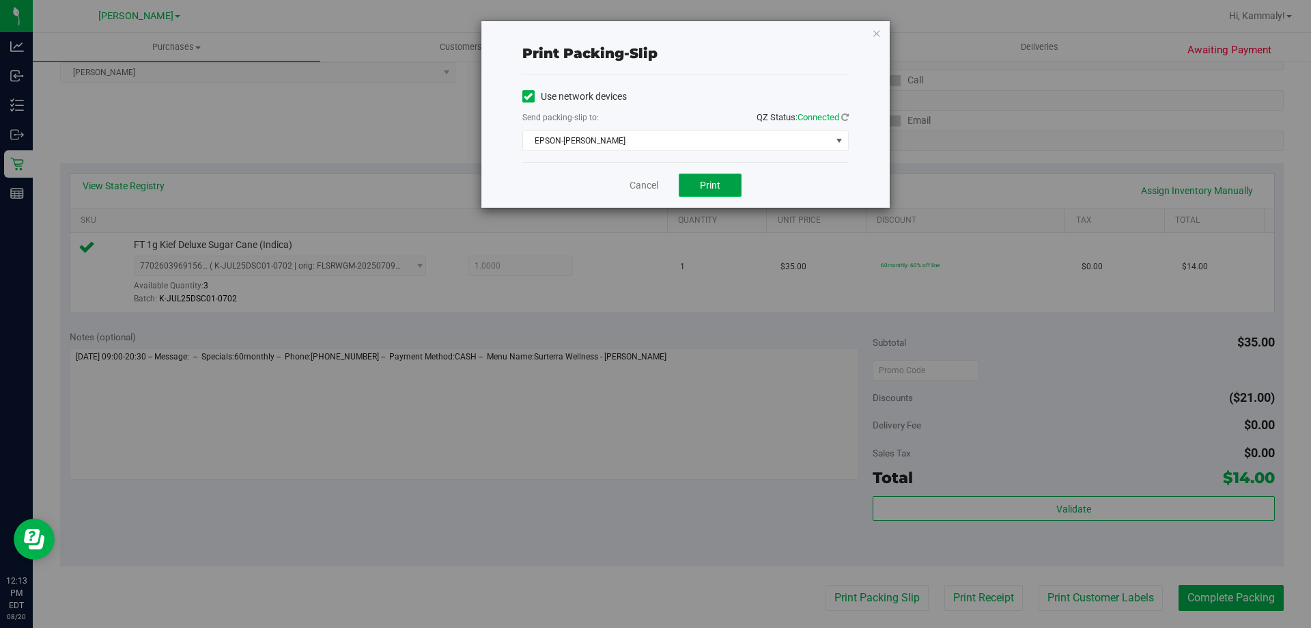
click at [726, 180] on button "Print" at bounding box center [710, 184] width 63 height 23
click at [631, 182] on link "Cancel" at bounding box center [644, 185] width 29 height 14
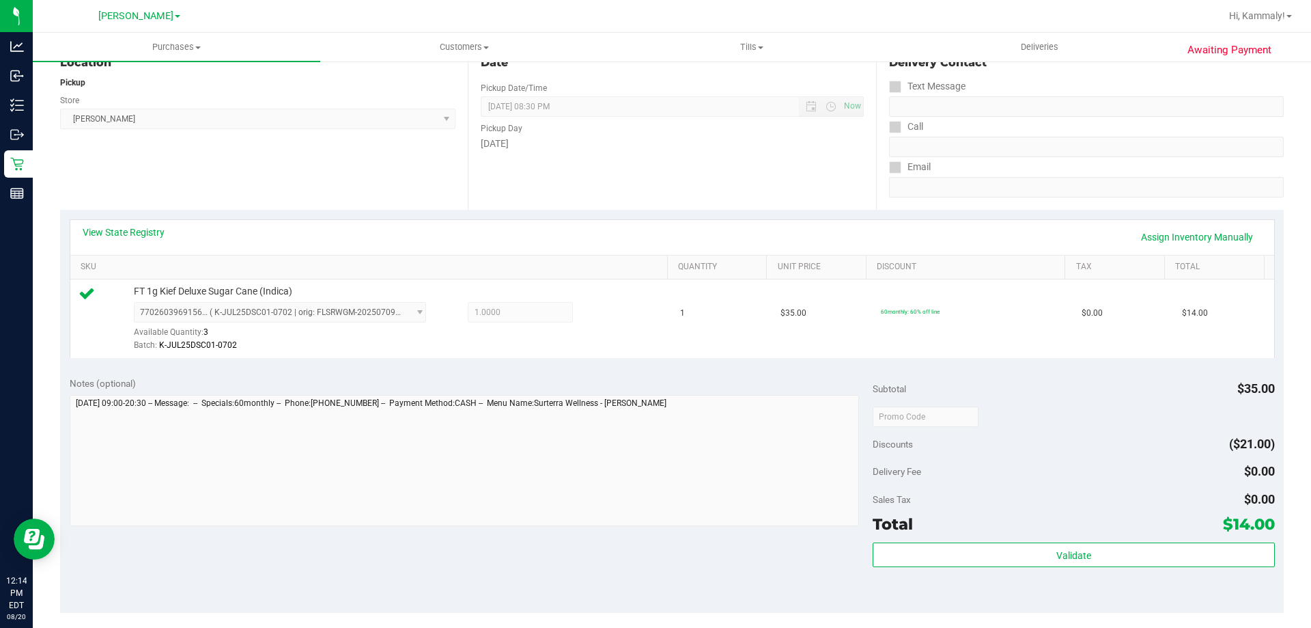
scroll to position [306, 0]
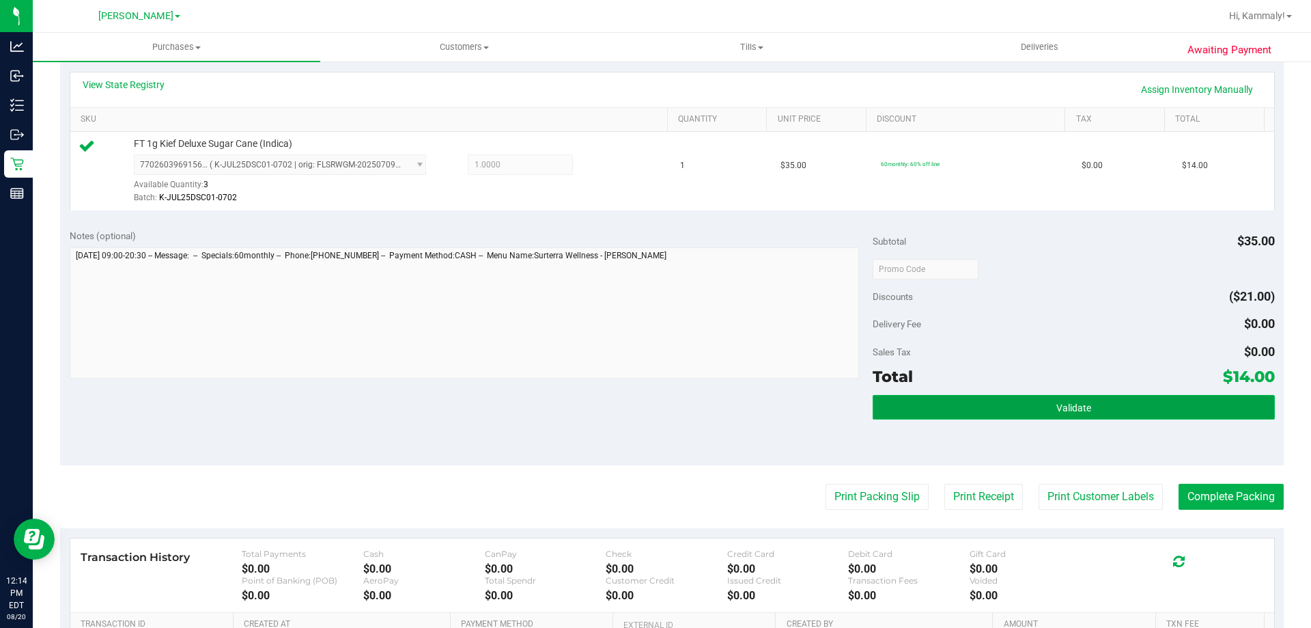
click at [1063, 417] on button "Validate" at bounding box center [1074, 407] width 402 height 25
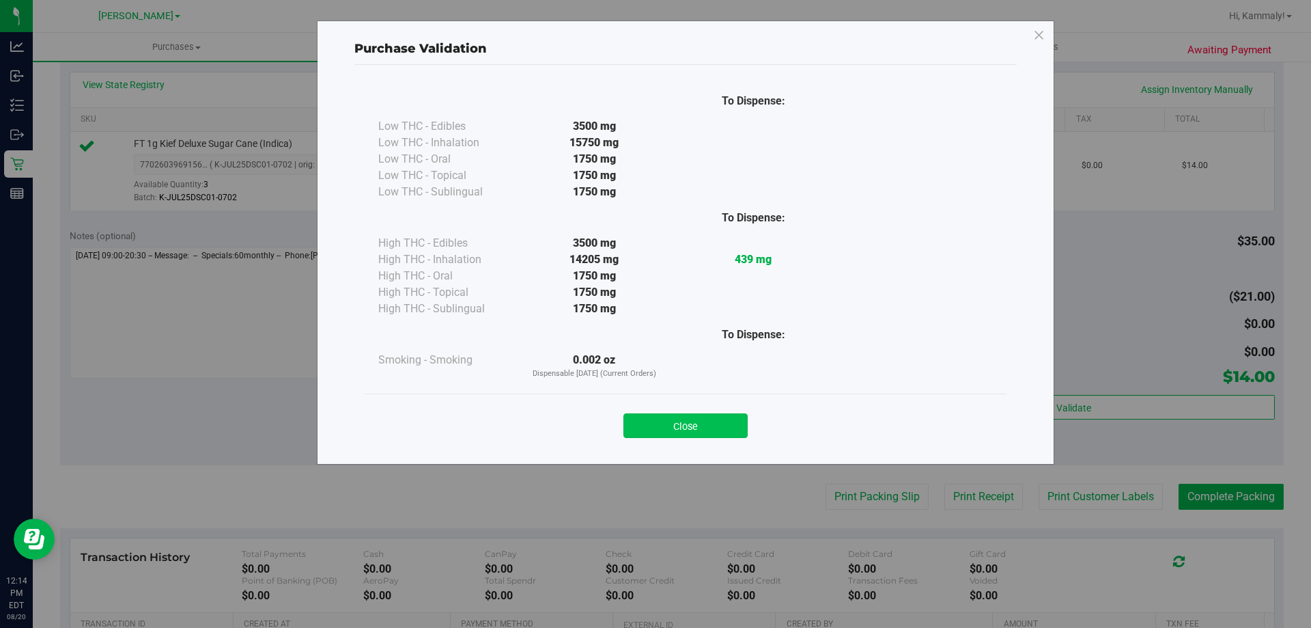
click at [734, 417] on button "Close" at bounding box center [686, 425] width 124 height 25
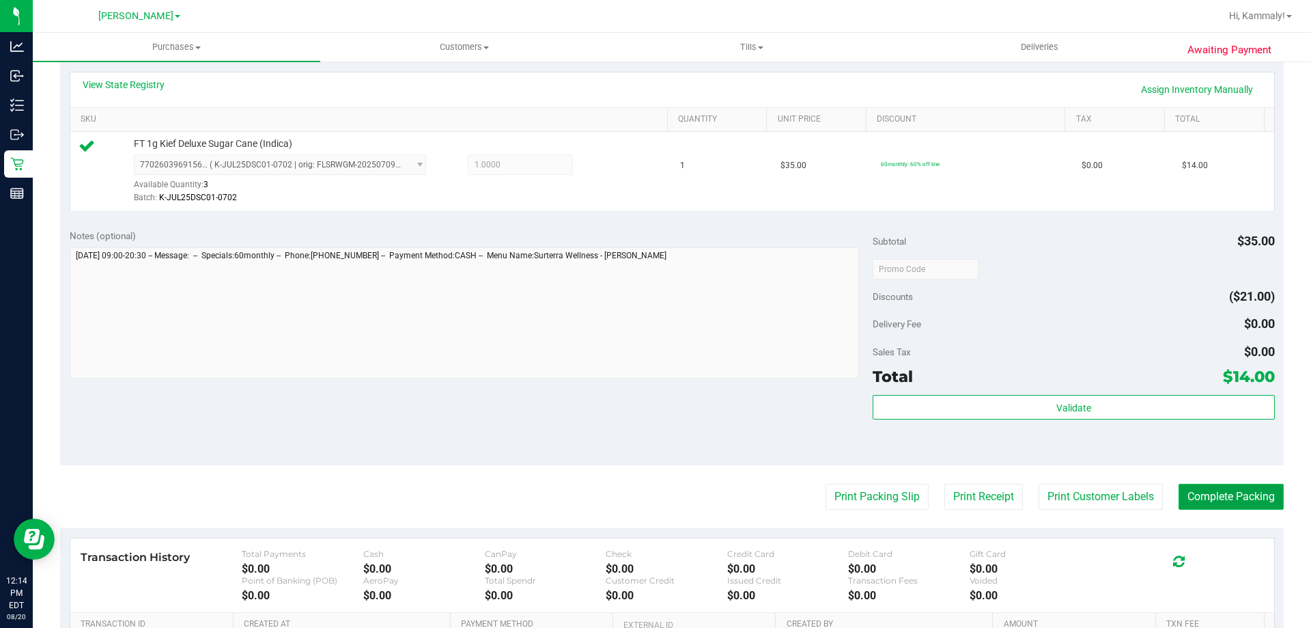
click at [1195, 501] on button "Complete Packing" at bounding box center [1231, 497] width 105 height 26
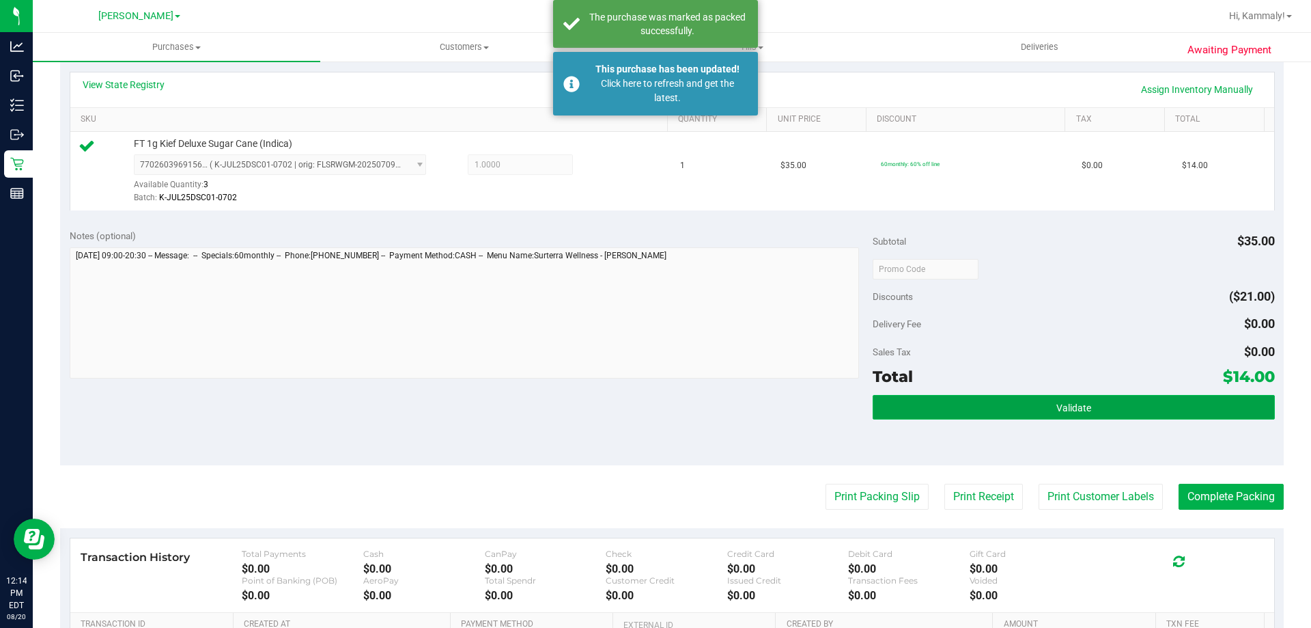
drag, startPoint x: 916, startPoint y: 408, endPoint x: 878, endPoint y: 410, distance: 38.3
click at [917, 408] on button "Validate" at bounding box center [1074, 407] width 402 height 25
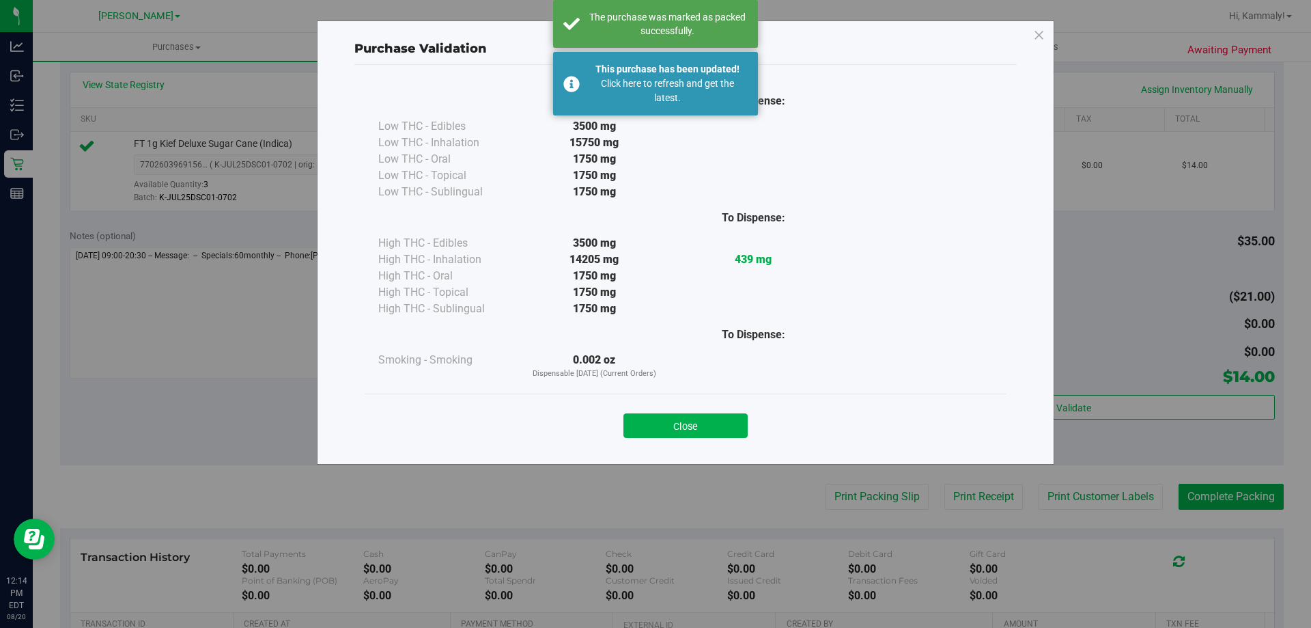
click at [690, 445] on div "Close" at bounding box center [686, 420] width 642 height 55
click at [695, 427] on button "Close" at bounding box center [686, 425] width 124 height 25
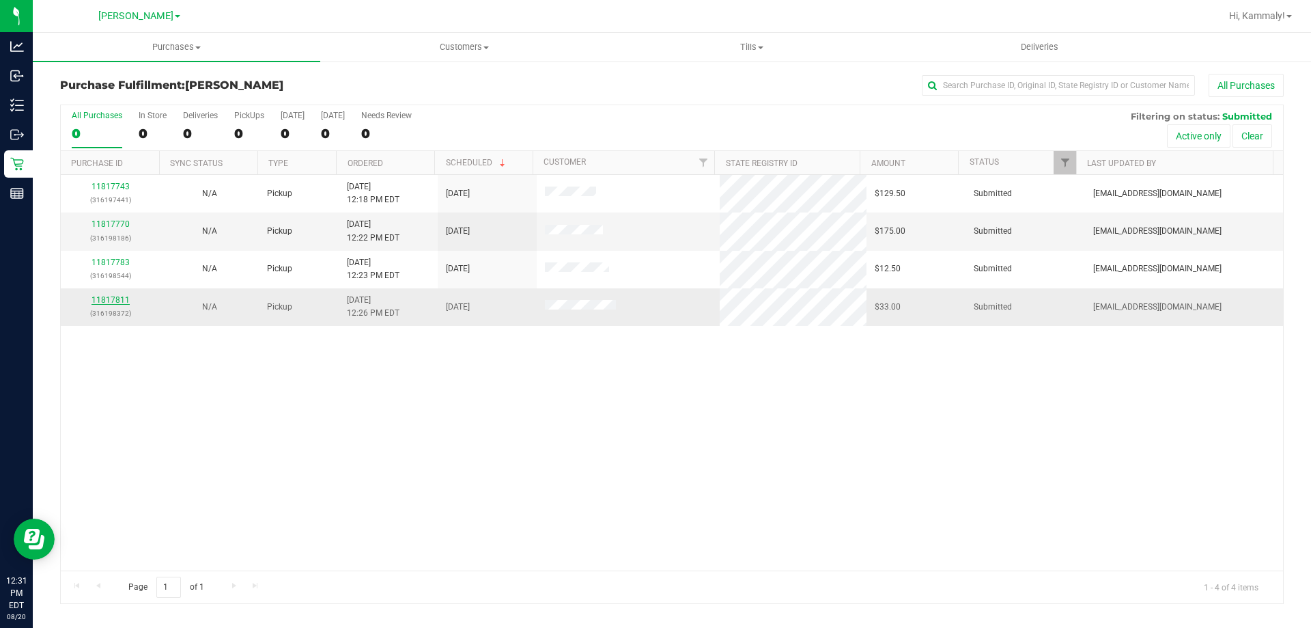
click at [105, 295] on link "11817811" at bounding box center [111, 300] width 38 height 10
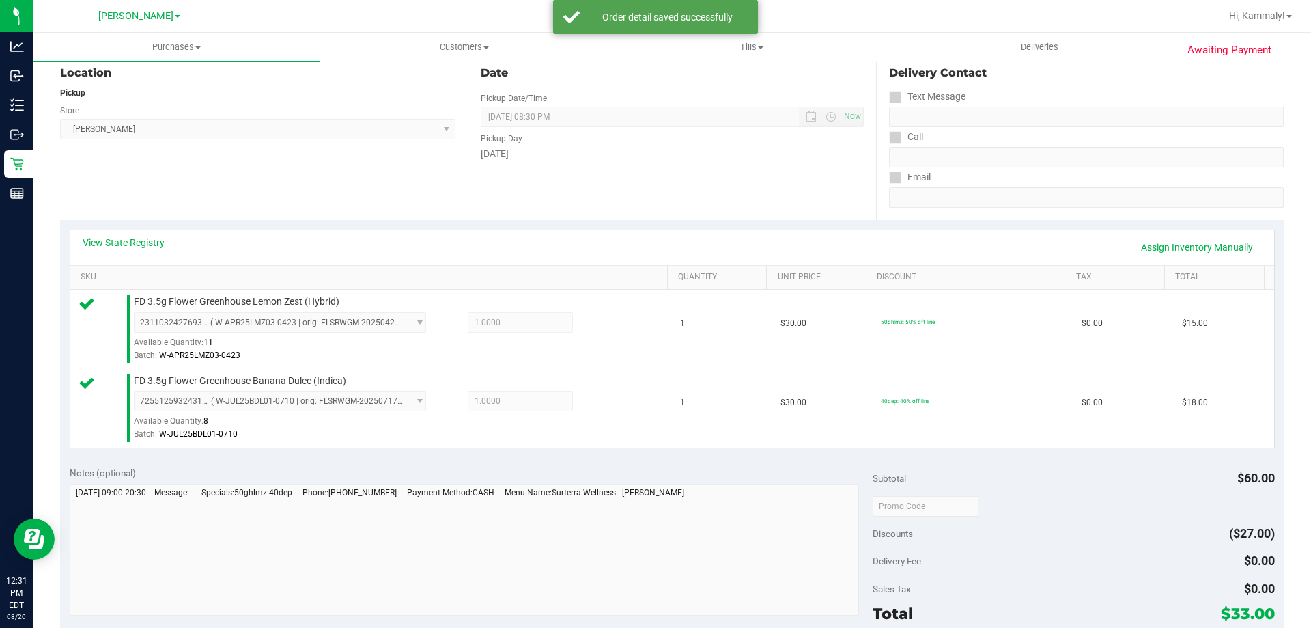
scroll to position [273, 0]
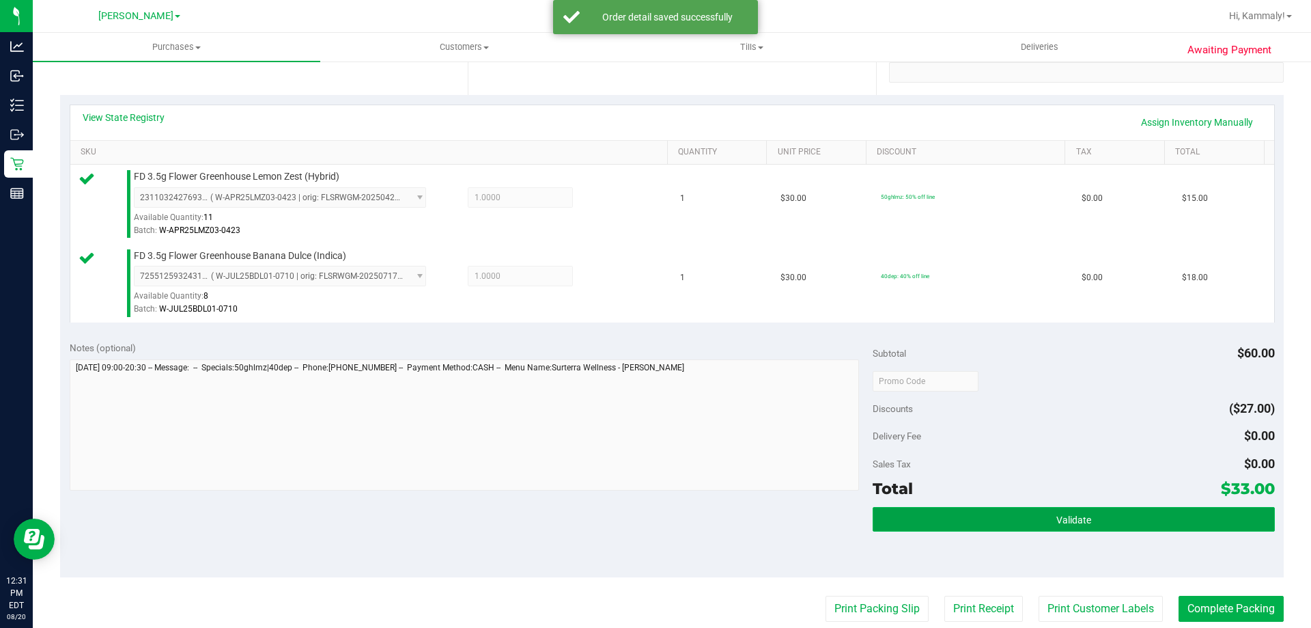
click at [972, 518] on button "Validate" at bounding box center [1074, 519] width 402 height 25
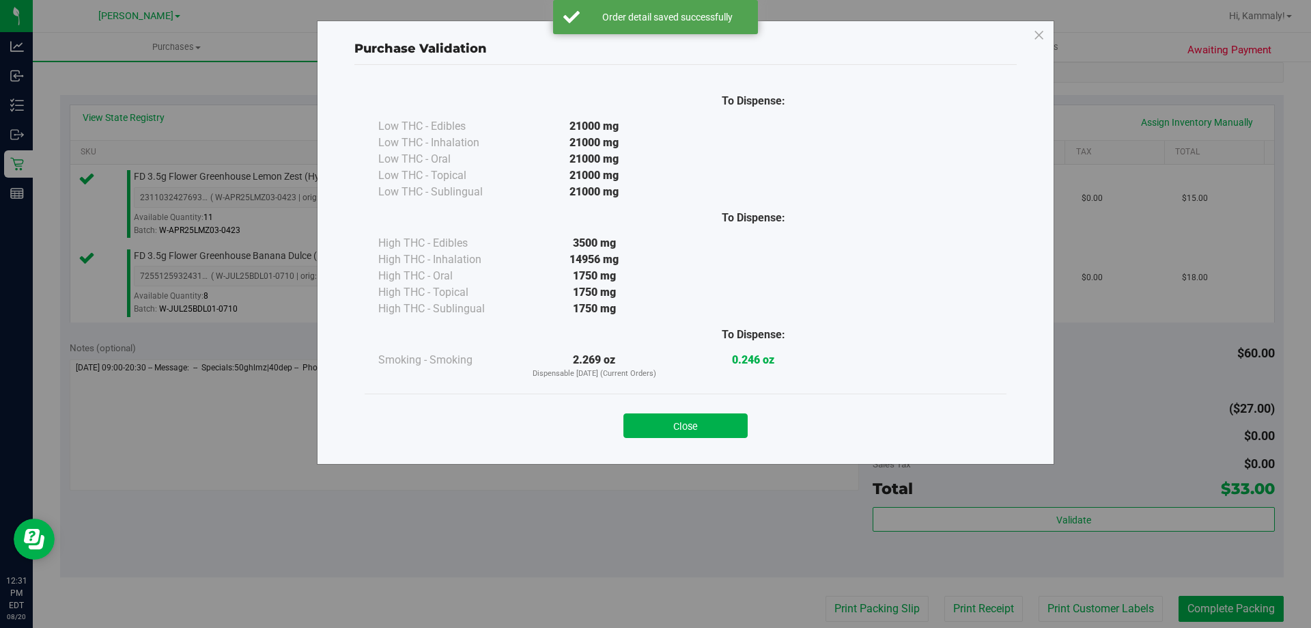
click at [668, 426] on button "Close" at bounding box center [686, 425] width 124 height 25
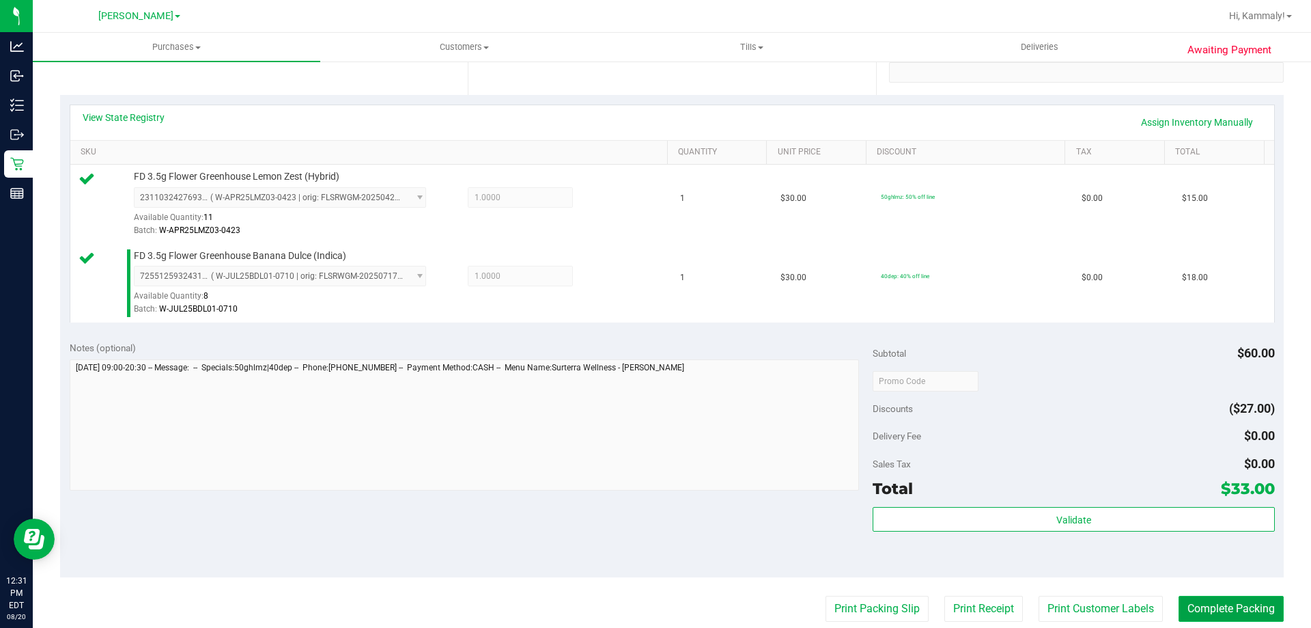
click at [1197, 600] on button "Complete Packing" at bounding box center [1231, 609] width 105 height 26
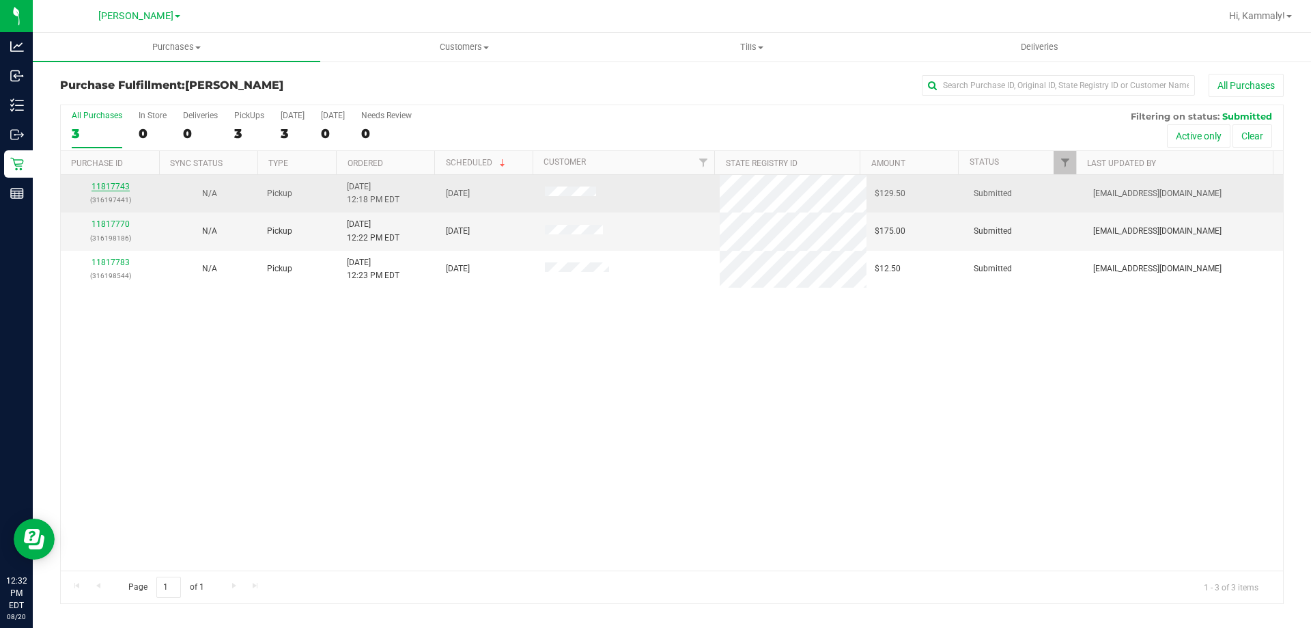
click at [116, 184] on link "11817743" at bounding box center [111, 187] width 38 height 10
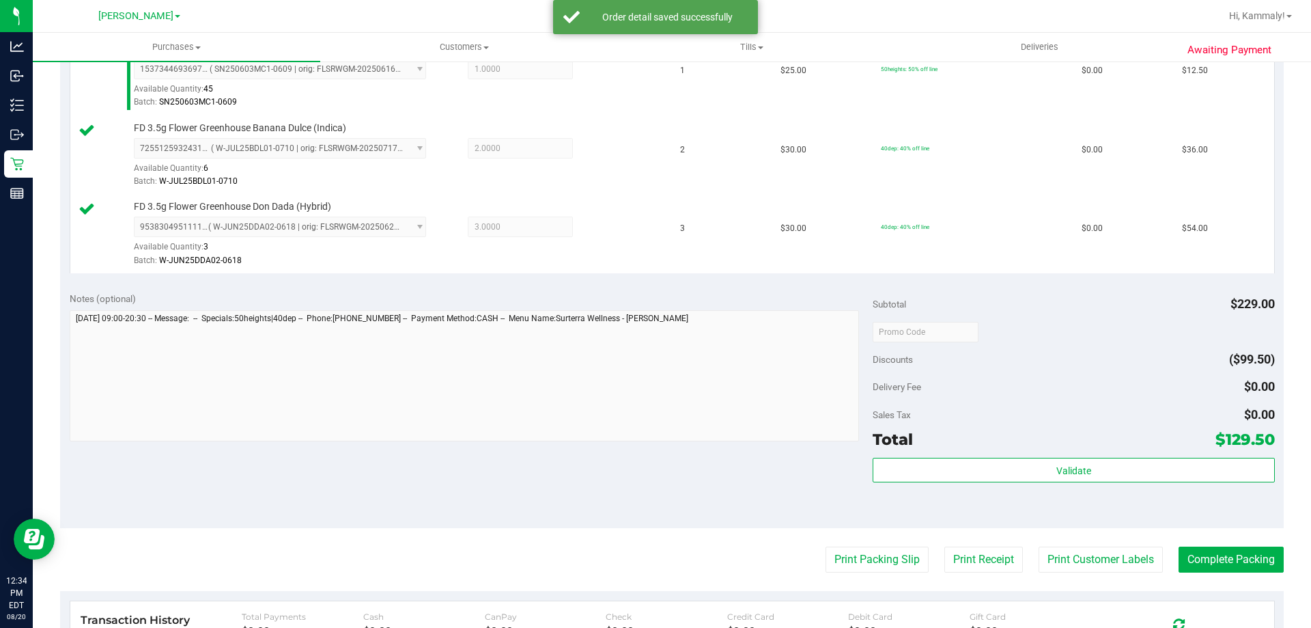
scroll to position [546, 0]
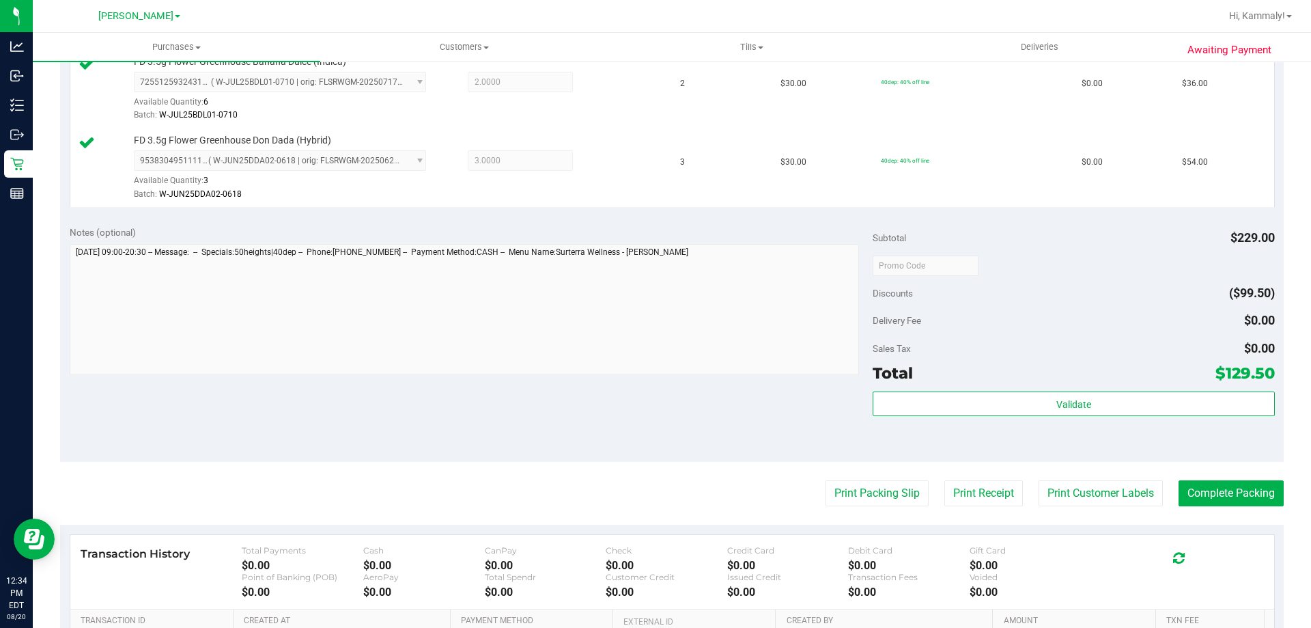
click at [945, 418] on div "Validate" at bounding box center [1074, 421] width 402 height 61
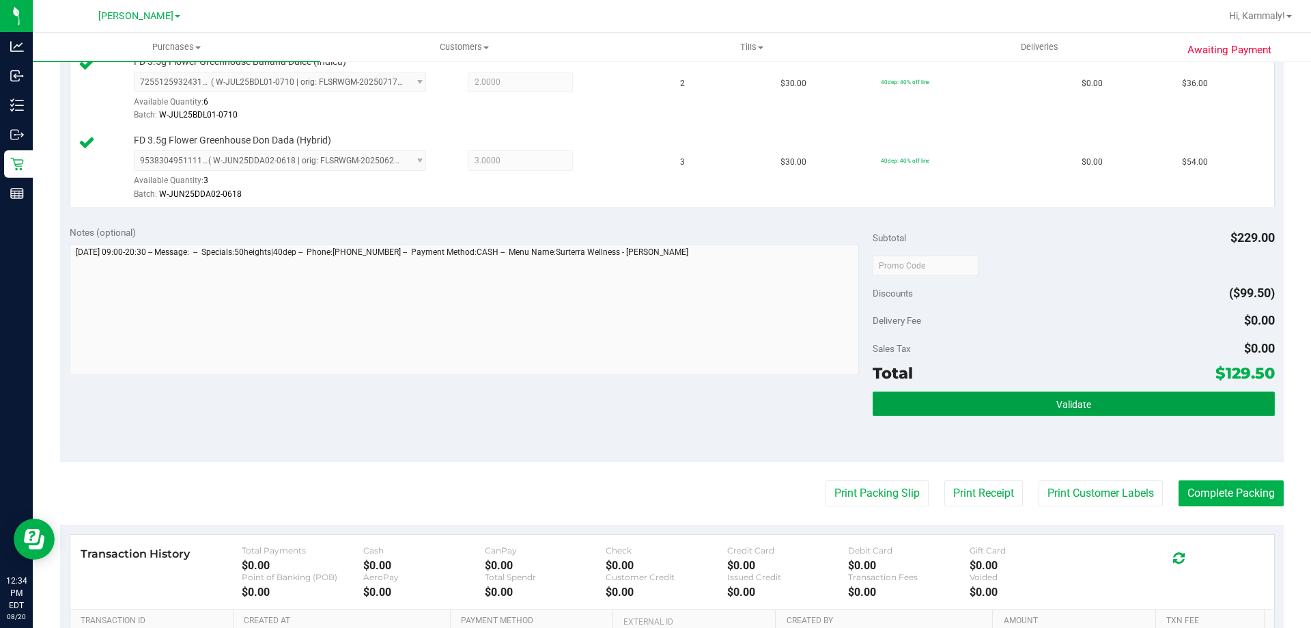
click at [952, 412] on button "Validate" at bounding box center [1074, 403] width 402 height 25
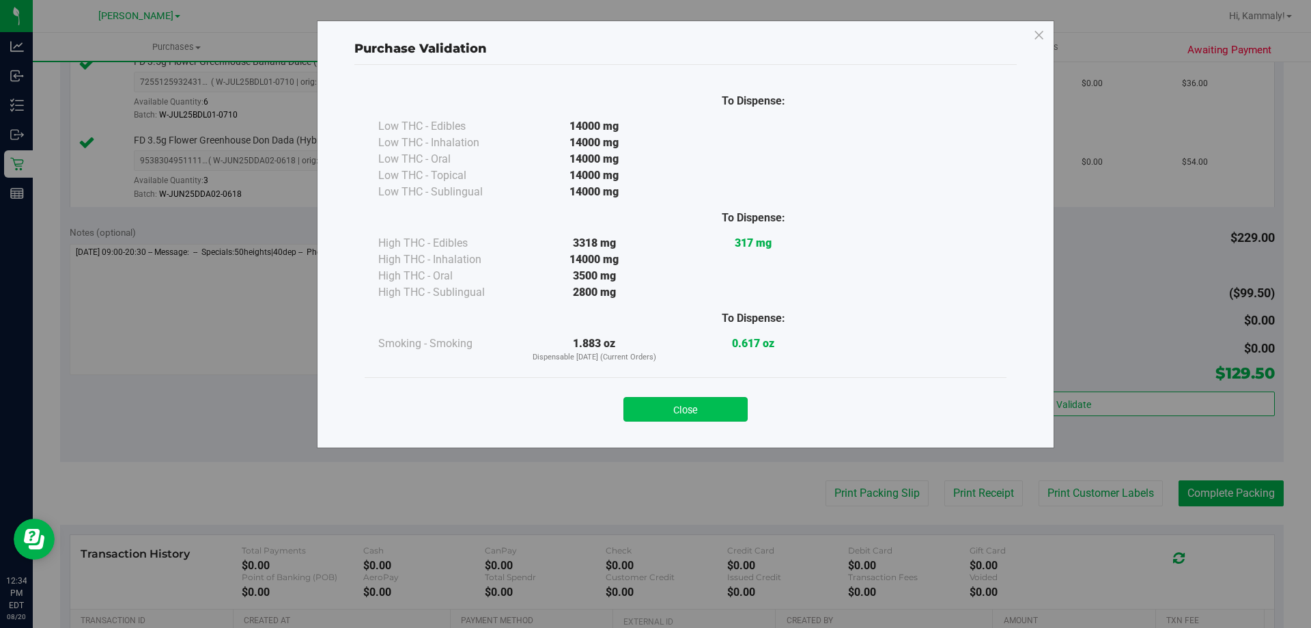
click at [718, 409] on button "Close" at bounding box center [686, 409] width 124 height 25
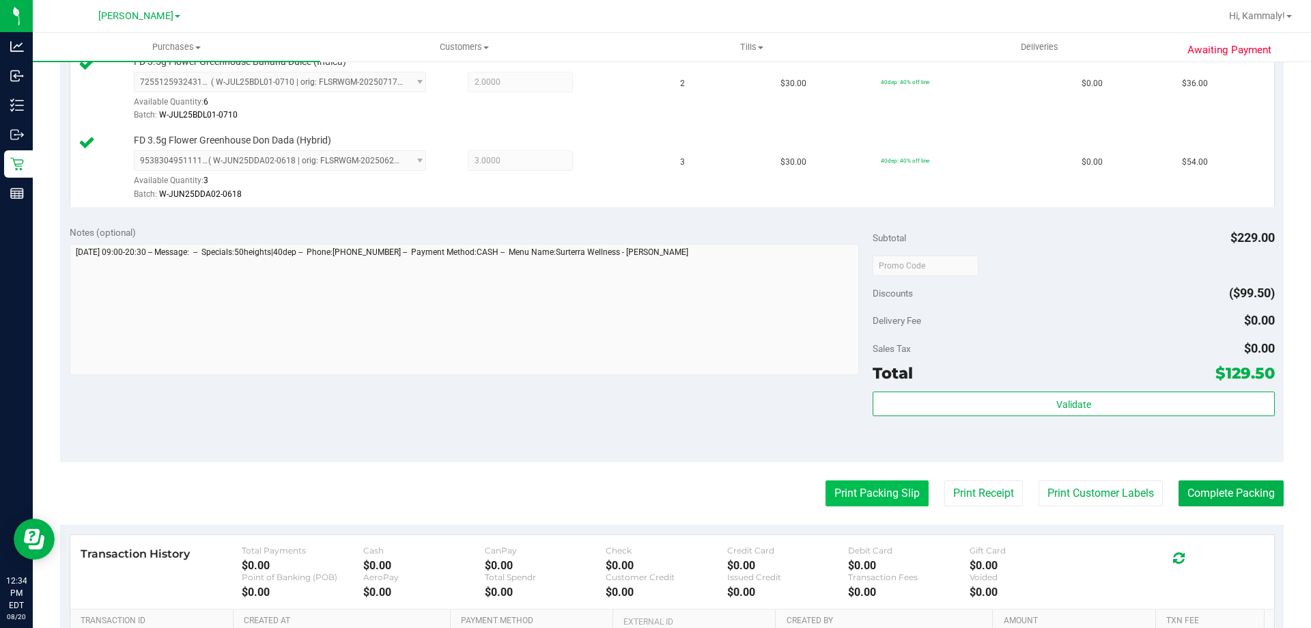
click at [888, 488] on button "Print Packing Slip" at bounding box center [877, 493] width 103 height 26
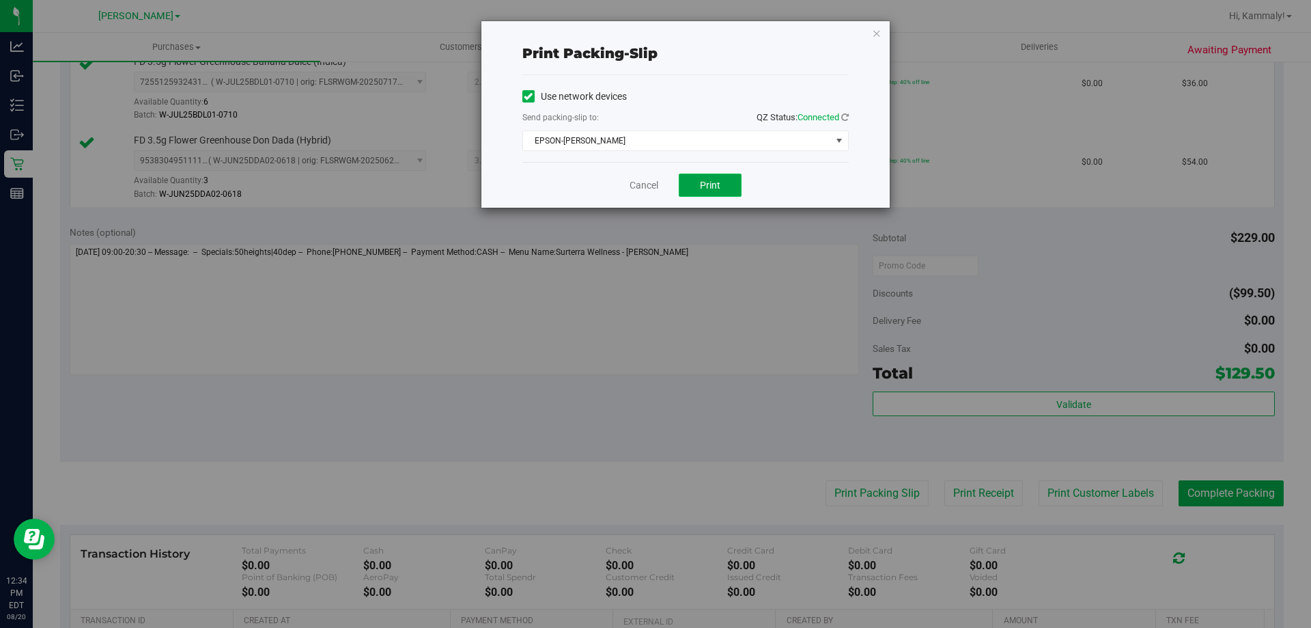
click at [734, 193] on button "Print" at bounding box center [710, 184] width 63 height 23
click at [651, 192] on link "Cancel" at bounding box center [644, 185] width 29 height 14
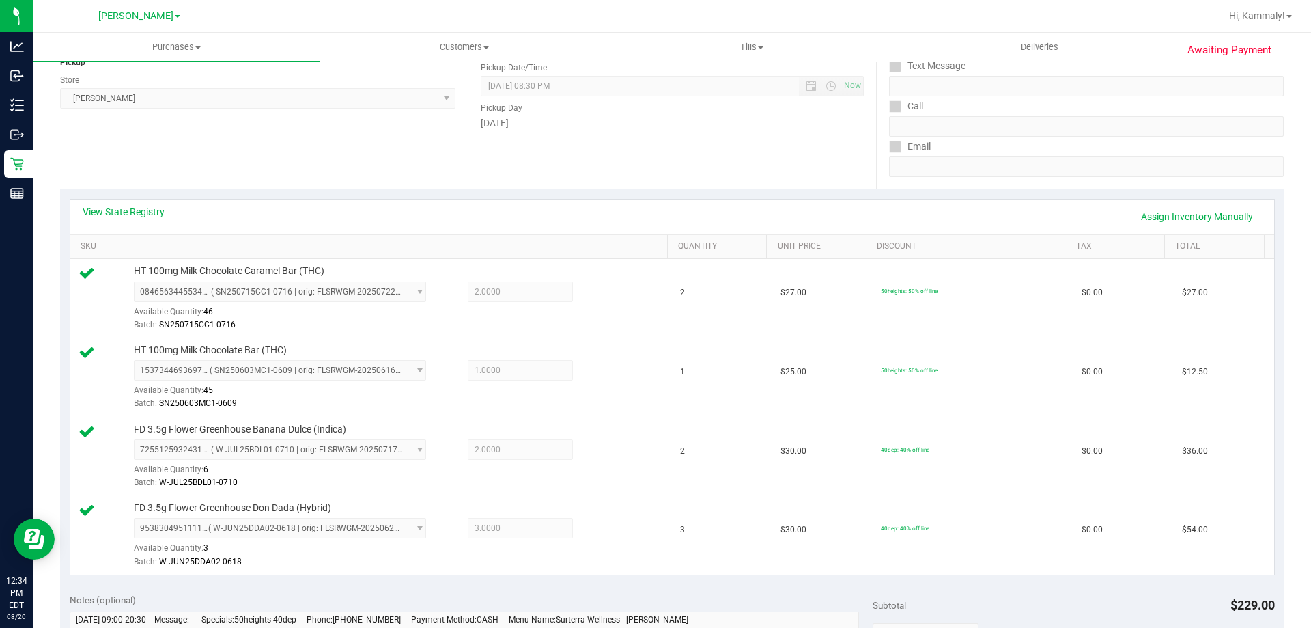
scroll to position [400, 0]
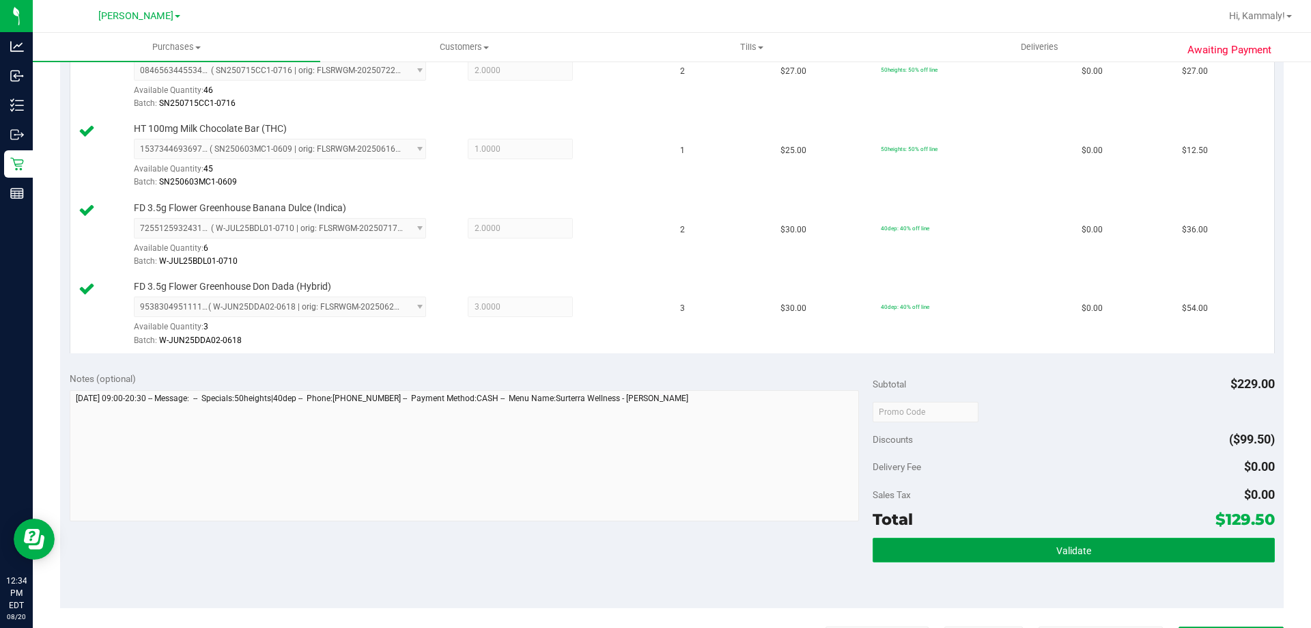
click at [1065, 560] on button "Validate" at bounding box center [1074, 550] width 402 height 25
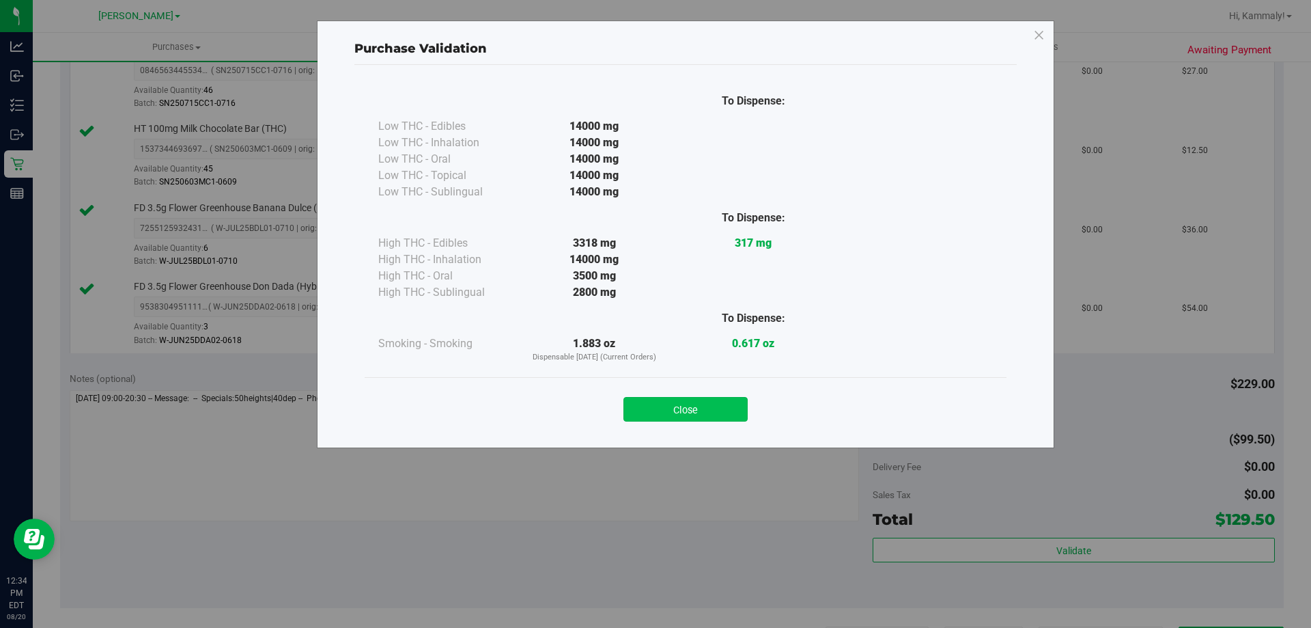
click at [685, 411] on button "Close" at bounding box center [686, 409] width 124 height 25
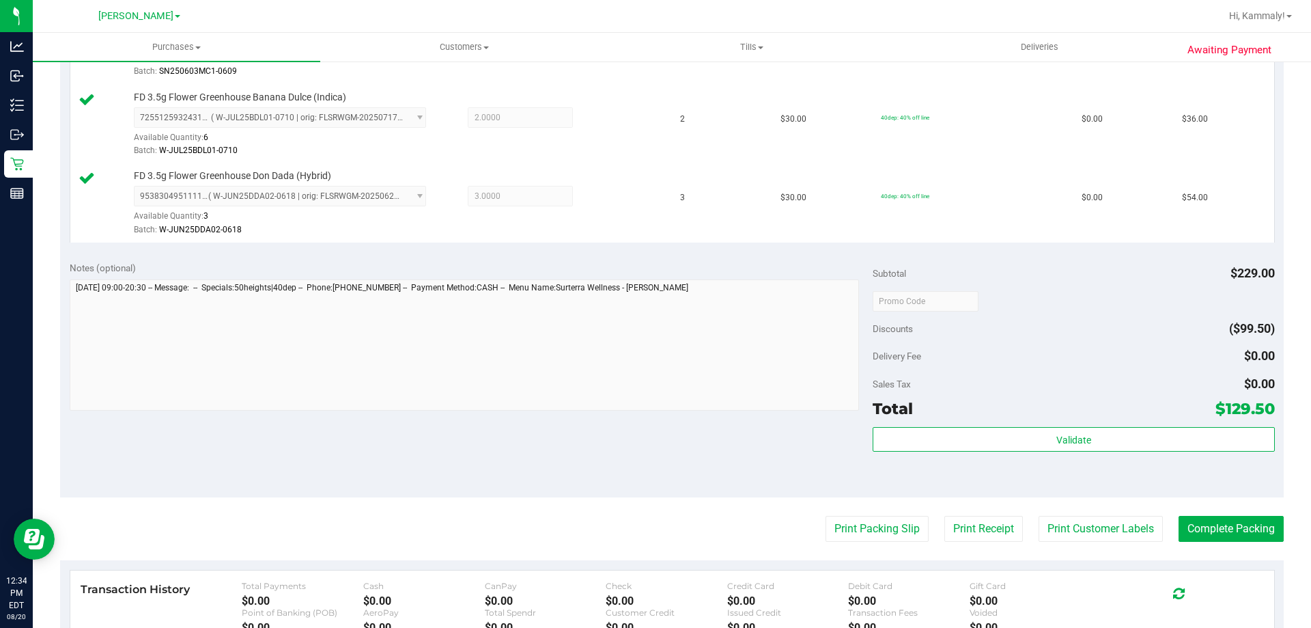
scroll to position [726, 0]
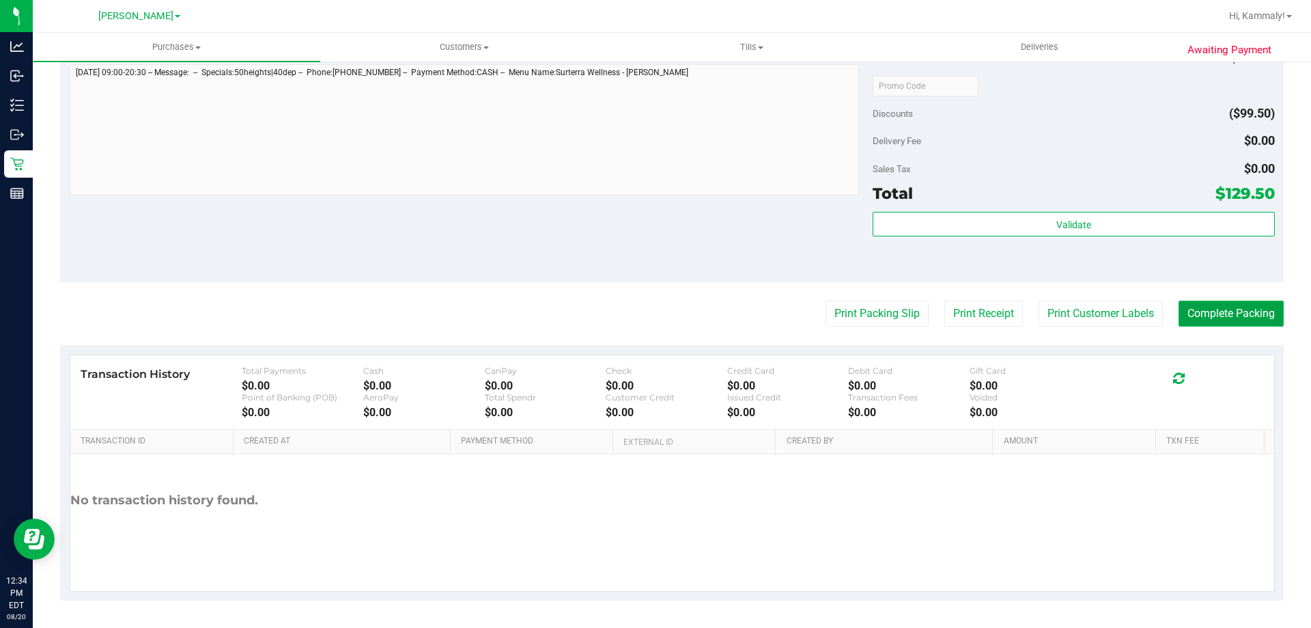
click at [1255, 304] on button "Complete Packing" at bounding box center [1231, 314] width 105 height 26
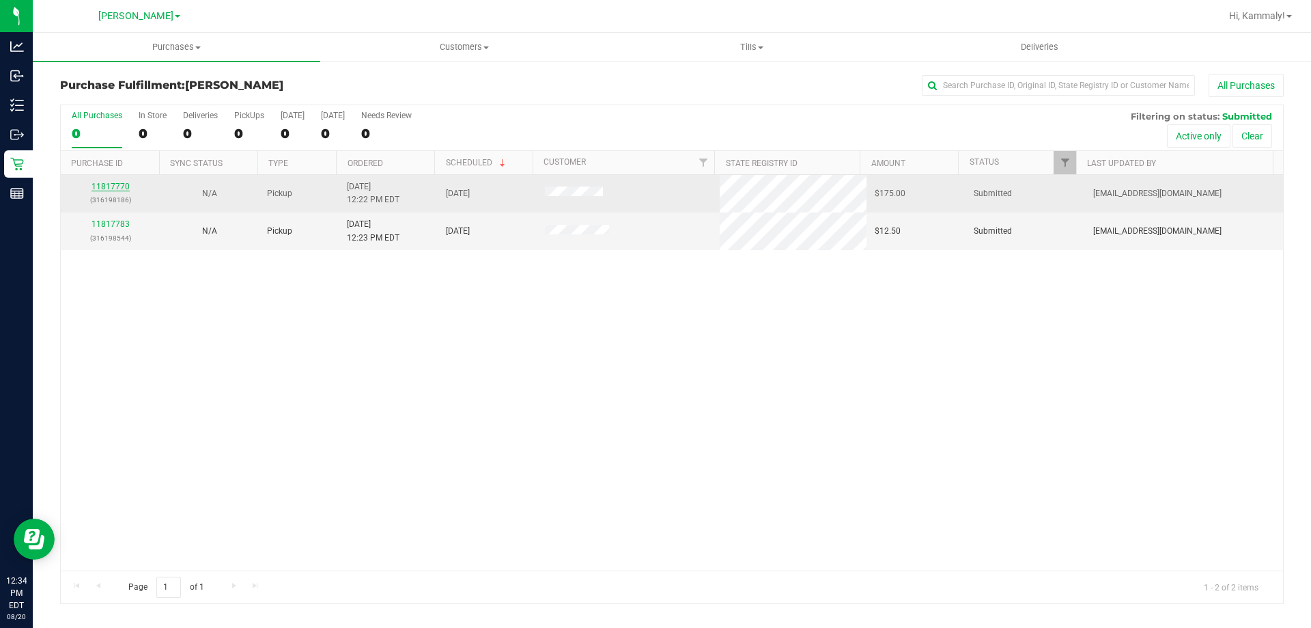
click at [110, 183] on link "11817770" at bounding box center [111, 187] width 38 height 10
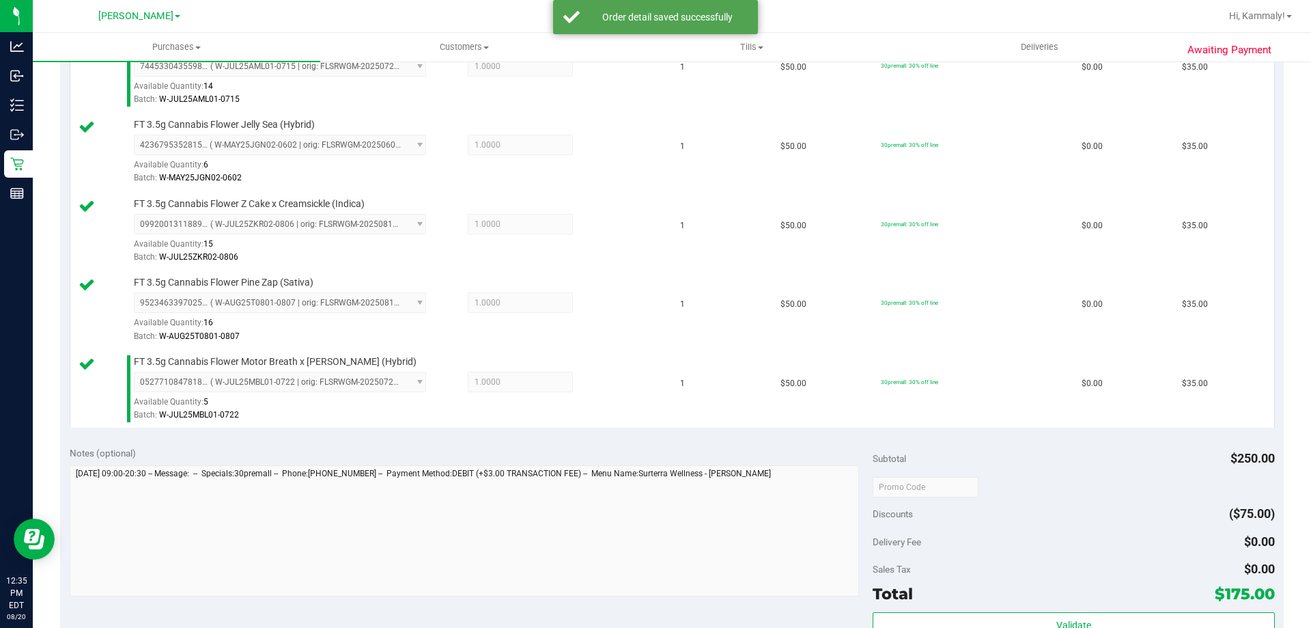
scroll to position [410, 0]
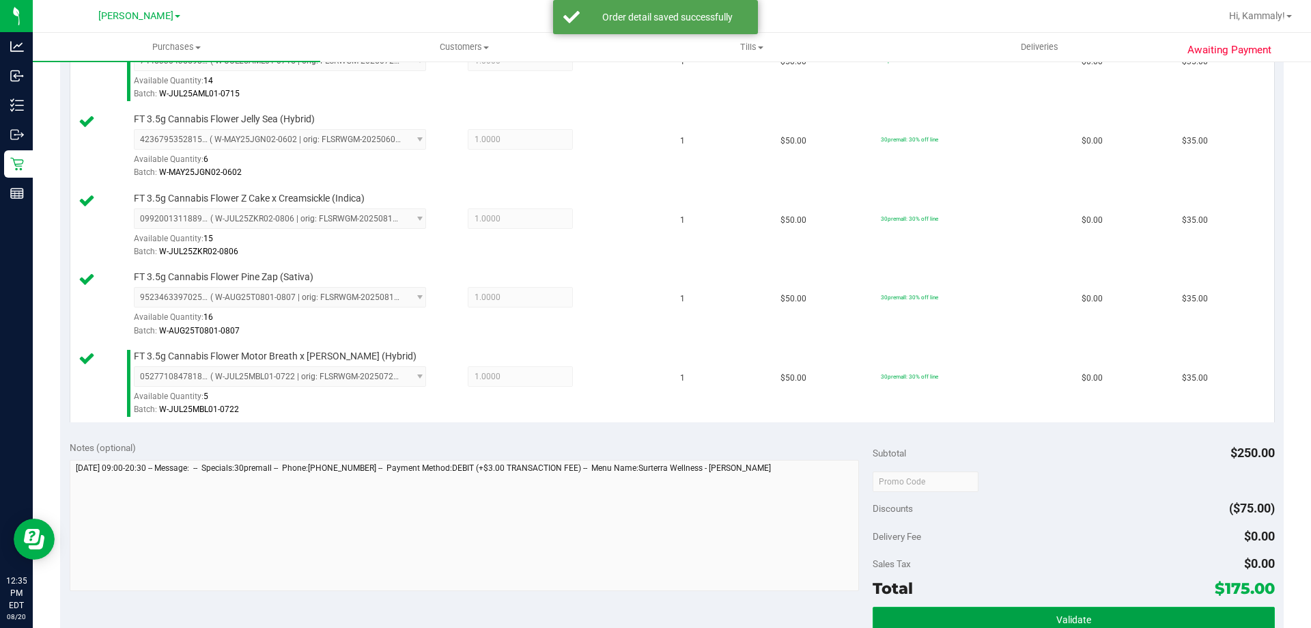
click at [972, 623] on button "Validate" at bounding box center [1074, 619] width 402 height 25
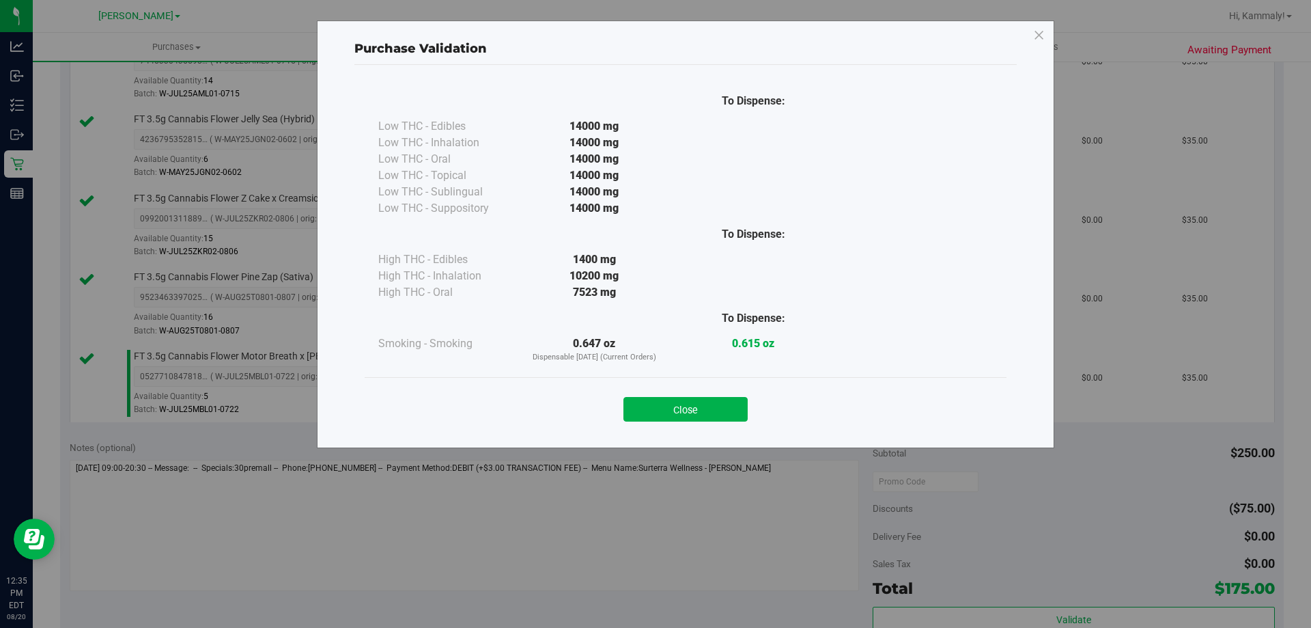
click at [709, 390] on div "Close" at bounding box center [686, 405] width 622 height 34
click at [715, 414] on button "Close" at bounding box center [686, 409] width 124 height 25
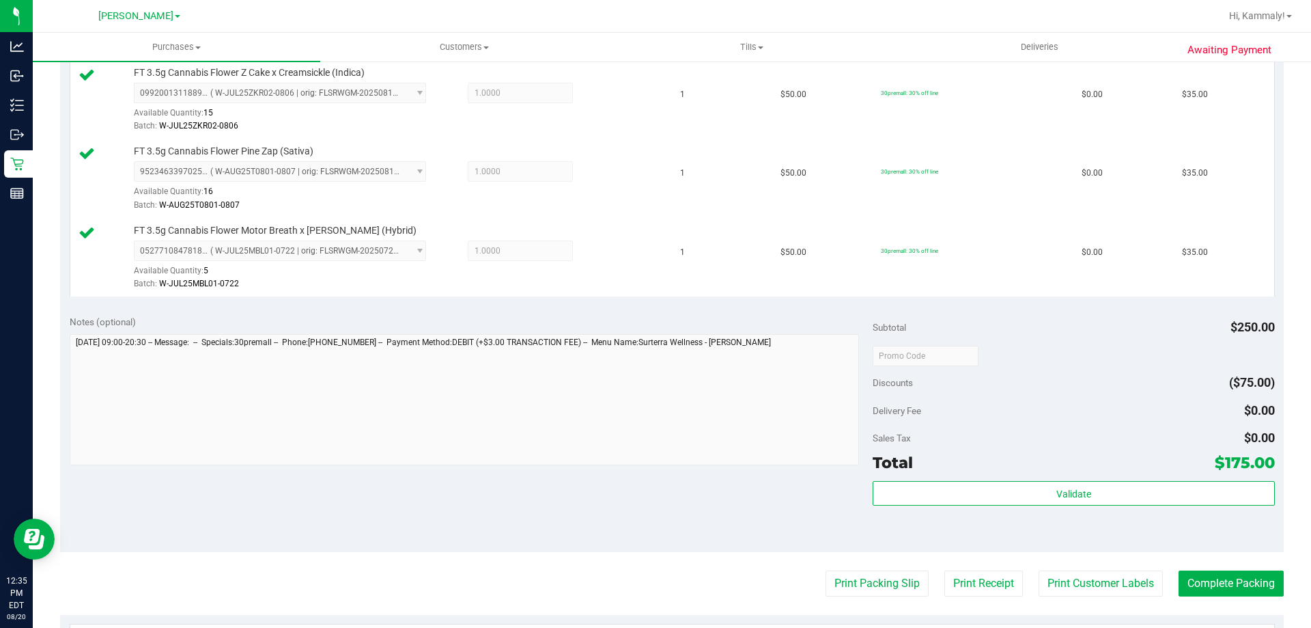
scroll to position [751, 0]
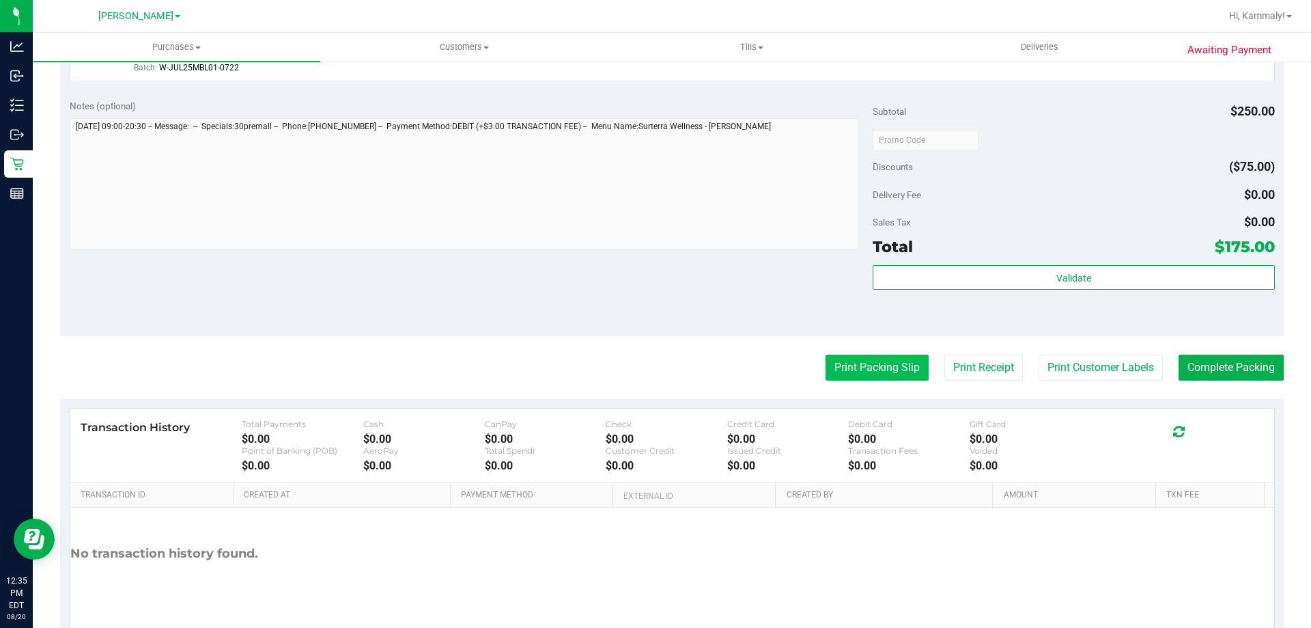
click at [881, 373] on button "Print Packing Slip" at bounding box center [877, 367] width 103 height 26
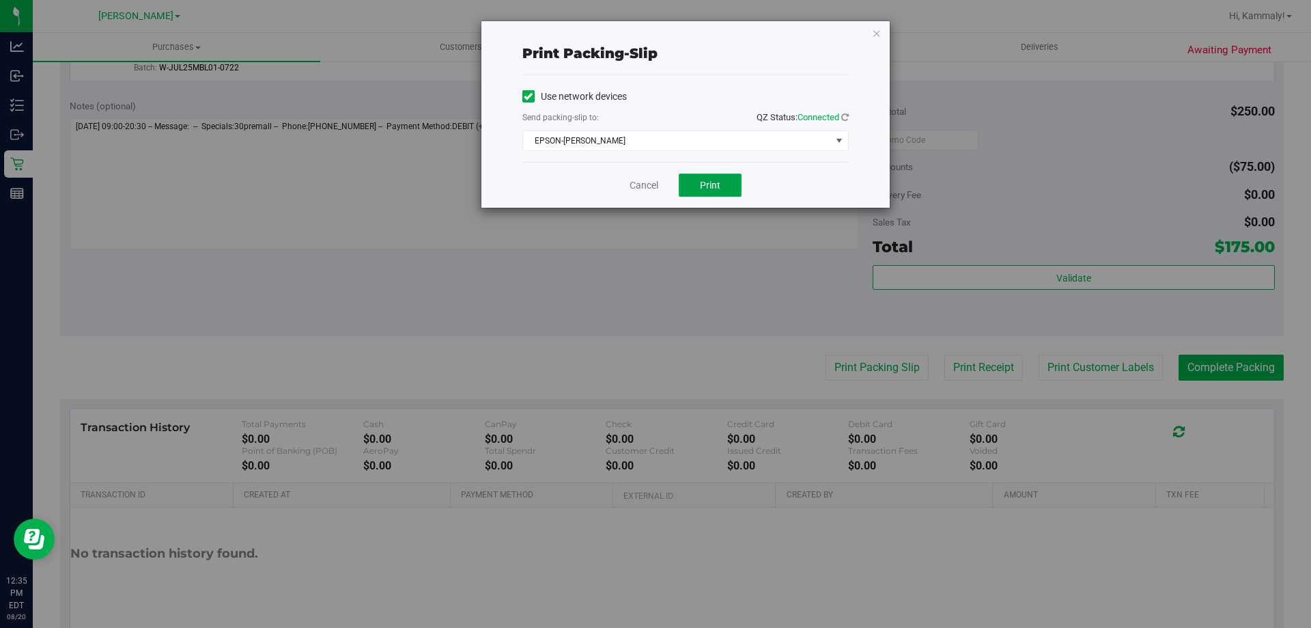
click at [717, 184] on span "Print" at bounding box center [710, 185] width 20 height 11
click at [638, 186] on link "Cancel" at bounding box center [644, 185] width 29 height 14
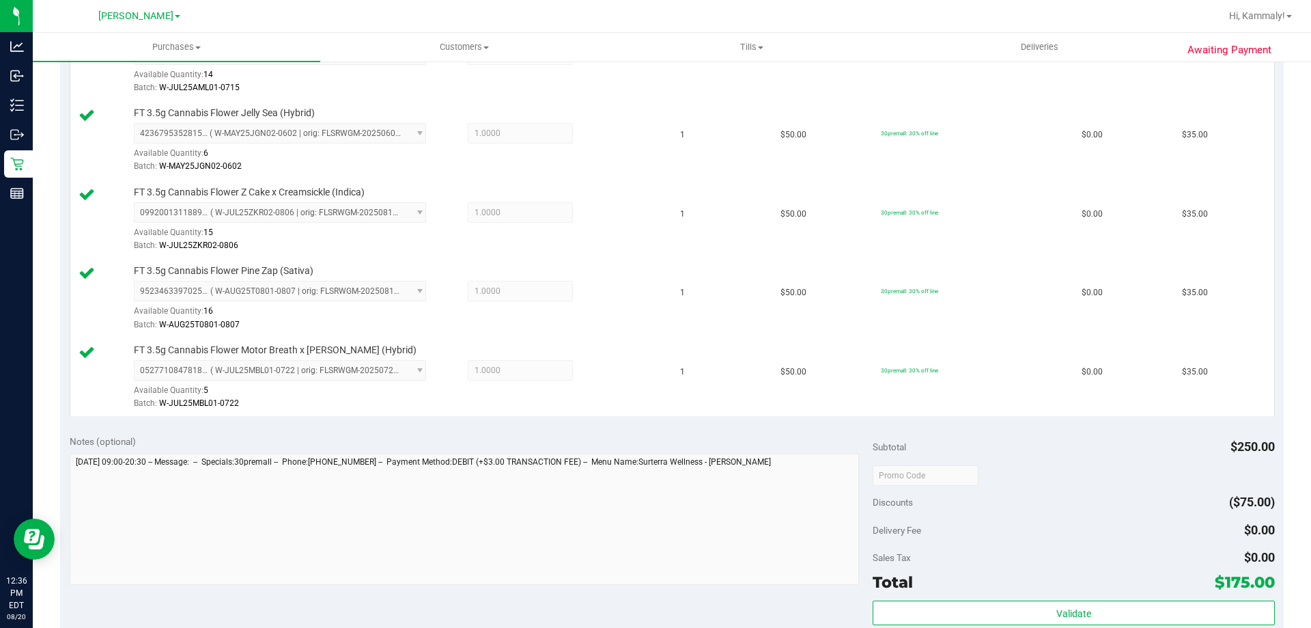
scroll to position [542, 0]
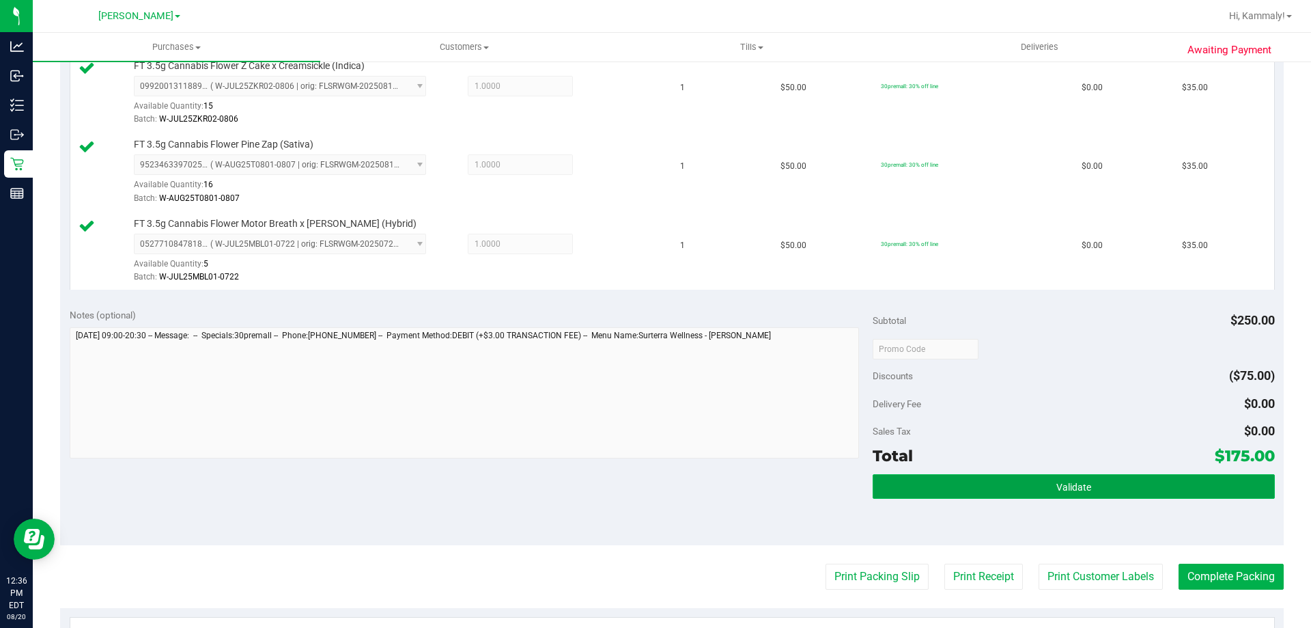
click at [1025, 493] on button "Validate" at bounding box center [1074, 486] width 402 height 25
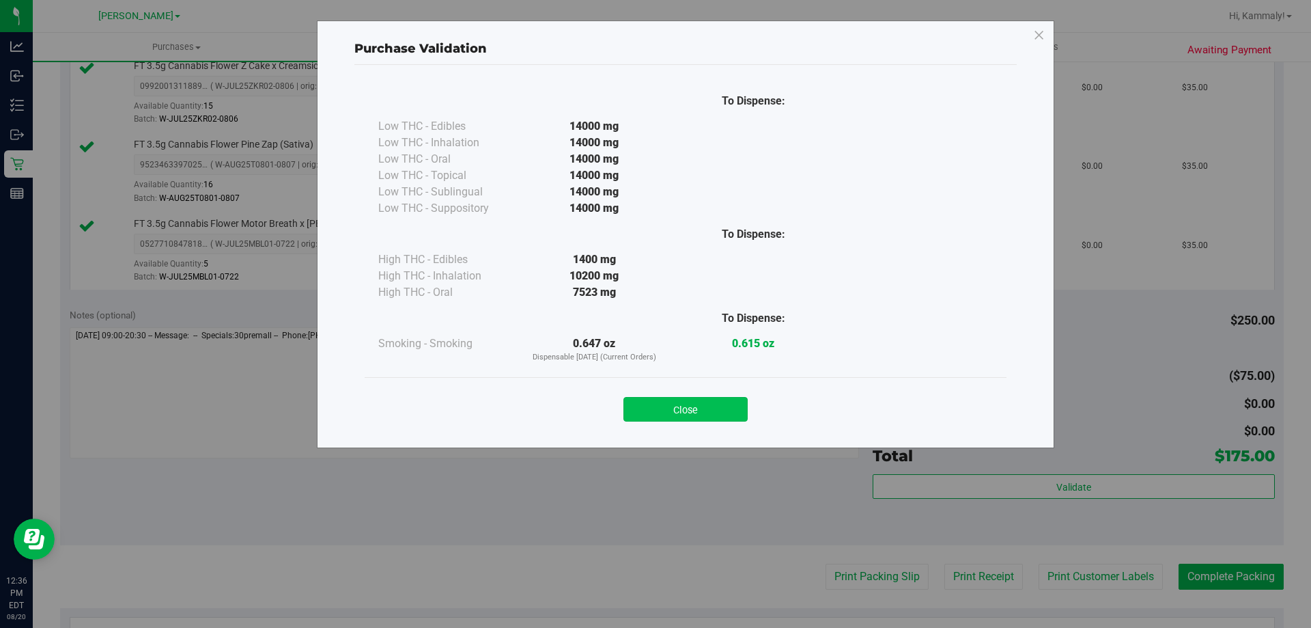
click at [666, 411] on button "Close" at bounding box center [686, 409] width 124 height 25
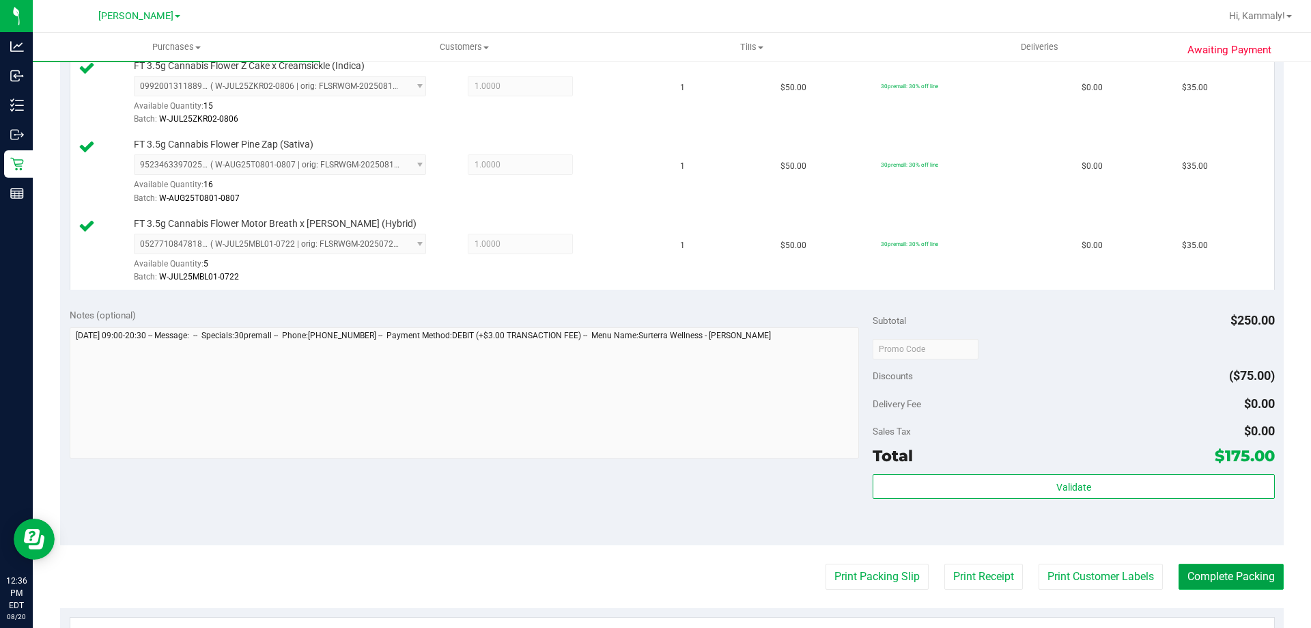
click at [1214, 573] on button "Complete Packing" at bounding box center [1231, 576] width 105 height 26
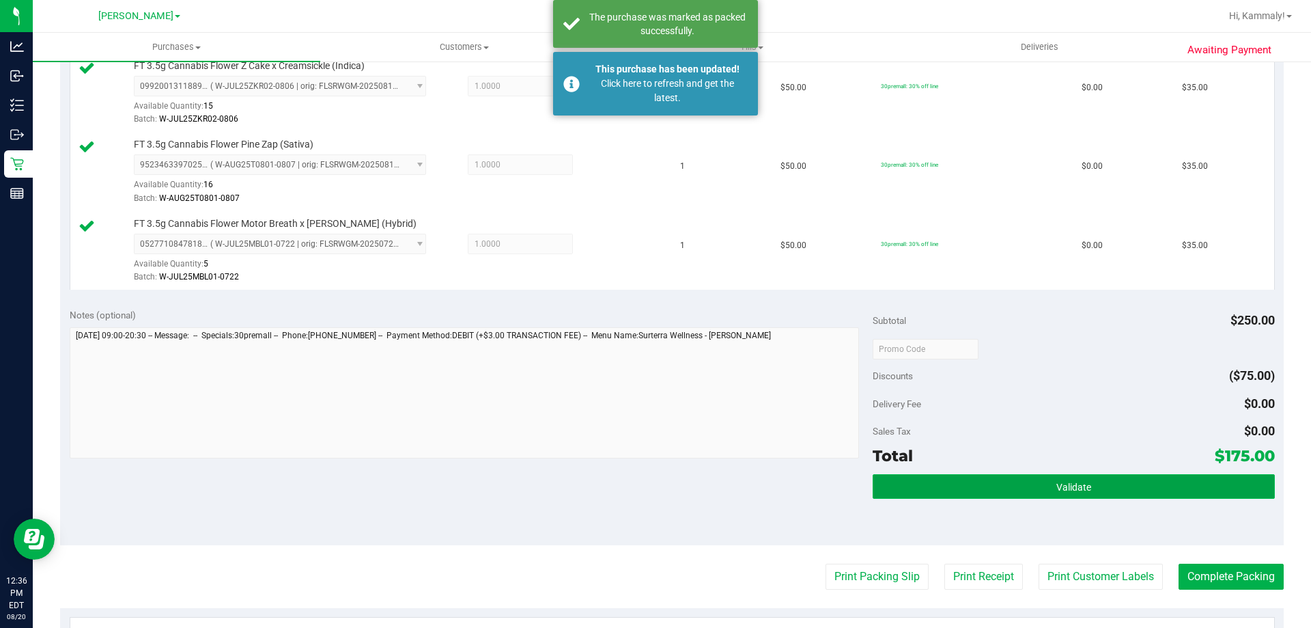
click at [994, 475] on button "Validate" at bounding box center [1074, 486] width 402 height 25
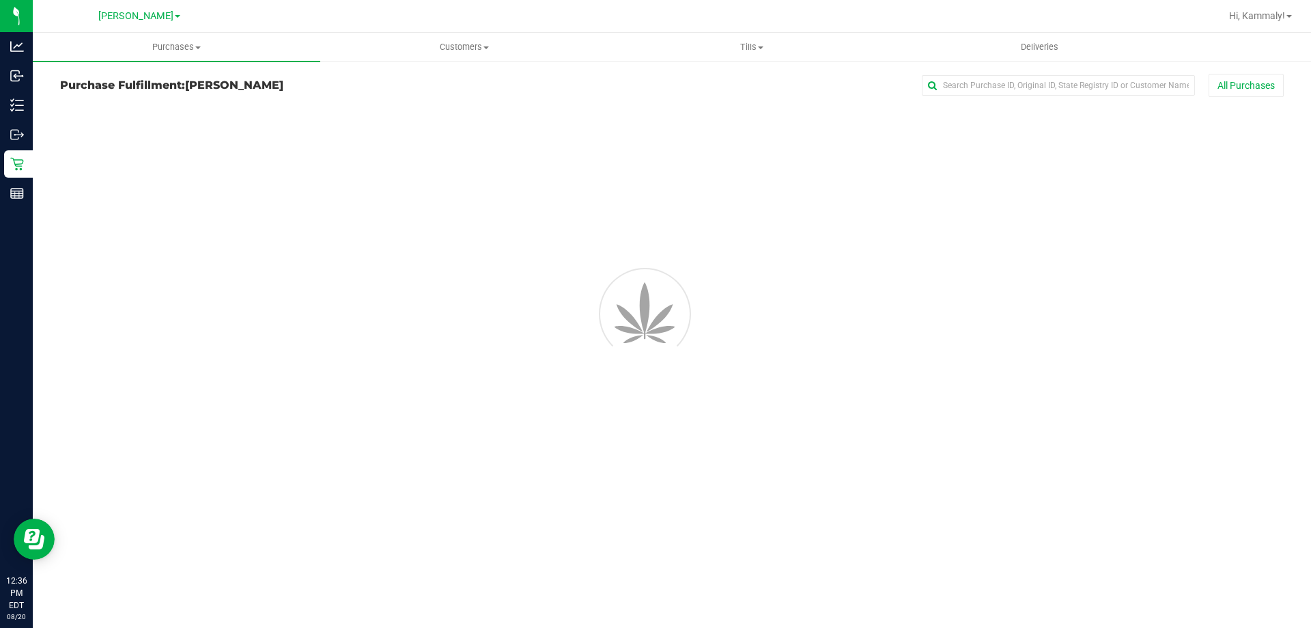
click at [724, 409] on div "Purchases Summary of purchases Fulfillment All purchases Customers All customer…" at bounding box center [672, 330] width 1279 height 595
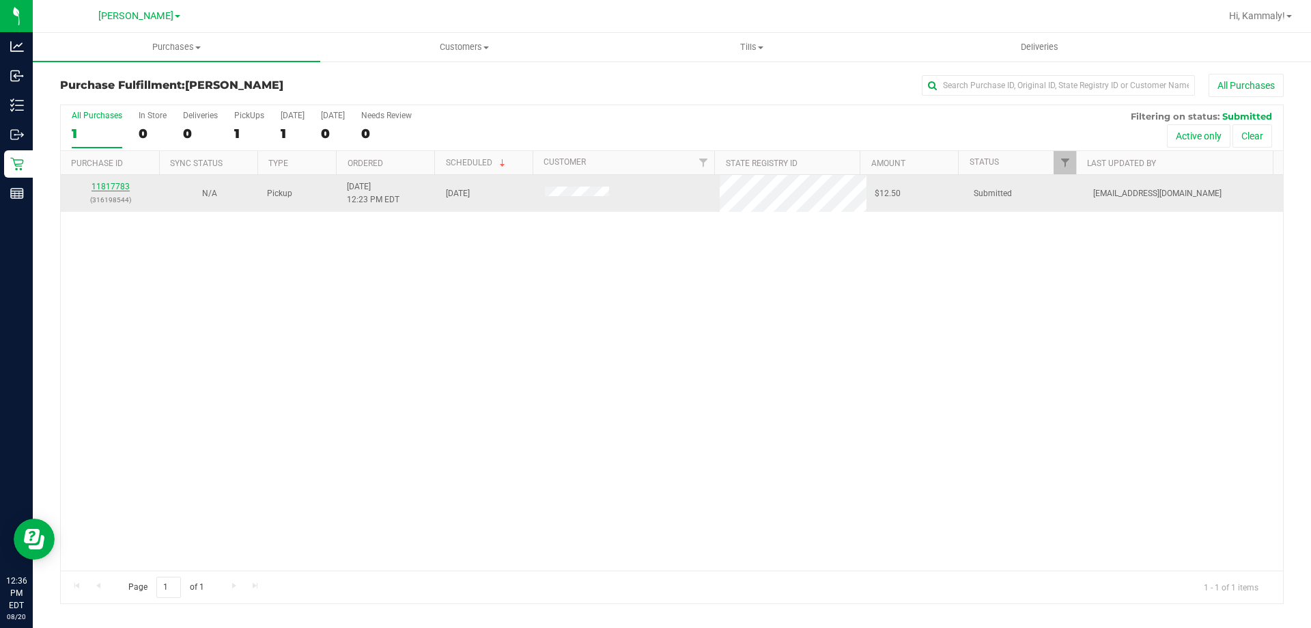
click at [96, 186] on link "11817783" at bounding box center [111, 187] width 38 height 10
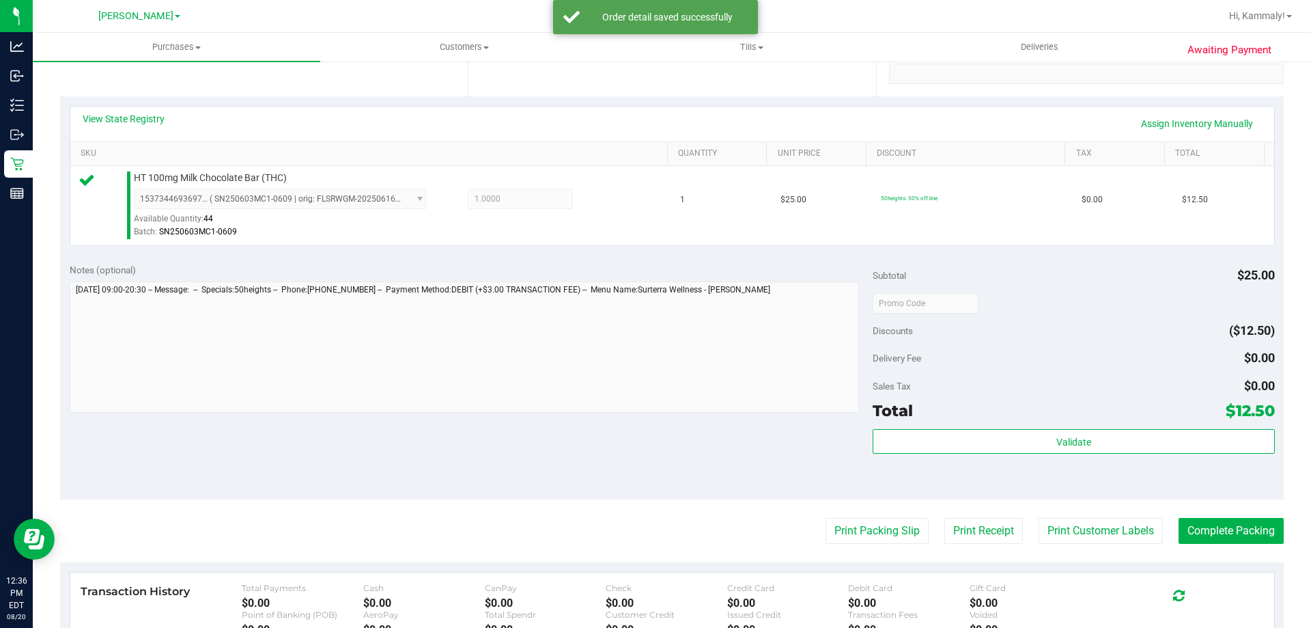
scroll to position [273, 0]
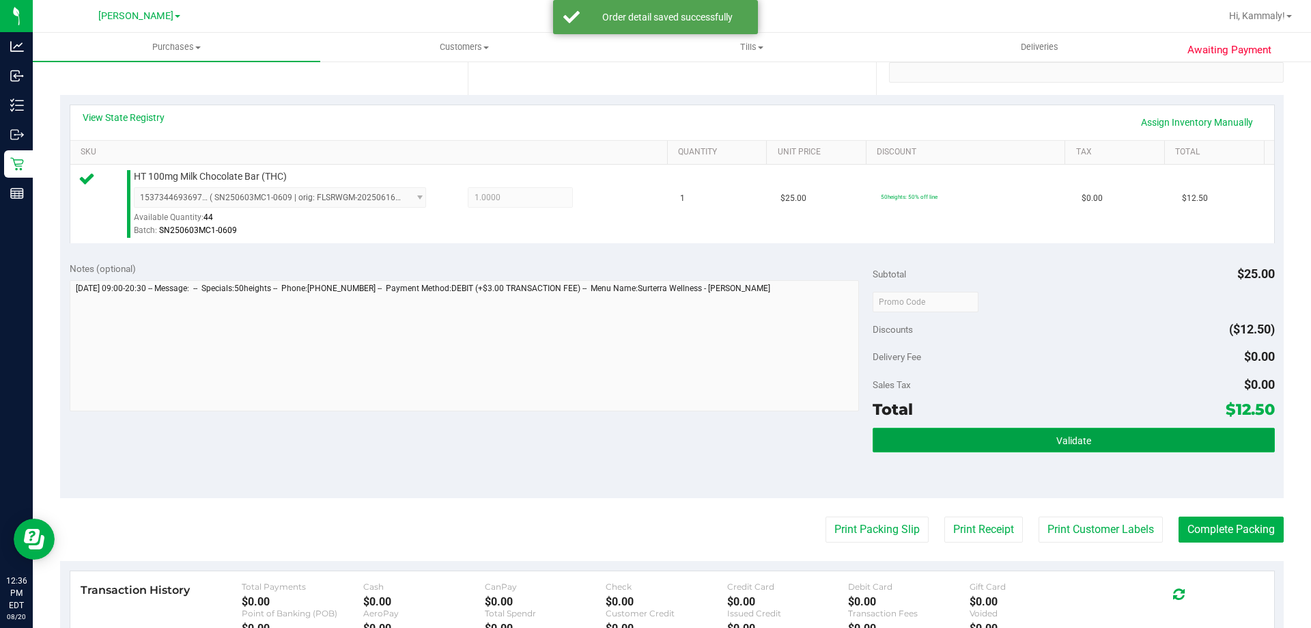
click at [981, 444] on button "Validate" at bounding box center [1074, 440] width 402 height 25
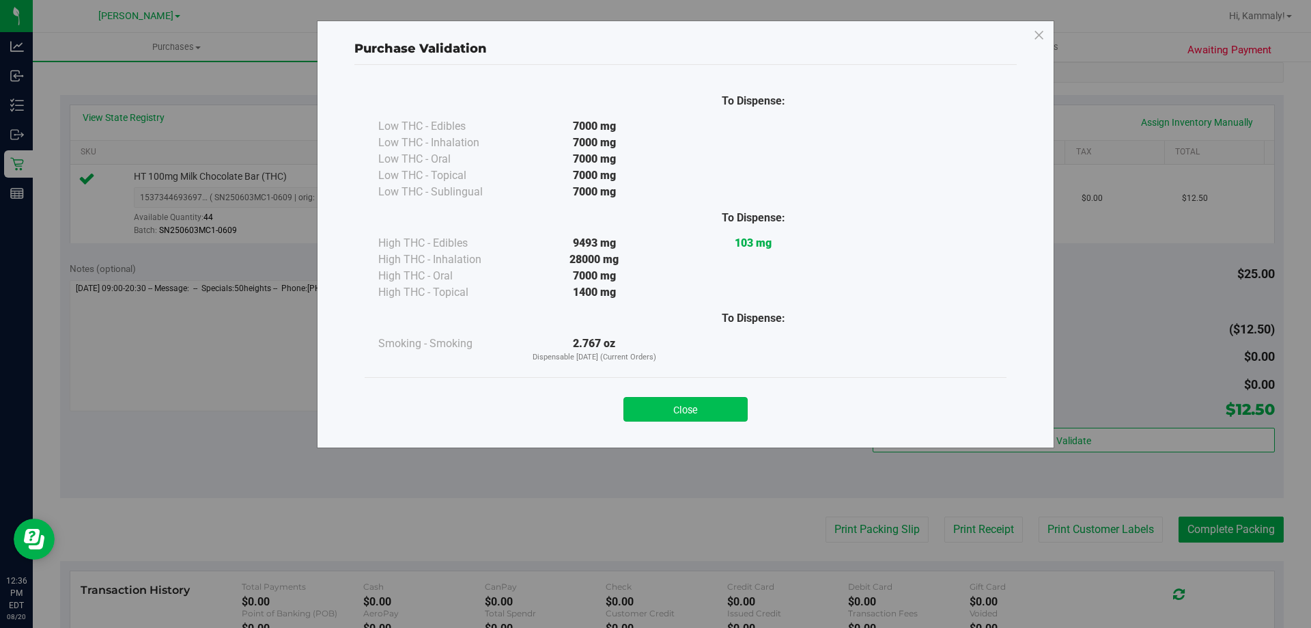
click at [679, 411] on button "Close" at bounding box center [686, 409] width 124 height 25
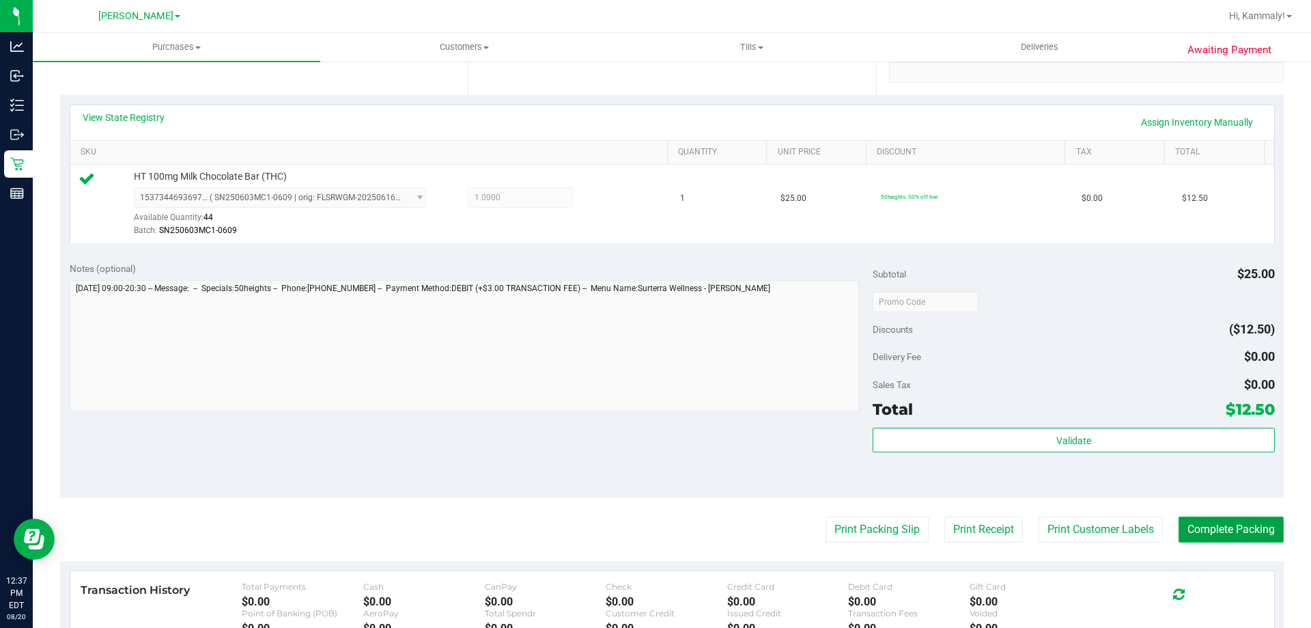
click at [1224, 526] on button "Complete Packing" at bounding box center [1231, 529] width 105 height 26
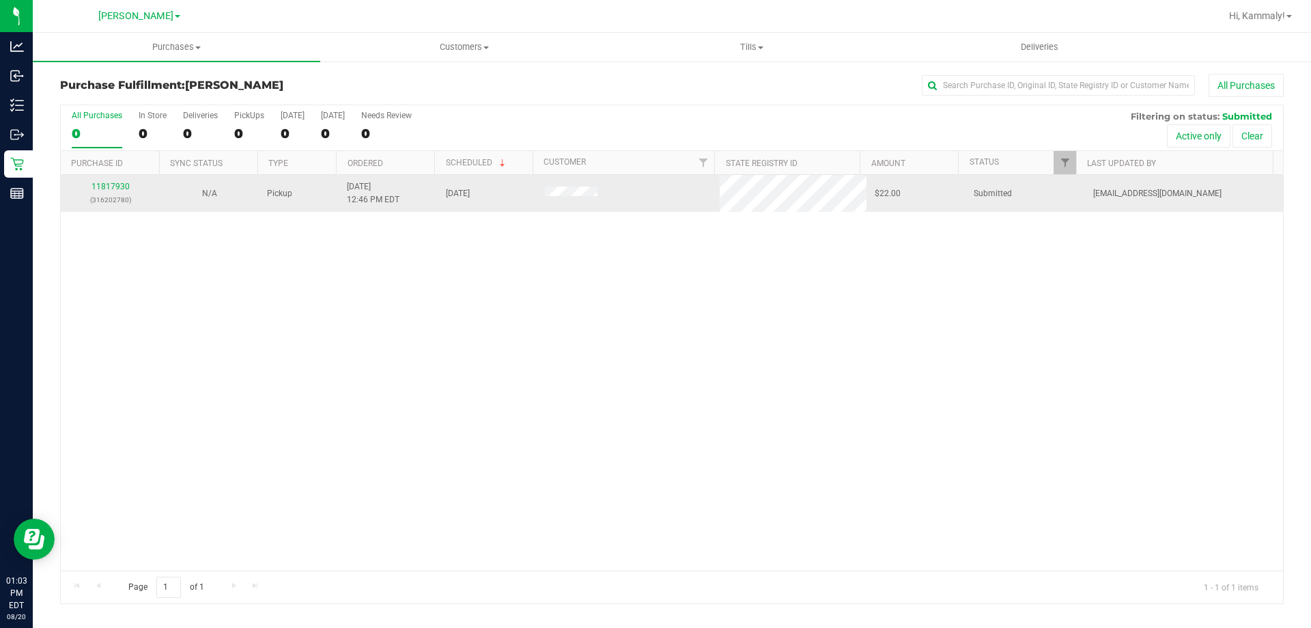
click at [92, 178] on td "11817930 (316202780)" at bounding box center [110, 193] width 99 height 37
click at [110, 197] on p "(316202780)" at bounding box center [110, 199] width 83 height 13
click at [115, 184] on link "11817930" at bounding box center [111, 187] width 38 height 10
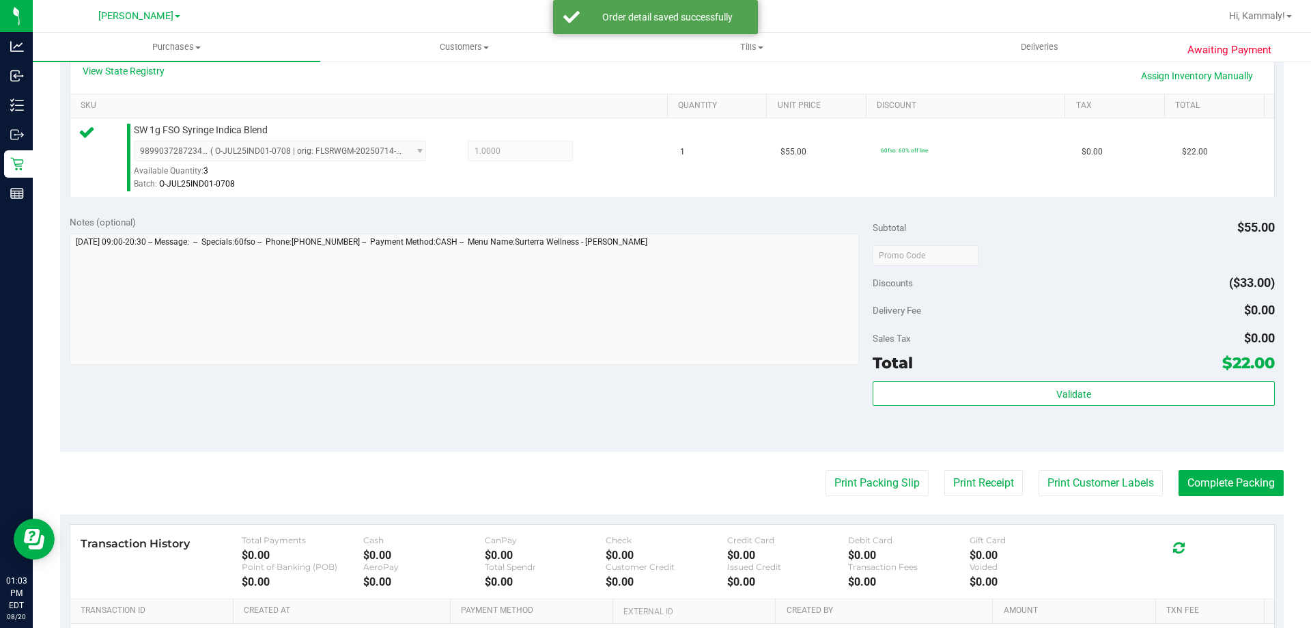
scroll to position [342, 0]
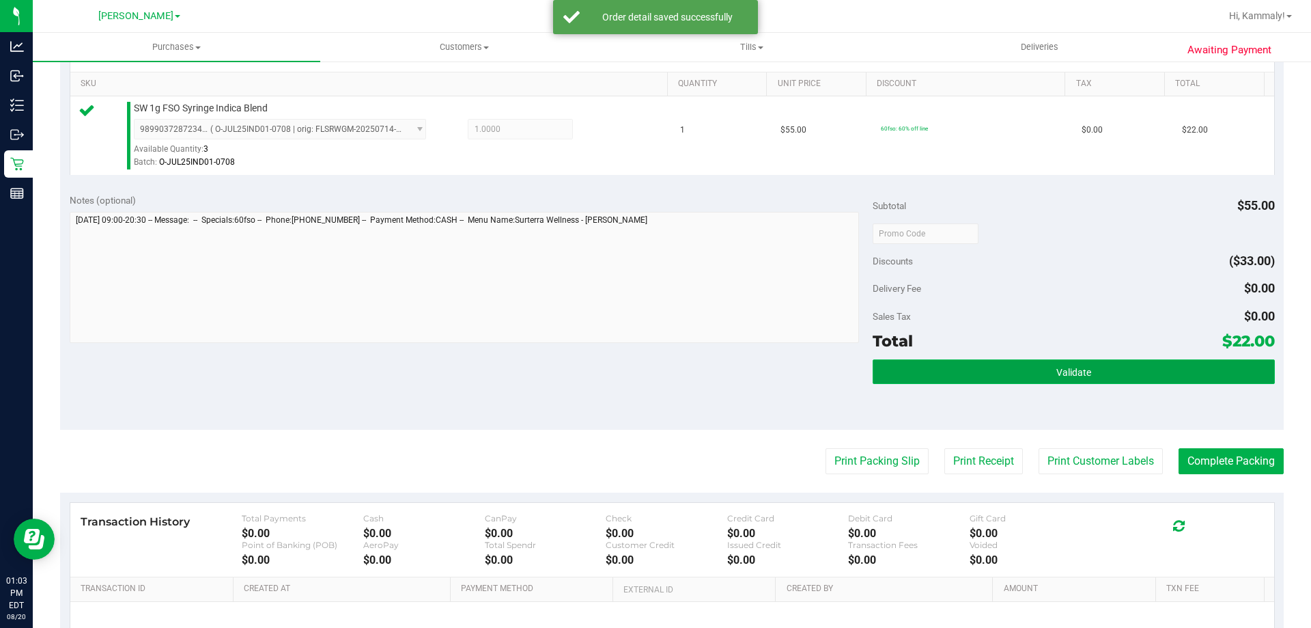
click at [1057, 370] on span "Validate" at bounding box center [1074, 372] width 35 height 11
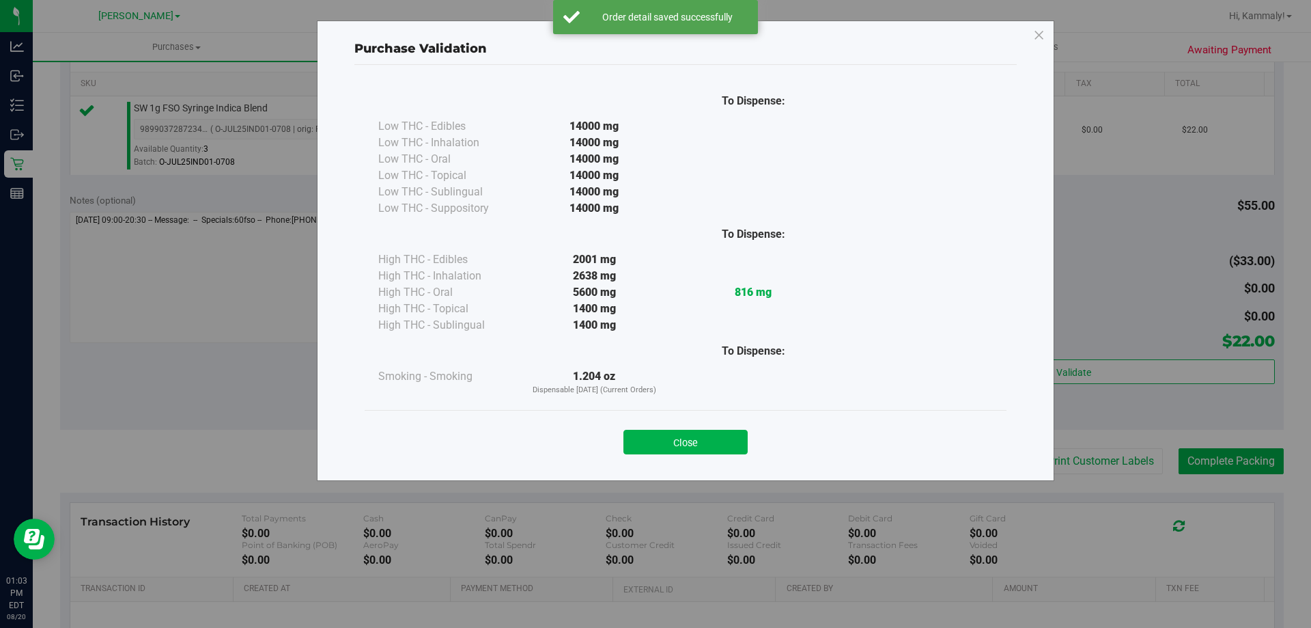
drag, startPoint x: 687, startPoint y: 435, endPoint x: 749, endPoint y: 435, distance: 62.2
click at [692, 435] on button "Close" at bounding box center [686, 442] width 124 height 25
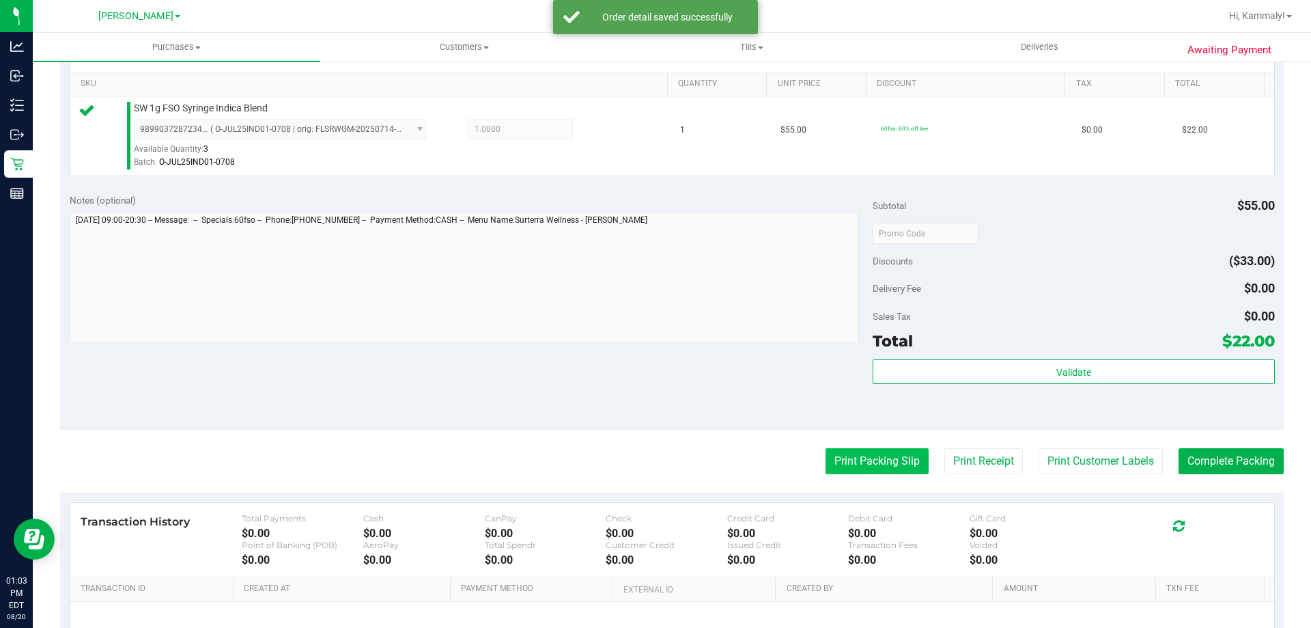
click at [837, 451] on button "Print Packing Slip" at bounding box center [877, 461] width 103 height 26
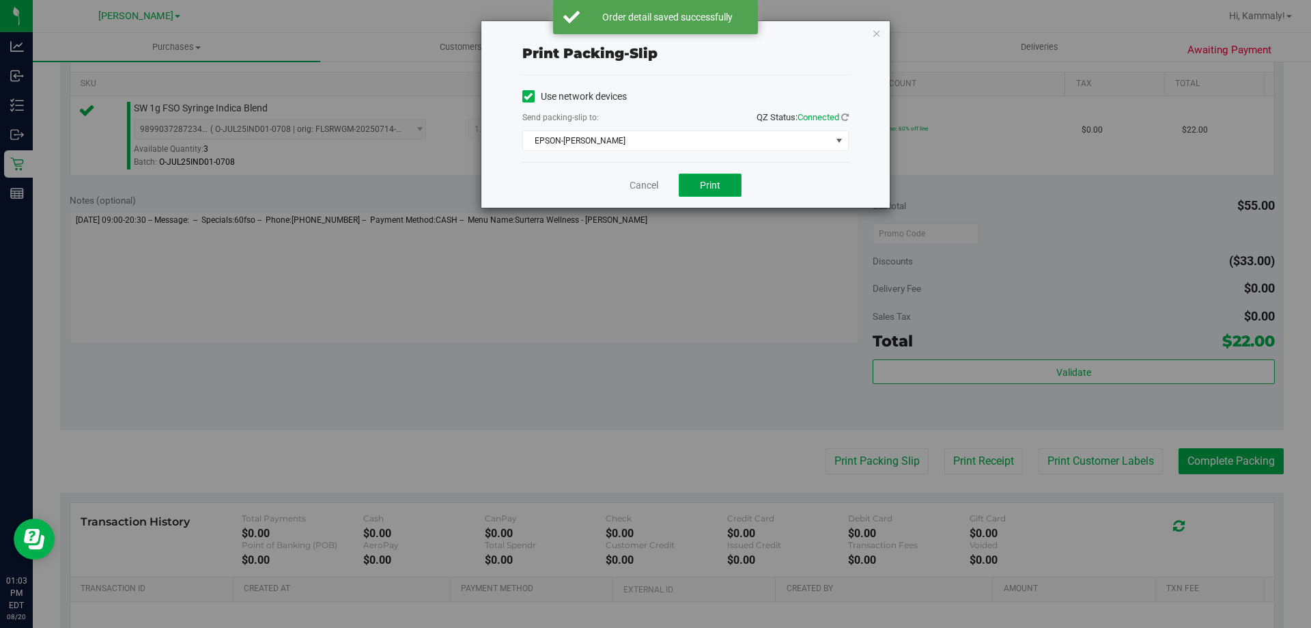
click at [716, 185] on span "Print" at bounding box center [710, 185] width 20 height 11
click at [637, 184] on link "Cancel" at bounding box center [644, 185] width 29 height 14
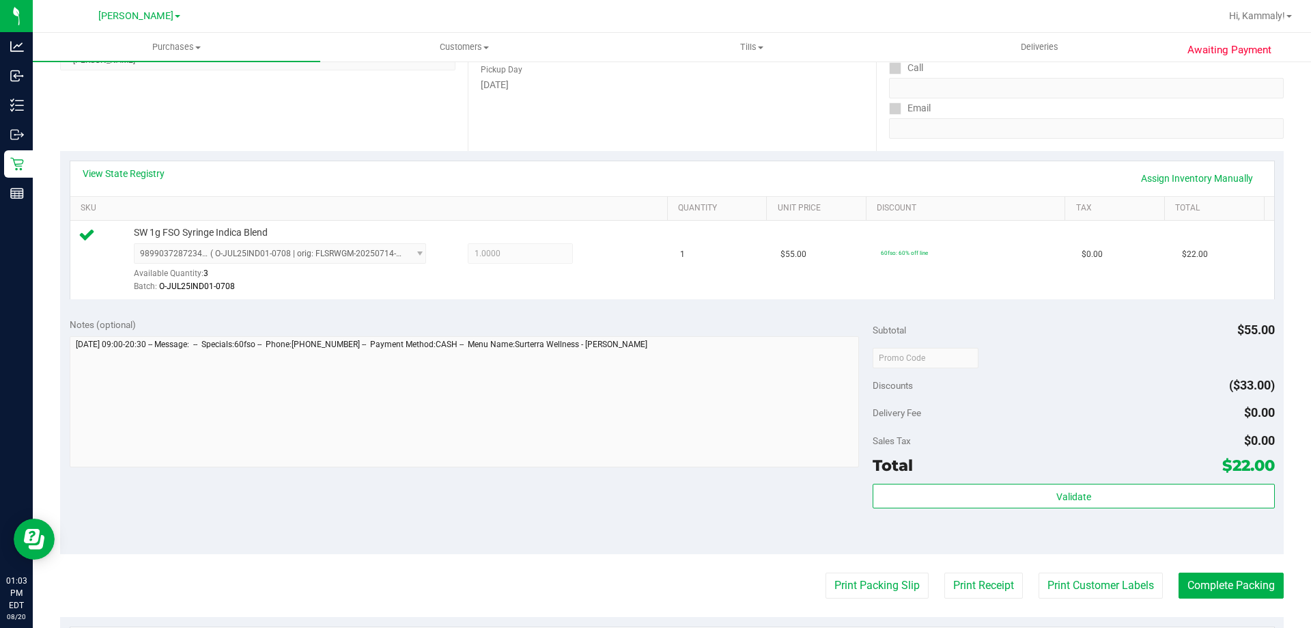
scroll to position [295, 0]
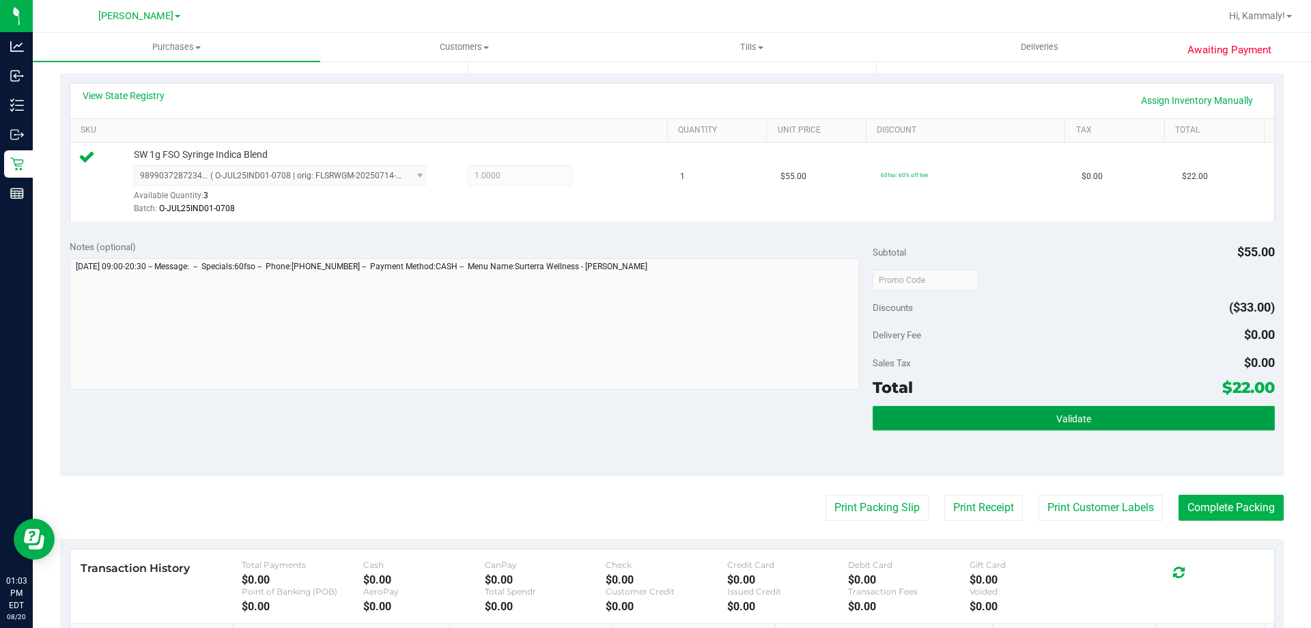
click at [1042, 428] on button "Validate" at bounding box center [1074, 418] width 402 height 25
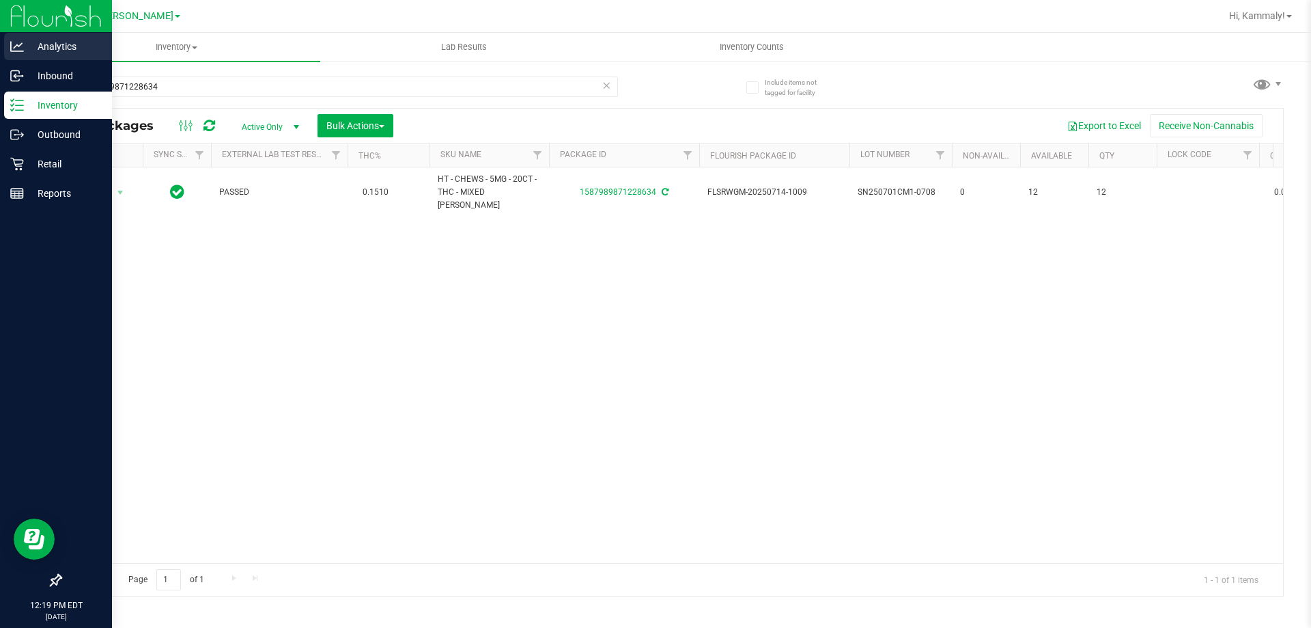
click at [23, 54] on div "Analytics" at bounding box center [58, 46] width 108 height 27
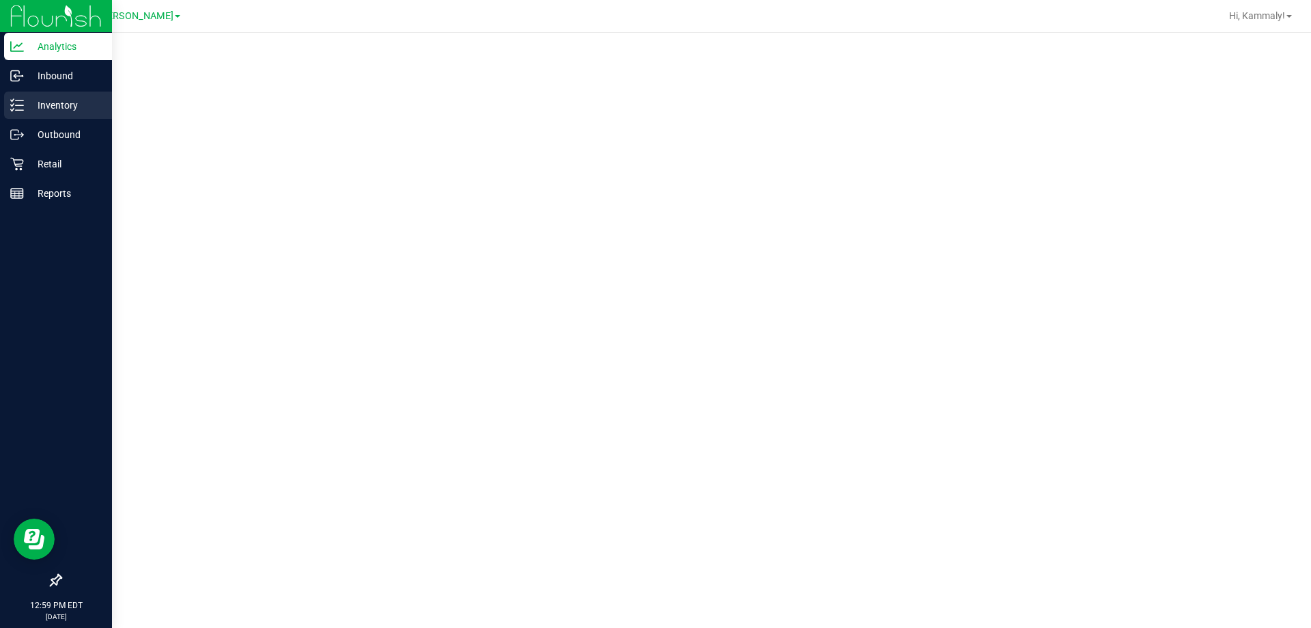
click at [18, 100] on icon at bounding box center [17, 105] width 14 height 14
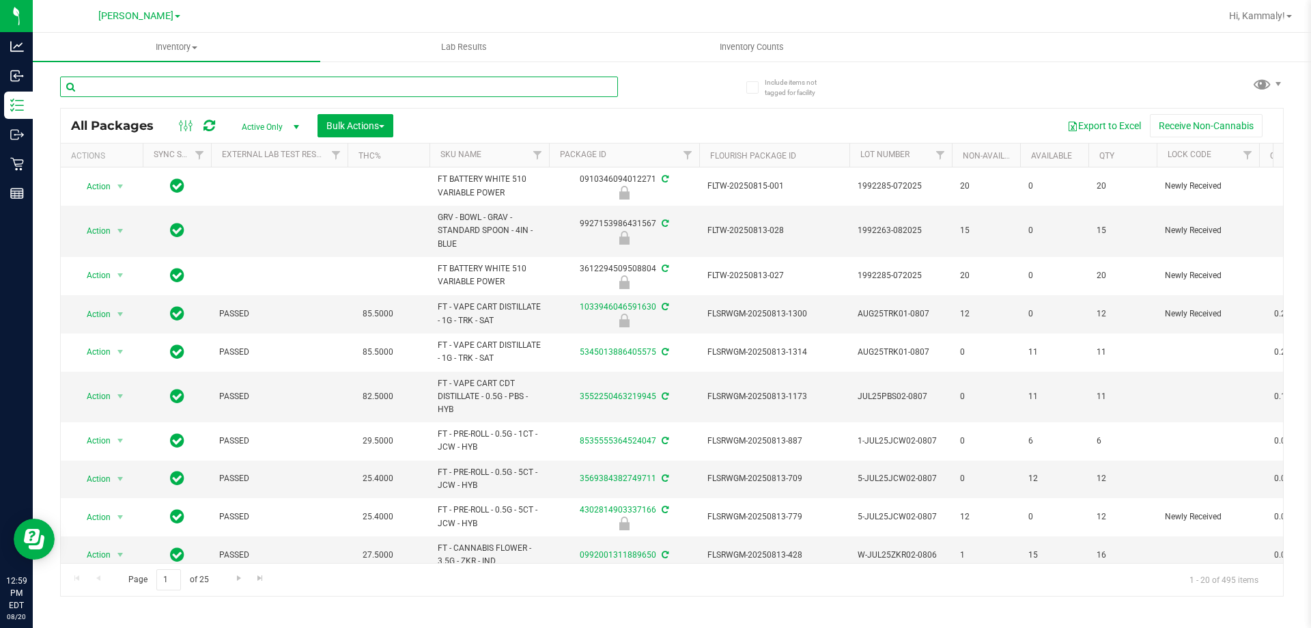
click at [457, 79] on input "text" at bounding box center [339, 86] width 558 height 20
type input "9439640960385767"
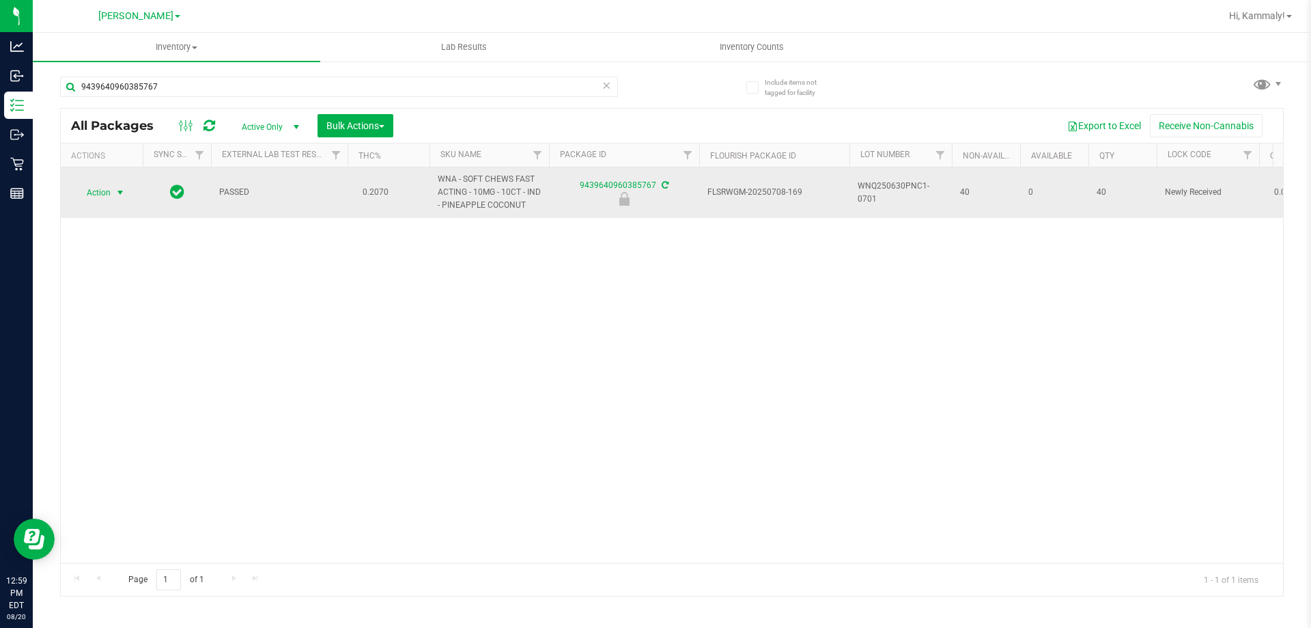
click at [112, 198] on span "select" at bounding box center [120, 192] width 17 height 19
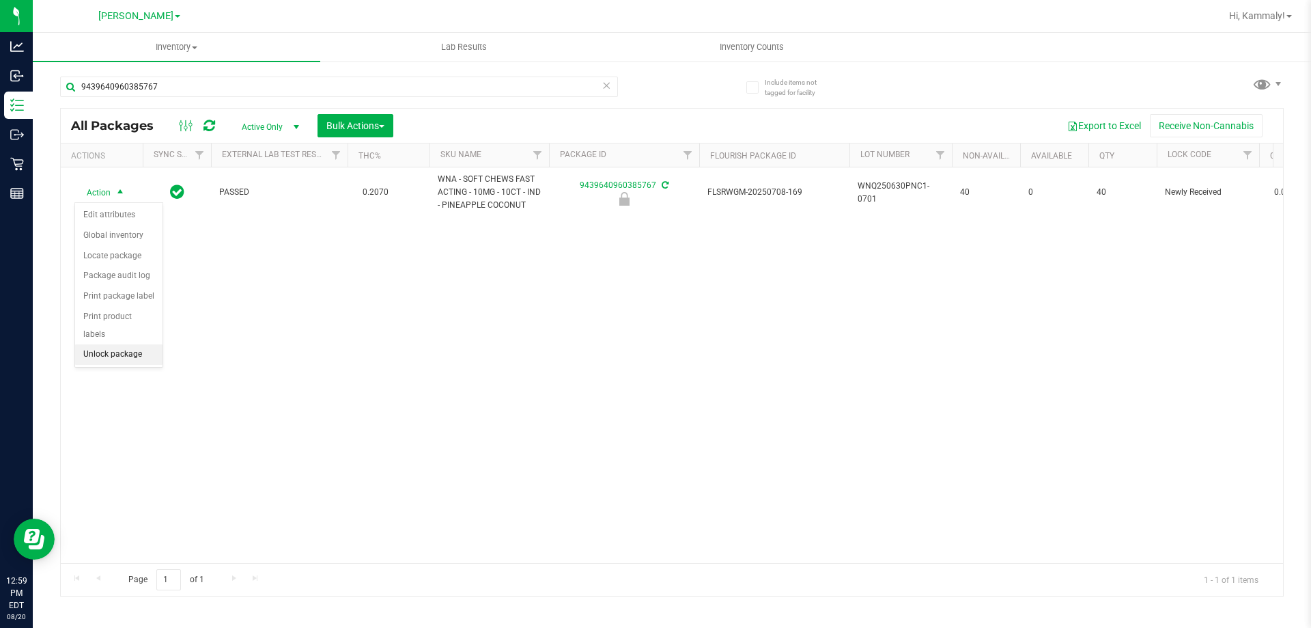
click at [113, 344] on li "Unlock package" at bounding box center [118, 354] width 87 height 20
